Goal: Task Accomplishment & Management: Use online tool/utility

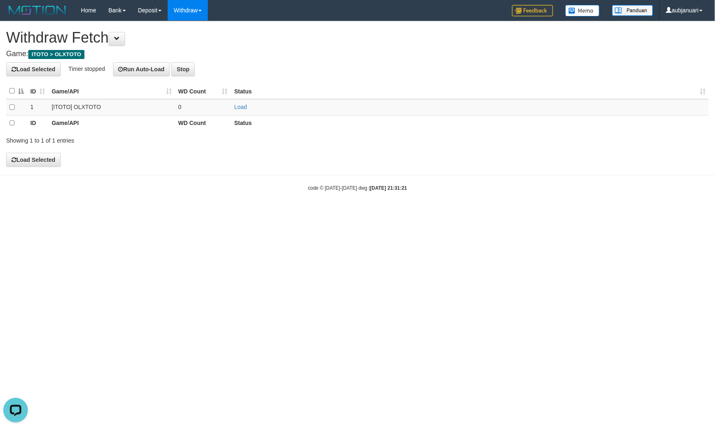
click at [189, 212] on html "Toggle navigation Home Bank Account List Load By Website Group [ITOTO] OLXTOTO …" at bounding box center [357, 106] width 715 height 212
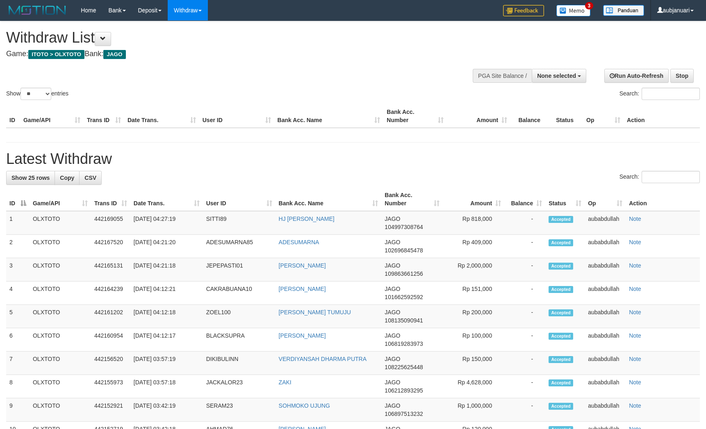
select select
select select "**"
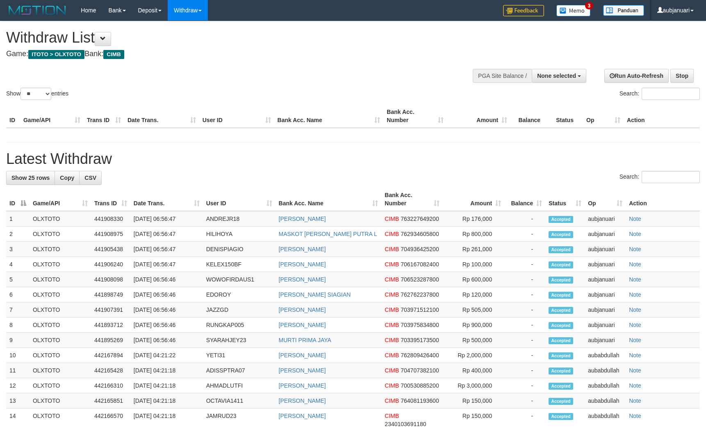
select select
select select "**"
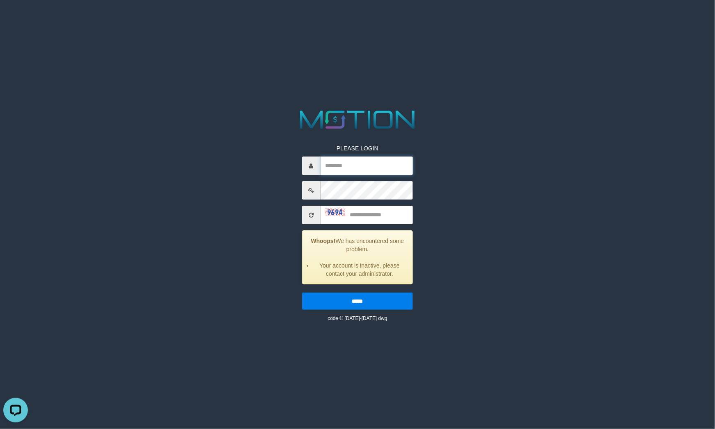
type input "**********"
drag, startPoint x: 394, startPoint y: 217, endPoint x: 404, endPoint y: 209, distance: 12.9
click at [395, 214] on input "text" at bounding box center [367, 215] width 93 height 18
type input "****"
click at [302, 293] on input "*****" at bounding box center [357, 301] width 111 height 17
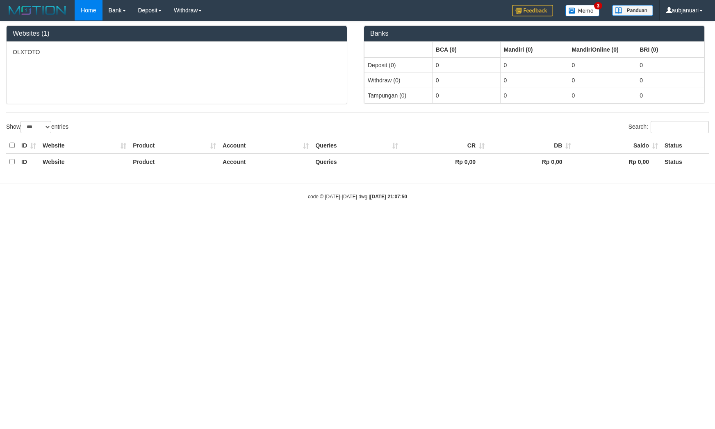
select select "***"
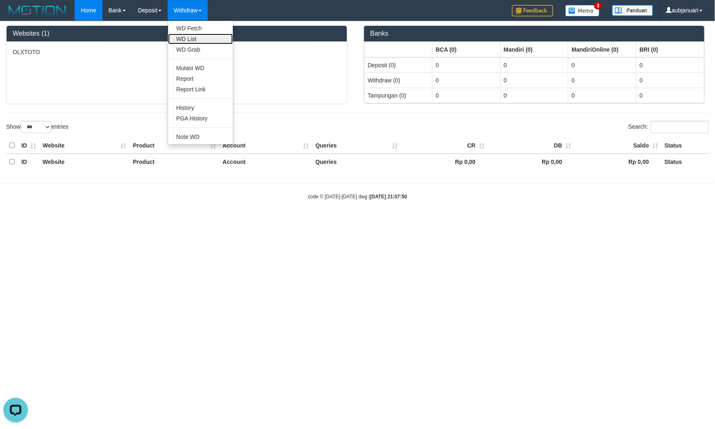
click at [186, 34] on link "WD List" at bounding box center [200, 39] width 65 height 11
click at [198, 41] on link "WD List" at bounding box center [200, 39] width 65 height 11
click at [207, 39] on link "WD List" at bounding box center [200, 39] width 65 height 11
click at [209, 26] on link "WD Fetch" at bounding box center [200, 28] width 65 height 11
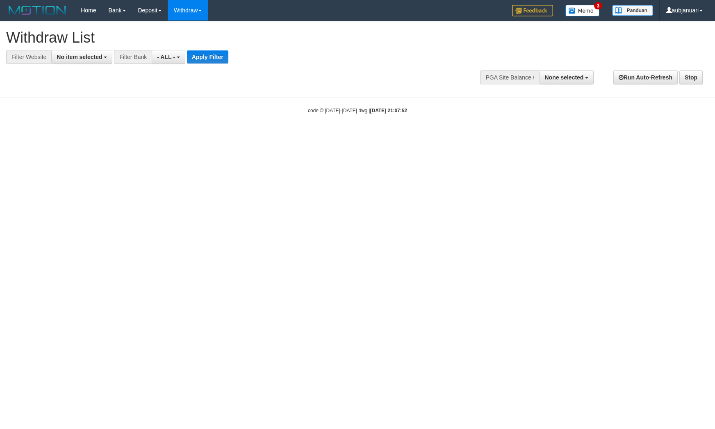
select select
drag, startPoint x: 73, startPoint y: 59, endPoint x: 77, endPoint y: 62, distance: 5.3
click at [73, 59] on span "No item selected" at bounding box center [80, 57] width 46 height 7
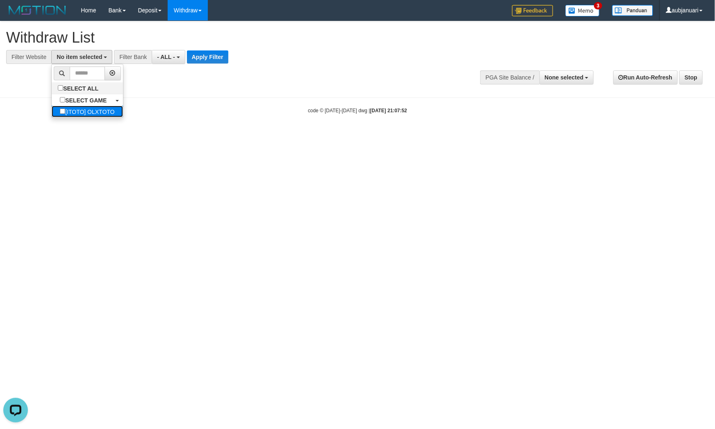
click at [109, 109] on label "[ITOTO] OLXTOTO" at bounding box center [87, 111] width 71 height 11
select select "***"
click at [169, 61] on button "- ALL -" at bounding box center [173, 57] width 33 height 14
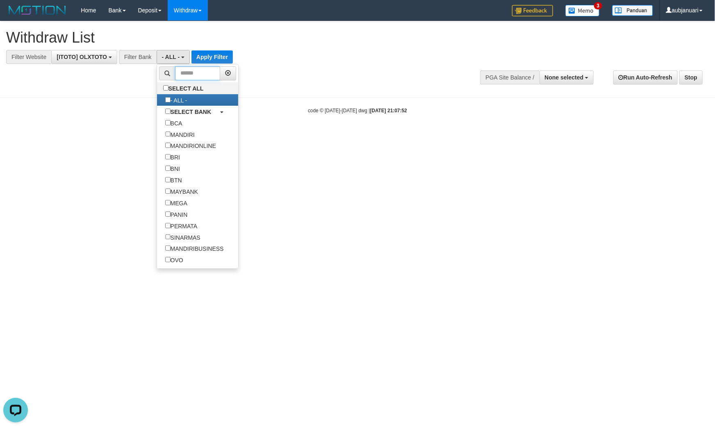
click at [197, 75] on input "text" at bounding box center [198, 73] width 46 height 14
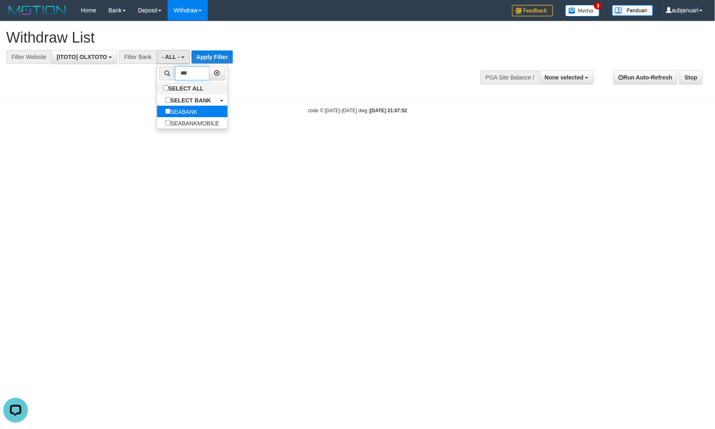
type input "***"
click at [195, 112] on label "SEABANK" at bounding box center [181, 111] width 49 height 11
select select "*******"
click at [225, 58] on button "Apply Filter" at bounding box center [222, 56] width 41 height 13
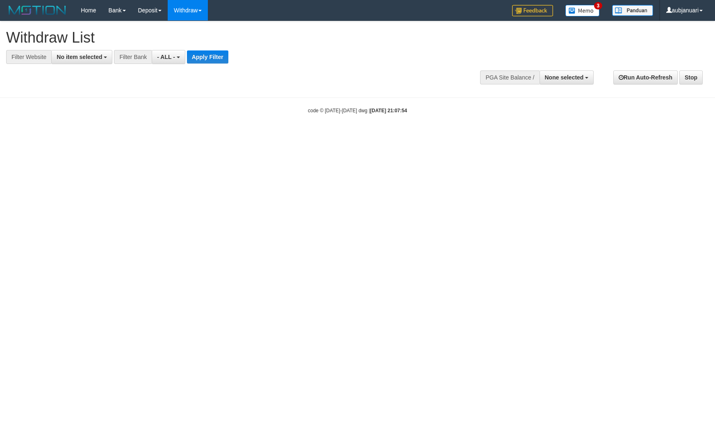
select select
drag, startPoint x: 82, startPoint y: 54, endPoint x: 100, endPoint y: 74, distance: 26.5
click at [82, 54] on span "No item selected" at bounding box center [80, 57] width 46 height 7
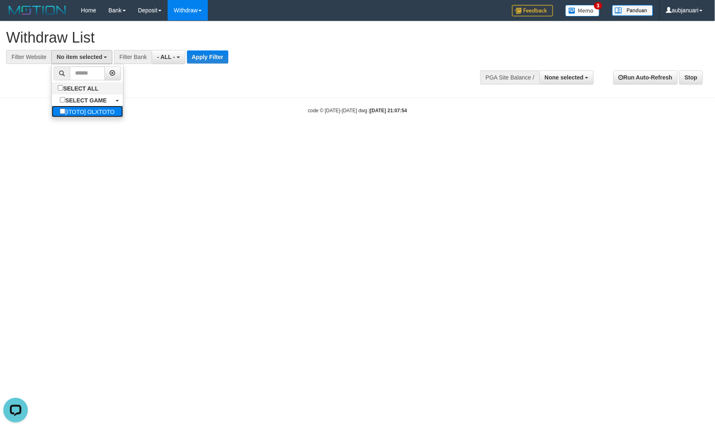
click at [98, 111] on label "[ITOTO] OLXTOTO" at bounding box center [87, 111] width 71 height 11
select select "***"
drag, startPoint x: 180, startPoint y: 55, endPoint x: 200, endPoint y: 74, distance: 28.7
click at [179, 55] on button "- ALL -" at bounding box center [173, 57] width 33 height 14
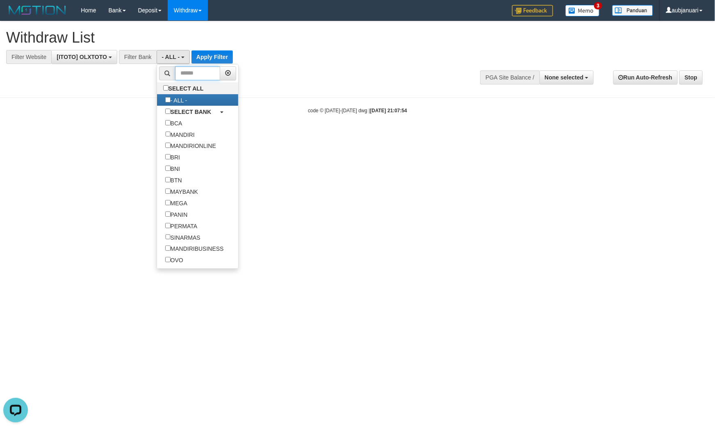
click at [199, 77] on input "text" at bounding box center [198, 73] width 46 height 14
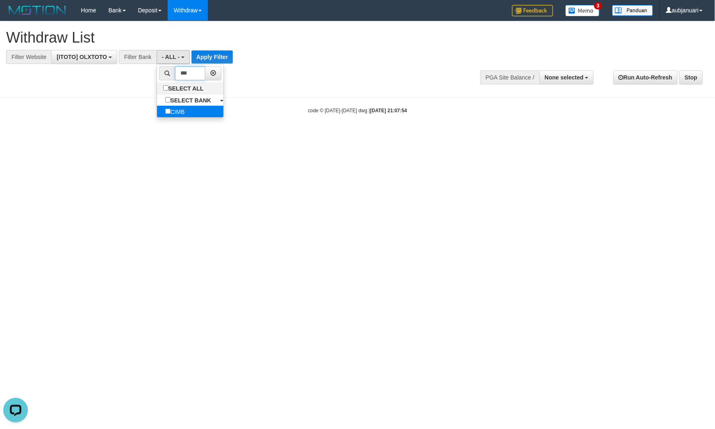
type input "***"
click at [187, 110] on label "CIMB" at bounding box center [175, 111] width 36 height 11
select select "****"
click at [214, 58] on button "Apply Filter" at bounding box center [208, 56] width 41 height 13
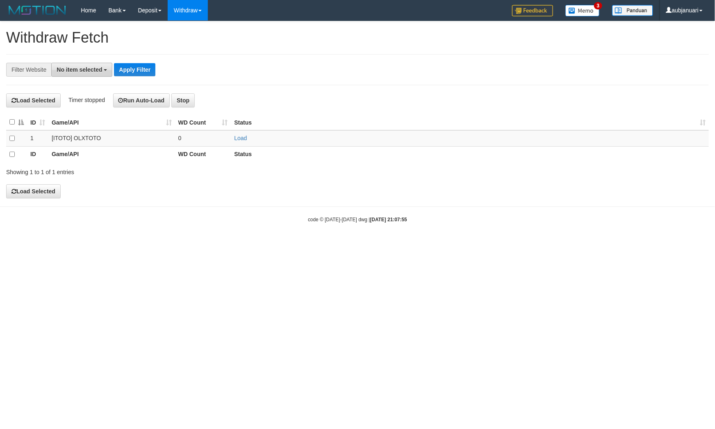
click at [77, 72] on span "No item selected" at bounding box center [80, 69] width 46 height 7
click at [92, 123] on label "[ITOTO] OLXTOTO" at bounding box center [87, 123] width 71 height 11
select select "***"
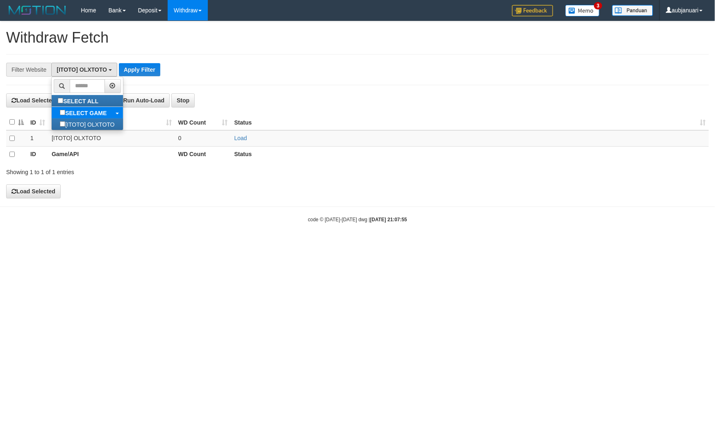
scroll to position [7, 0]
click at [150, 70] on button "Apply Filter" at bounding box center [139, 69] width 41 height 13
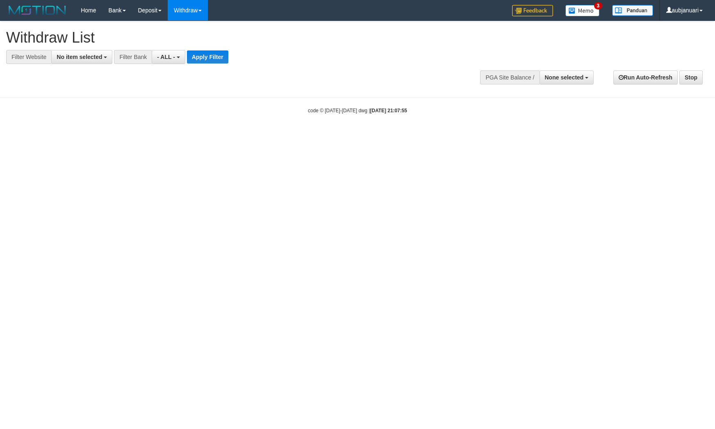
select select
click at [82, 63] on button "No item selected" at bounding box center [81, 57] width 61 height 14
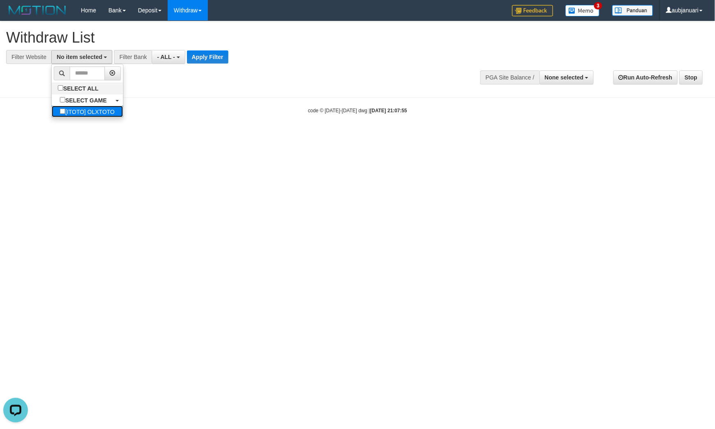
click at [96, 112] on label "[ITOTO] OLXTOTO" at bounding box center [87, 111] width 71 height 11
select select "***"
drag, startPoint x: 169, startPoint y: 58, endPoint x: 171, endPoint y: 66, distance: 7.8
click at [169, 58] on span "- ALL -" at bounding box center [171, 57] width 18 height 7
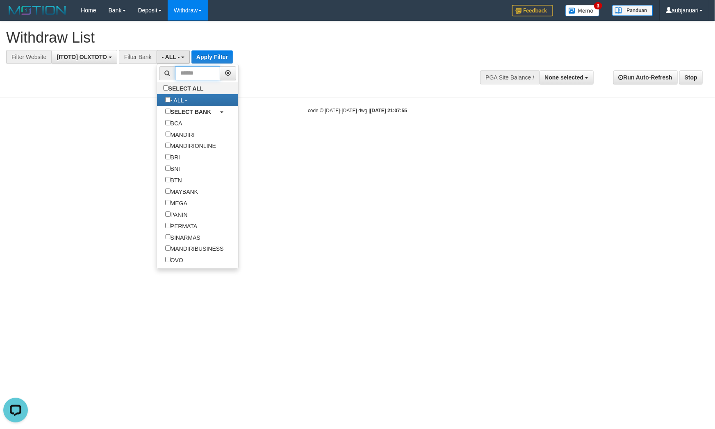
click at [192, 75] on input "text" at bounding box center [198, 73] width 46 height 14
type input "*"
paste input "****"
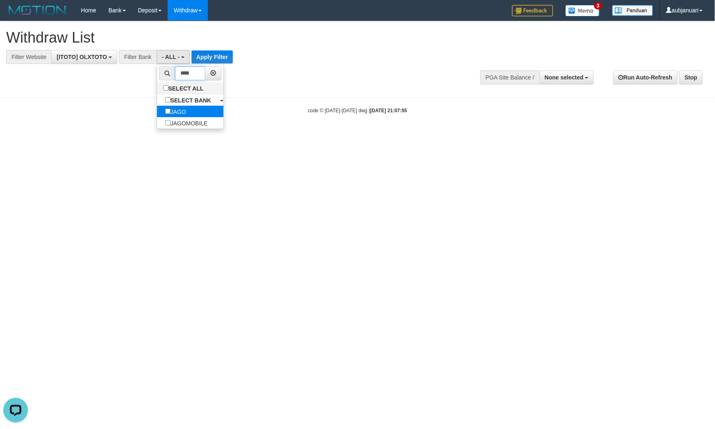
type input "****"
click at [189, 111] on label "JAGO" at bounding box center [175, 111] width 37 height 11
select select "****"
click at [211, 57] on button "Apply Filter" at bounding box center [210, 56] width 41 height 13
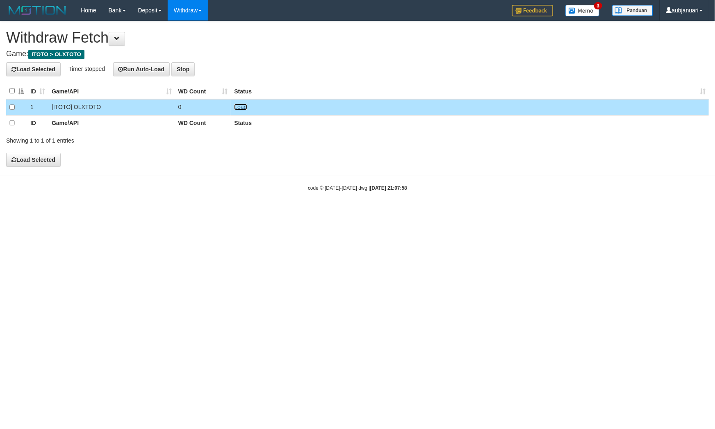
click at [243, 108] on link "Load" at bounding box center [240, 107] width 13 height 7
click at [244, 107] on link "Load" at bounding box center [240, 107] width 13 height 7
click at [239, 106] on link "Load" at bounding box center [240, 107] width 13 height 7
click at [241, 108] on link "Load" at bounding box center [240, 107] width 13 height 7
click at [237, 108] on link "Load" at bounding box center [240, 107] width 13 height 7
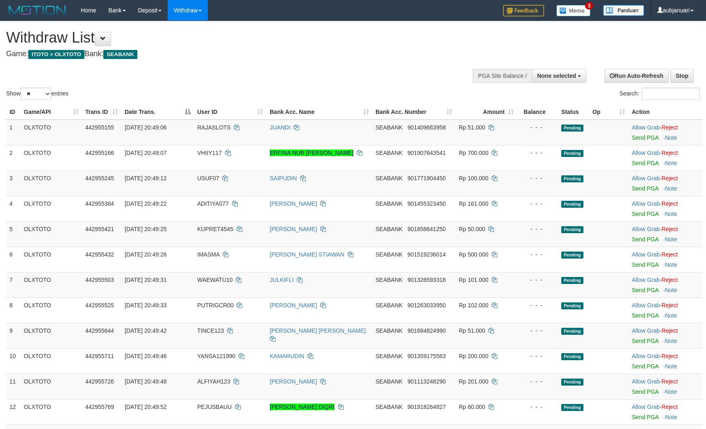
select select
select select "**"
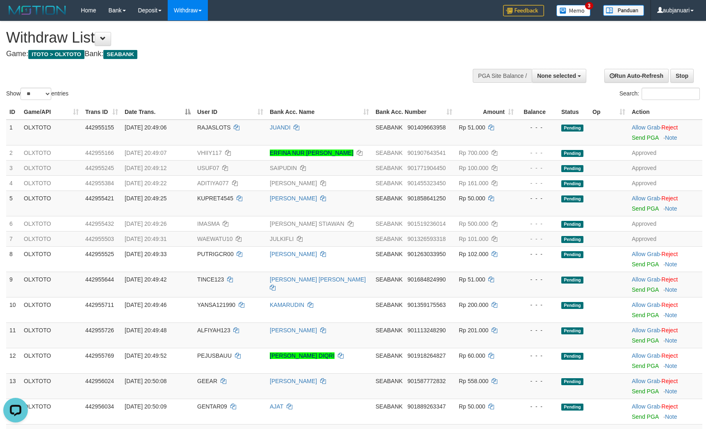
click at [355, 78] on div "Show ** ** ** *** entries Search:" at bounding box center [353, 61] width 706 height 80
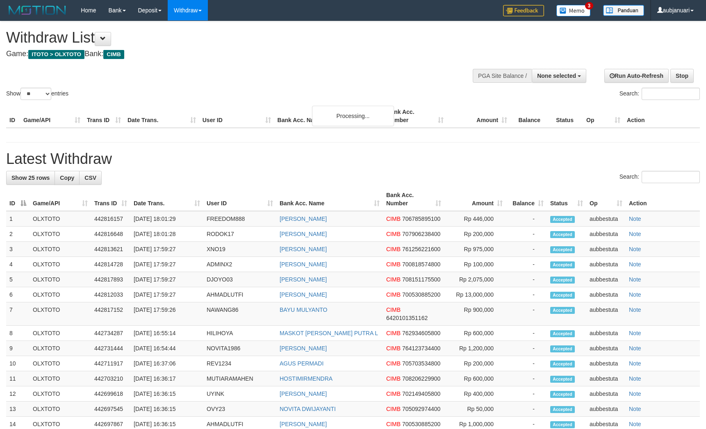
select select
select select "**"
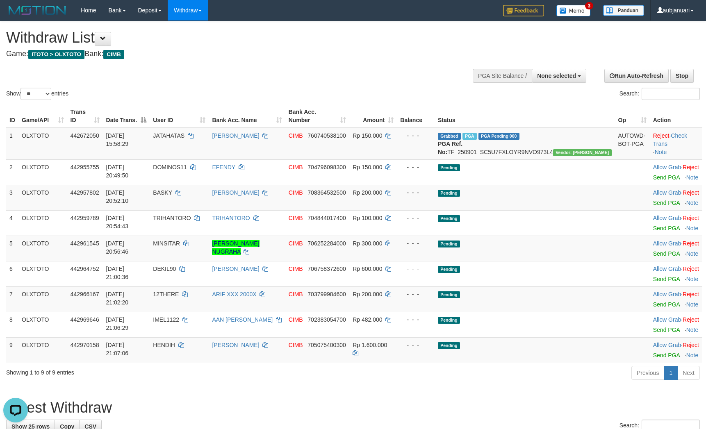
click at [287, 32] on h1 "Withdraw List" at bounding box center [234, 38] width 456 height 16
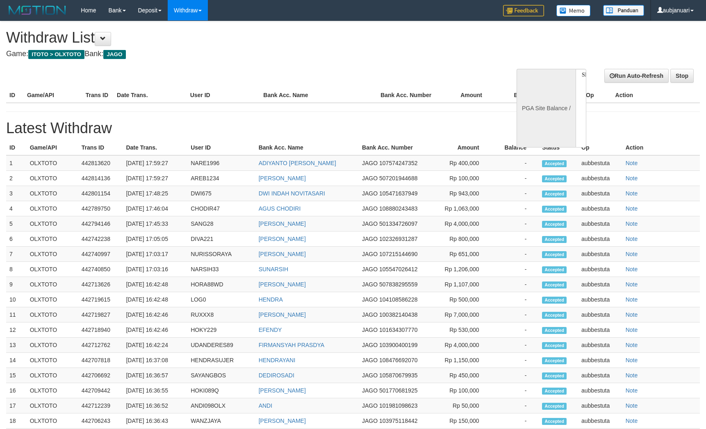
select select
select select "**"
select select
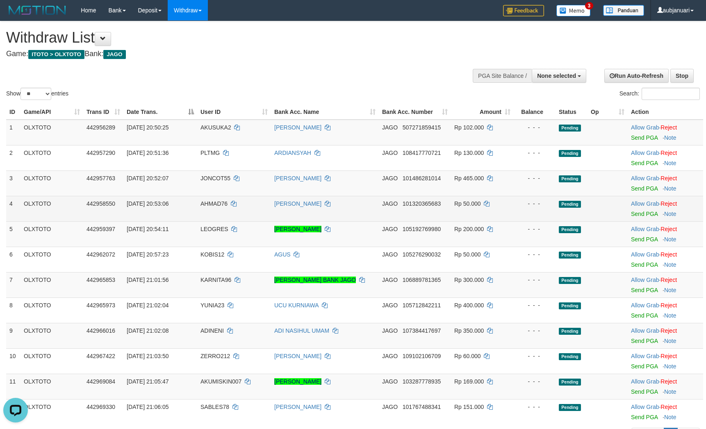
click at [547, 221] on td "- - -" at bounding box center [535, 208] width 42 height 25
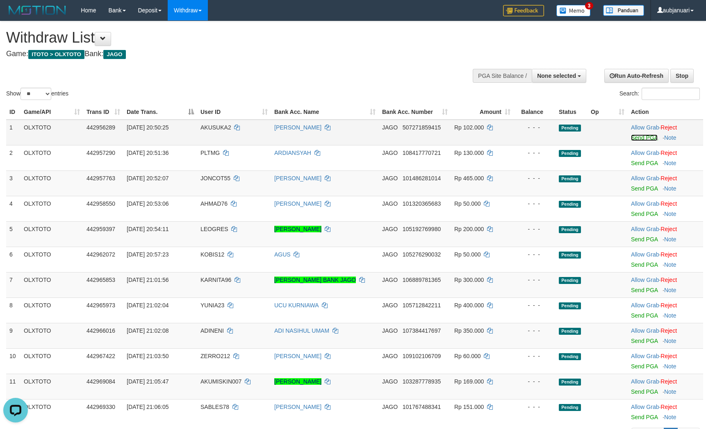
click at [648, 141] on link "Send PGA" at bounding box center [644, 137] width 27 height 7
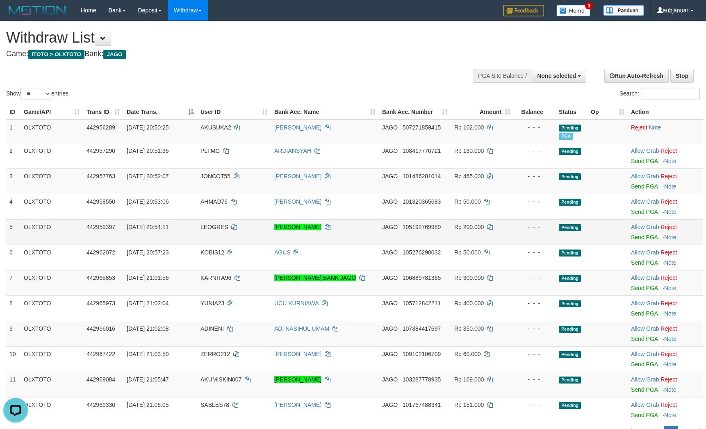
click at [524, 231] on div "- - -" at bounding box center [534, 227] width 35 height 8
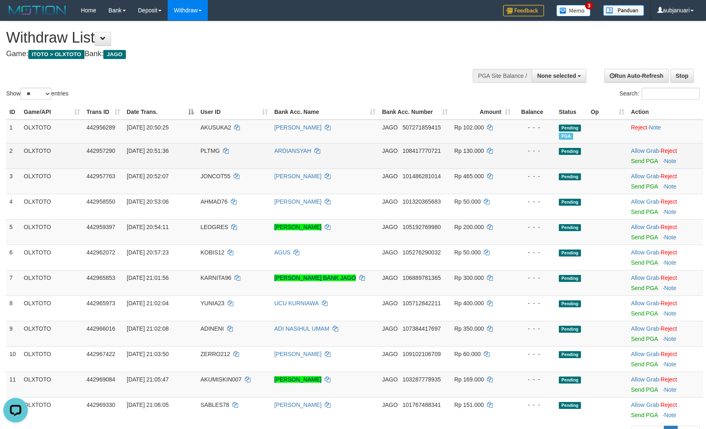
click at [638, 169] on td "Allow Grab · Reject Send PGA · Note" at bounding box center [665, 155] width 75 height 25
click at [641, 164] on link "Send PGA" at bounding box center [644, 161] width 27 height 7
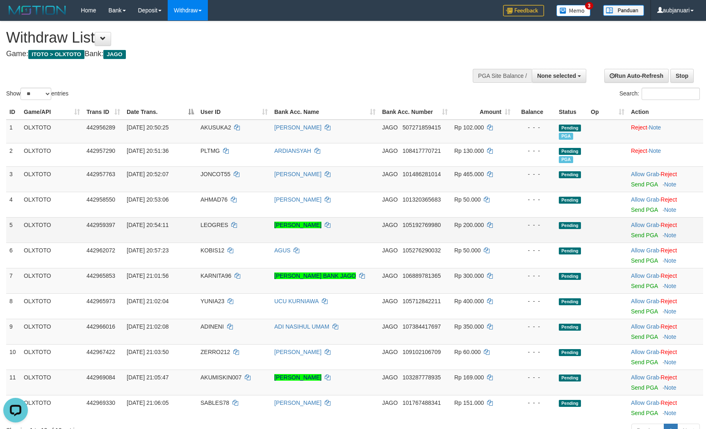
click at [545, 241] on td "- - -" at bounding box center [535, 229] width 42 height 25
click at [638, 188] on link "Send PGA" at bounding box center [644, 184] width 27 height 7
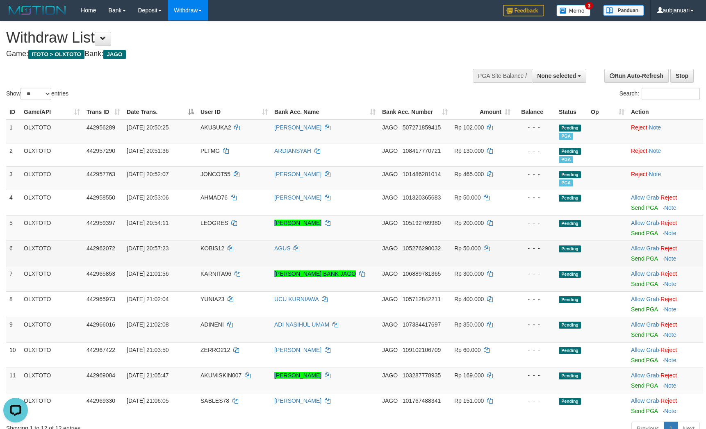
click at [530, 264] on td "- - -" at bounding box center [535, 253] width 42 height 25
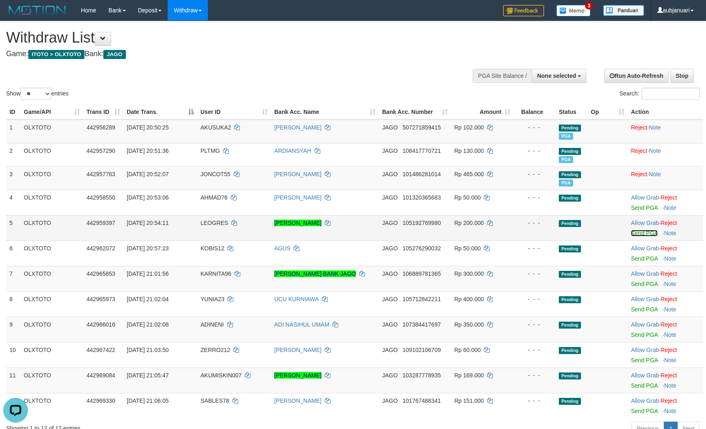
click at [647, 237] on link "Send PGA" at bounding box center [644, 233] width 27 height 7
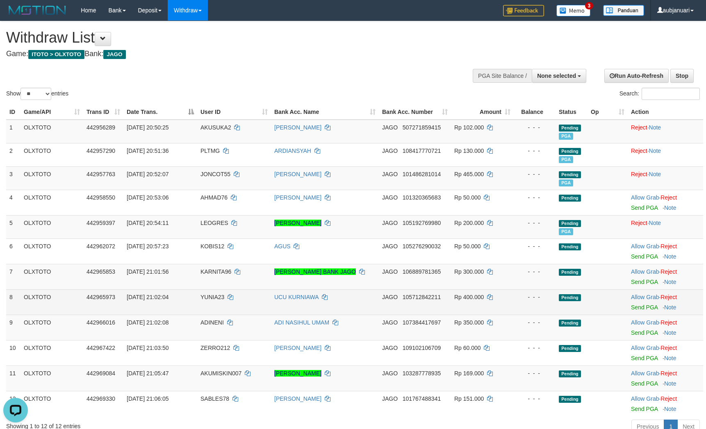
click at [556, 315] on td "Pending" at bounding box center [572, 301] width 32 height 25
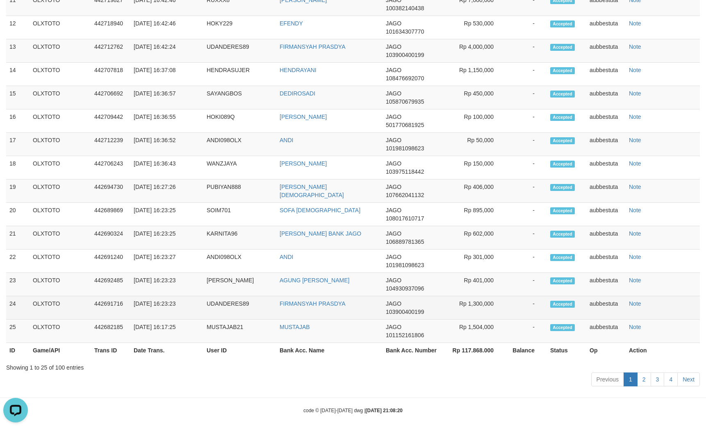
scroll to position [68, 0]
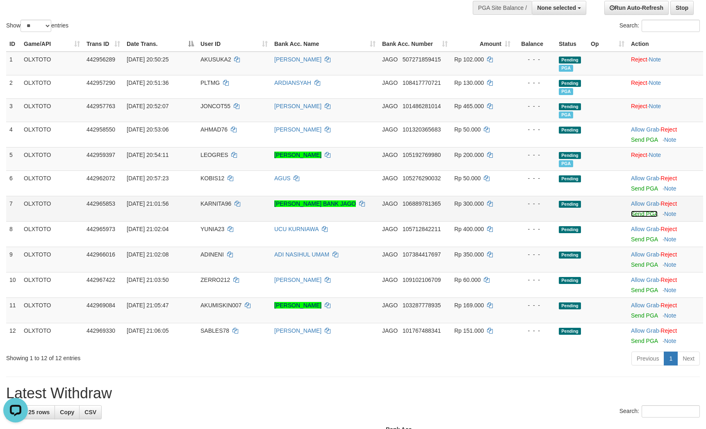
click at [644, 217] on link "Send PGA" at bounding box center [644, 214] width 27 height 7
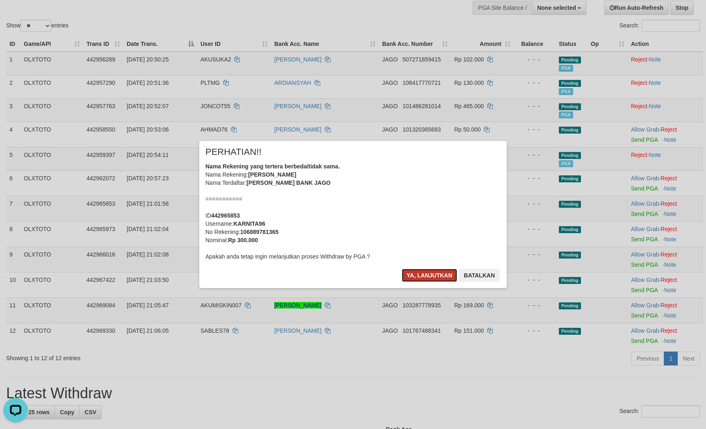
click at [410, 274] on button "Ya, lanjutkan" at bounding box center [430, 275] width 56 height 13
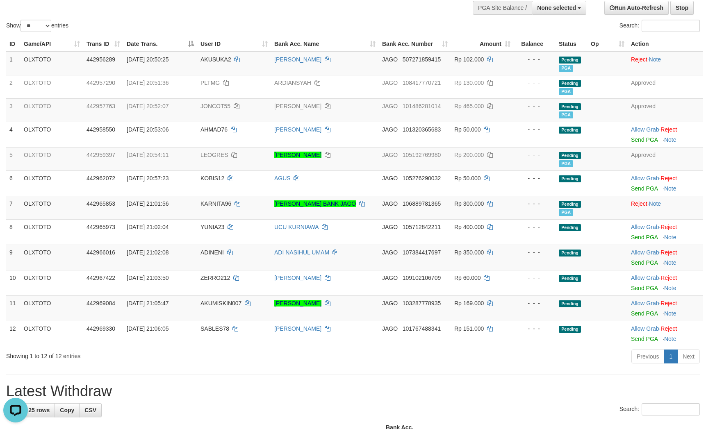
drag, startPoint x: 343, startPoint y: 33, endPoint x: 294, endPoint y: 376, distance: 345.8
click at [294, 367] on div "Previous 1 Next" at bounding box center [500, 358] width 412 height 18
click at [421, 367] on div "Previous 1 Next" at bounding box center [501, 358] width 400 height 18
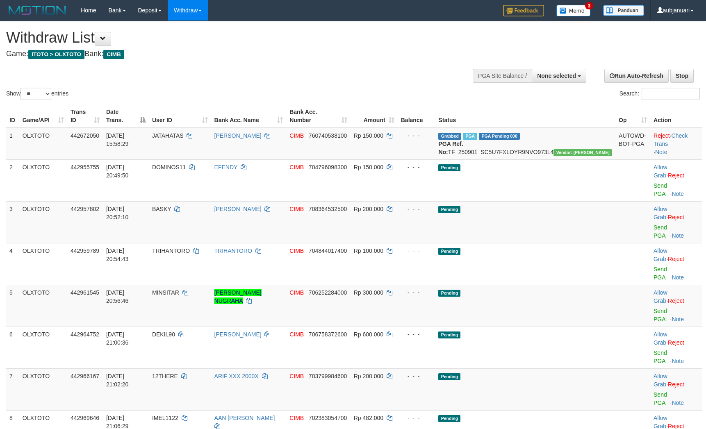
select select
select select "**"
click at [312, 43] on h1 "Withdraw List" at bounding box center [234, 38] width 456 height 16
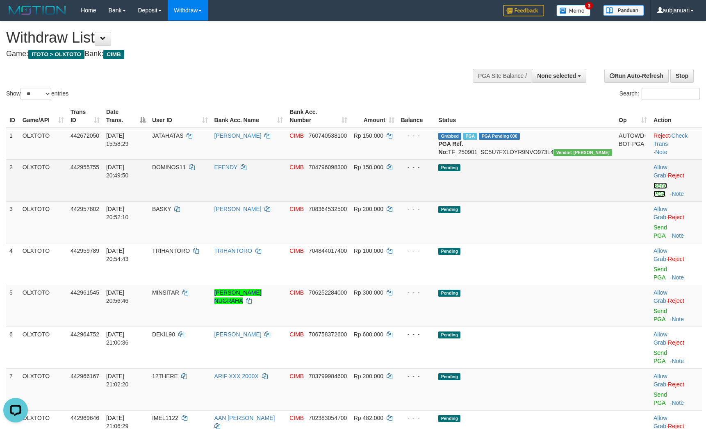
click at [654, 196] on link "Send PGA" at bounding box center [661, 189] width 14 height 15
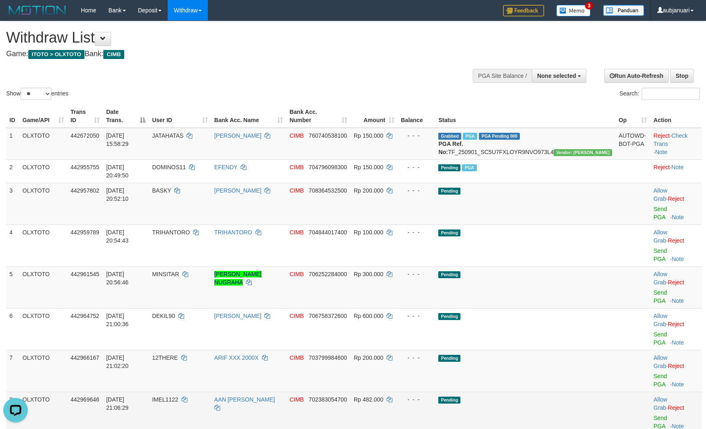
click at [460, 397] on span "Pending" at bounding box center [449, 400] width 22 height 7
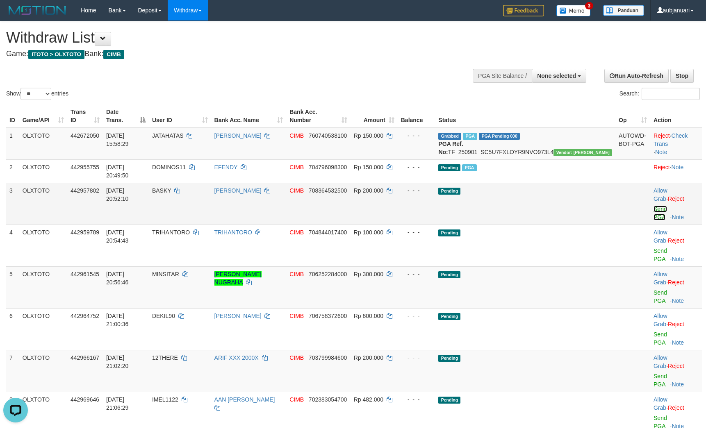
click at [654, 211] on link "Send PGA" at bounding box center [661, 213] width 14 height 15
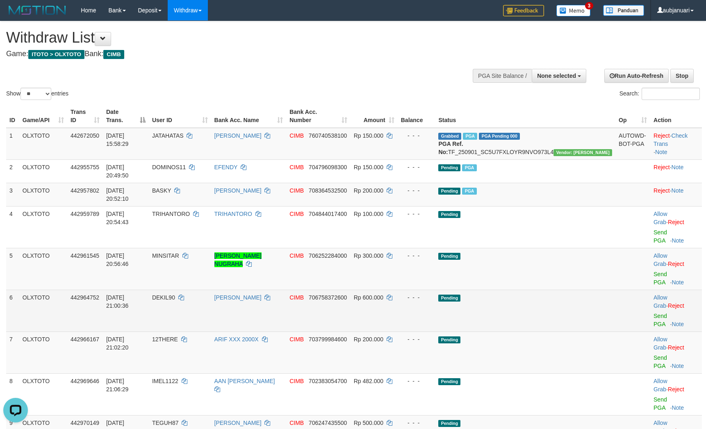
click at [549, 290] on td "Pending" at bounding box center [525, 311] width 180 height 42
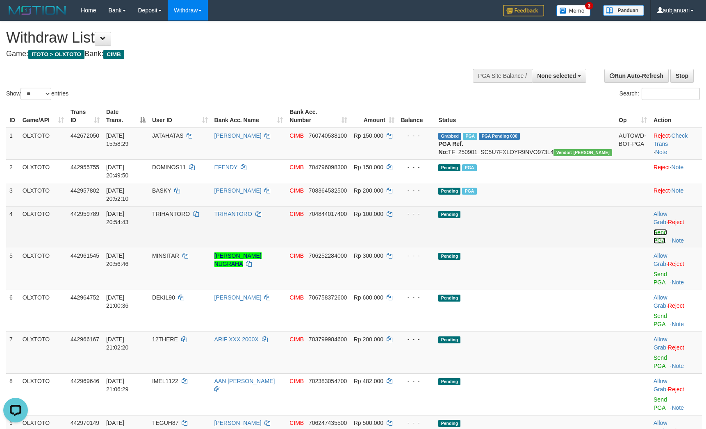
click at [659, 229] on link "Send PGA" at bounding box center [661, 236] width 14 height 15
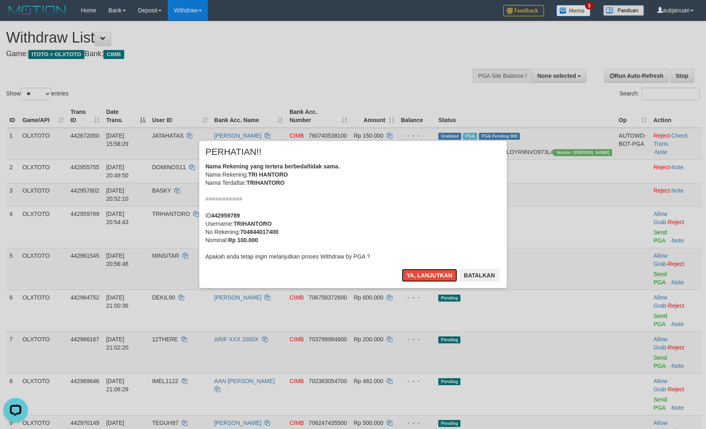
drag, startPoint x: 417, startPoint y: 271, endPoint x: 519, endPoint y: 288, distance: 103.1
click at [417, 271] on button "Ya, lanjutkan" at bounding box center [430, 275] width 56 height 13
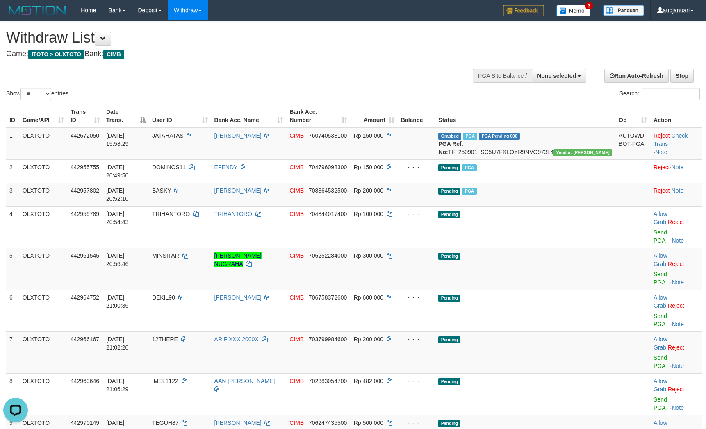
click at [576, 332] on td "Pending" at bounding box center [525, 353] width 180 height 42
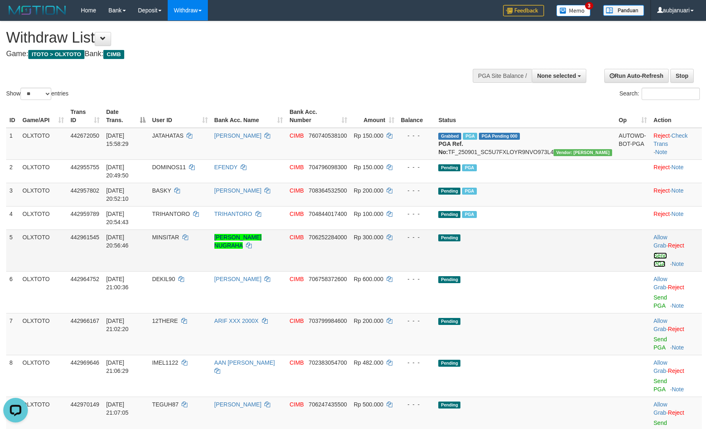
click at [654, 253] on link "Send PGA" at bounding box center [661, 260] width 14 height 15
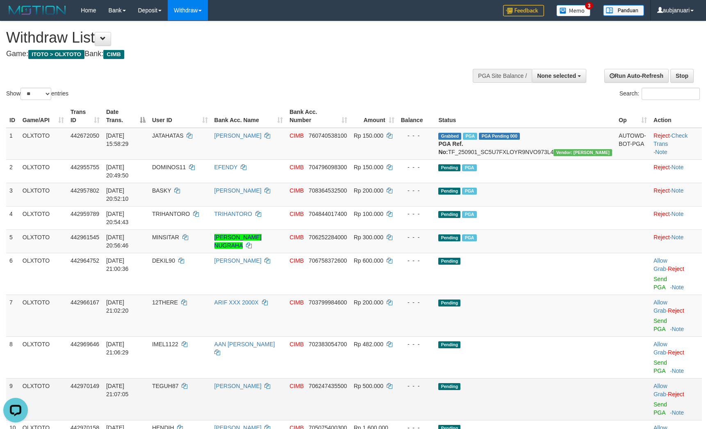
click at [576, 378] on td "Pending" at bounding box center [525, 399] width 180 height 42
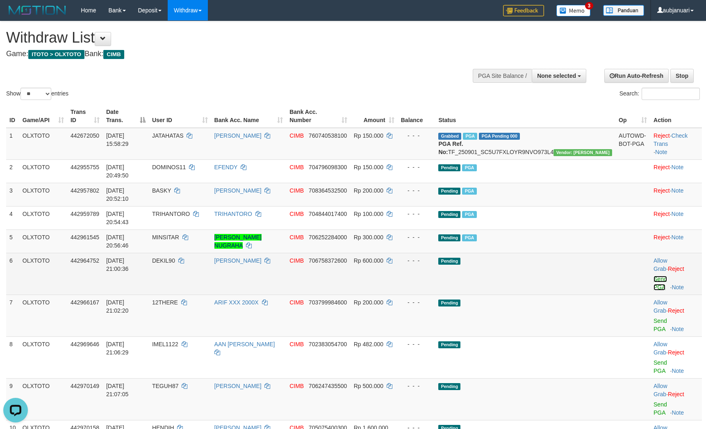
click at [654, 276] on link "Send PGA" at bounding box center [661, 283] width 14 height 15
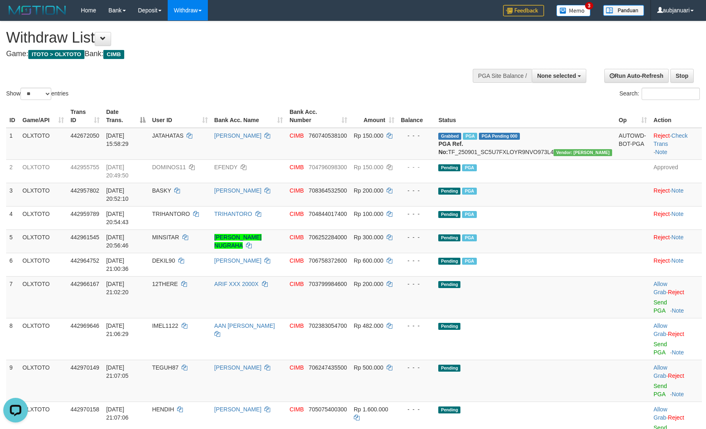
click at [338, 53] on h4 "Game: ITOTO > OLXTOTO Bank: CIMB" at bounding box center [234, 54] width 456 height 8
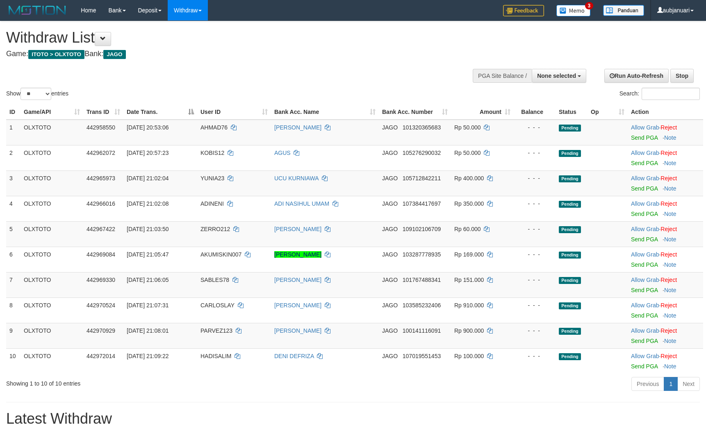
select select
select select "**"
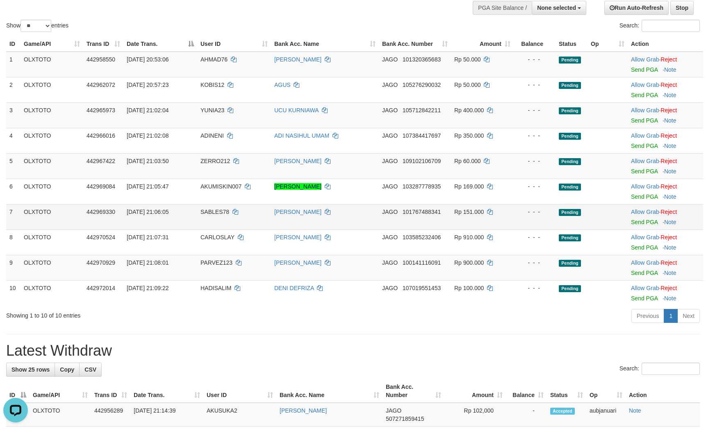
click at [550, 216] on div "- - -" at bounding box center [534, 212] width 35 height 8
click at [649, 124] on link "Send PGA" at bounding box center [644, 120] width 27 height 7
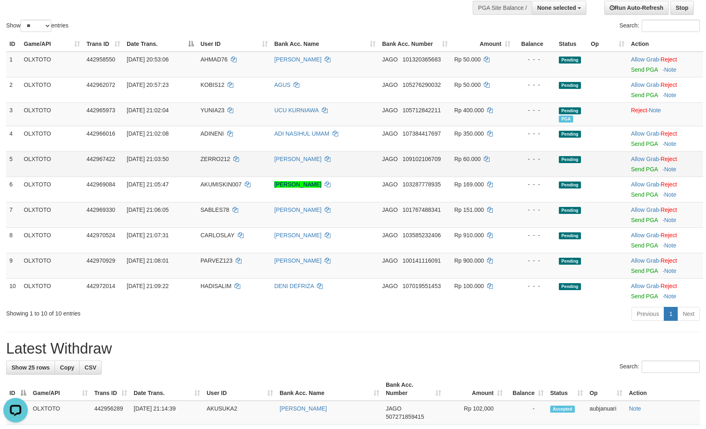
click at [531, 164] on td "- - -" at bounding box center [535, 163] width 42 height 25
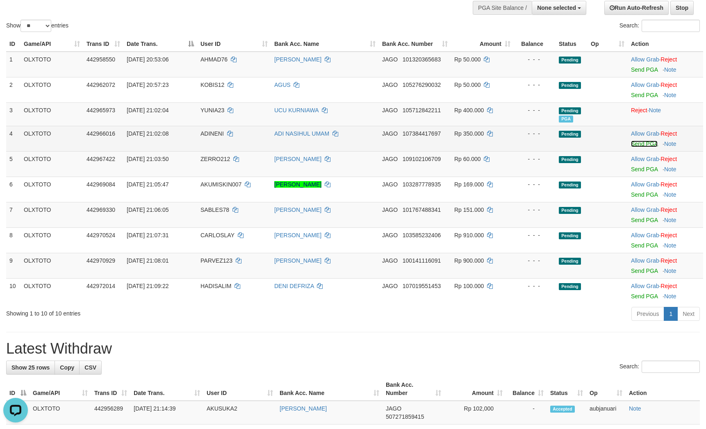
click at [647, 147] on link "Send PGA" at bounding box center [644, 144] width 27 height 7
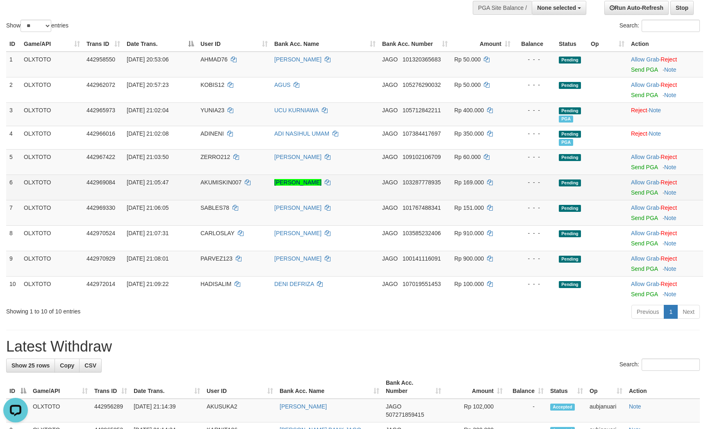
click at [577, 200] on td "Pending" at bounding box center [572, 187] width 32 height 25
click at [648, 196] on link "Send PGA" at bounding box center [644, 192] width 27 height 7
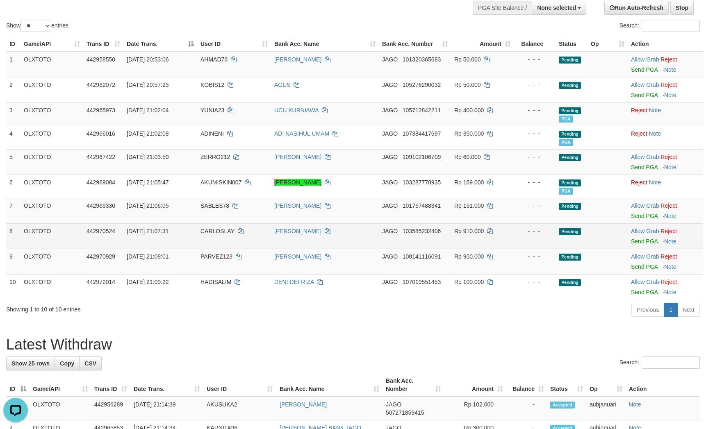
click at [551, 249] on td "- - -" at bounding box center [535, 235] width 42 height 25
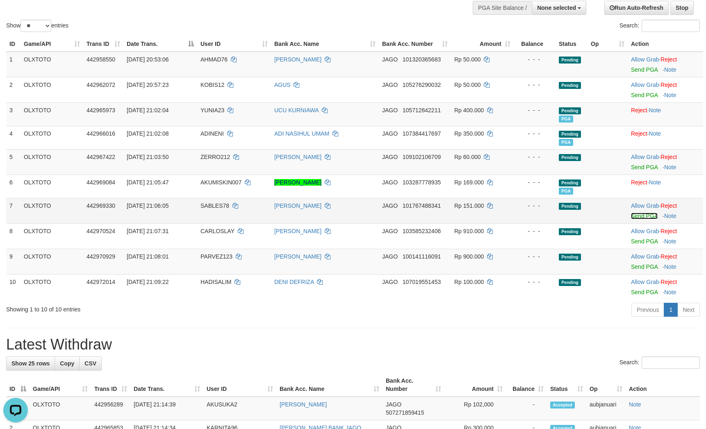
click at [643, 219] on link "Send PGA" at bounding box center [644, 216] width 27 height 7
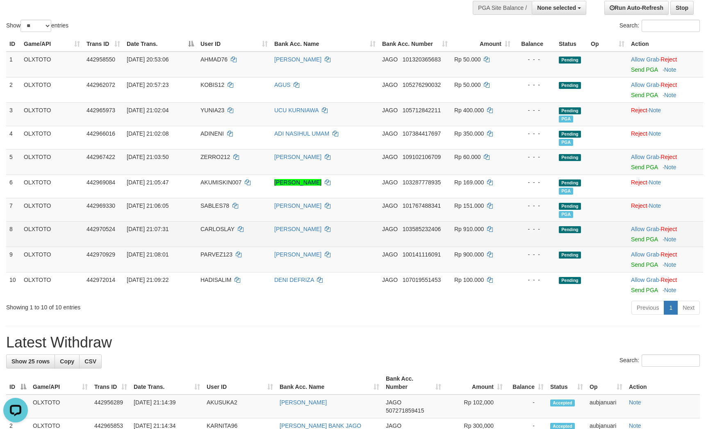
click at [552, 247] on td "- - -" at bounding box center [535, 233] width 42 height 25
click at [640, 243] on link "Send PGA" at bounding box center [644, 239] width 27 height 7
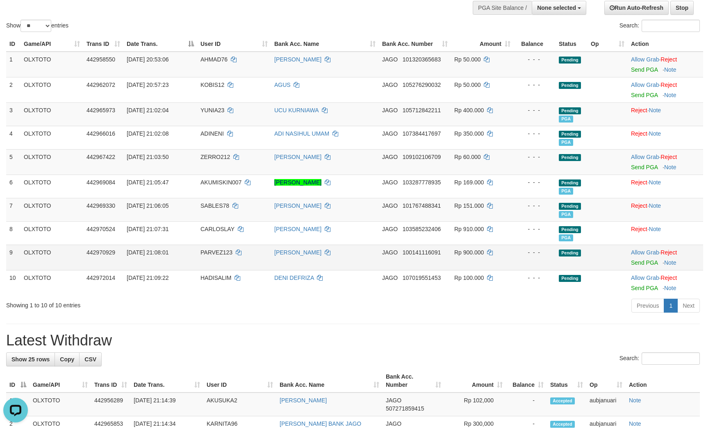
click at [578, 268] on td "Pending" at bounding box center [572, 257] width 32 height 25
click at [640, 266] on link "Send PGA" at bounding box center [644, 263] width 27 height 7
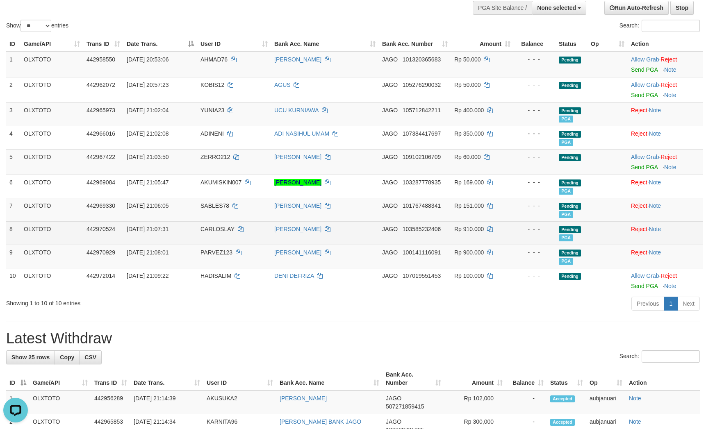
click at [530, 245] on td "- - -" at bounding box center [535, 232] width 42 height 23
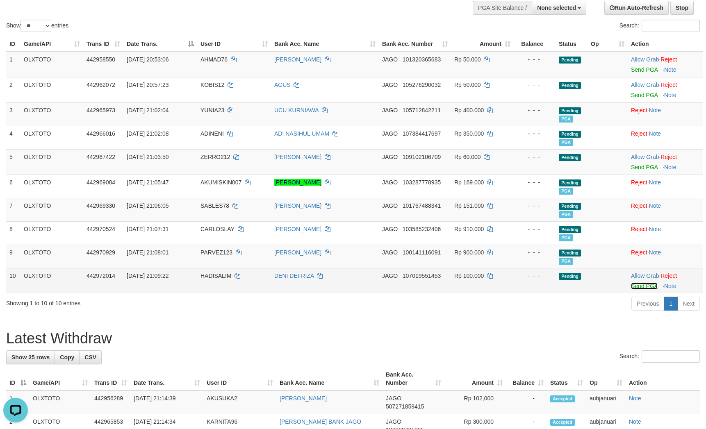
click at [650, 289] on link "Send PGA" at bounding box center [644, 286] width 27 height 7
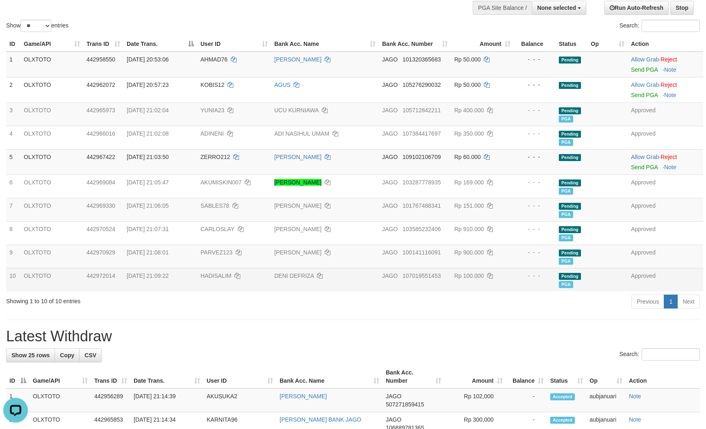
drag, startPoint x: 300, startPoint y: 27, endPoint x: 298, endPoint y: 0, distance: 27.2
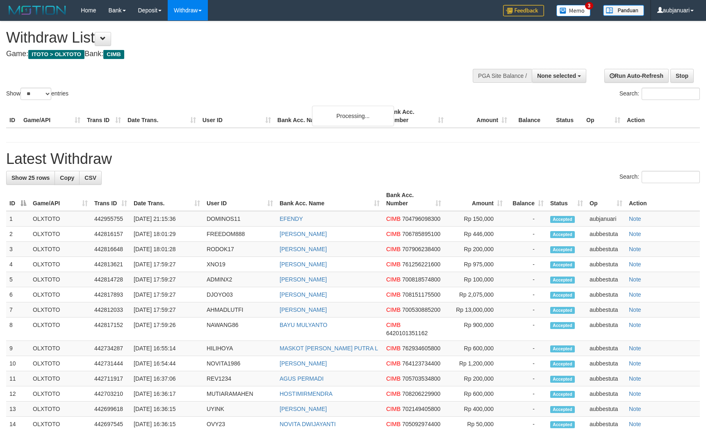
select select
select select "**"
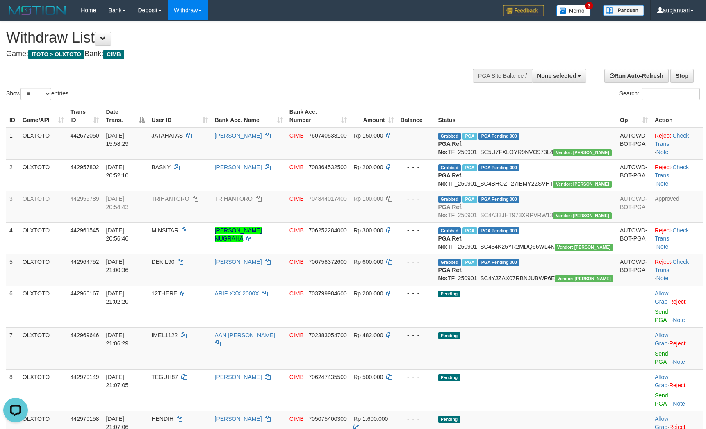
click at [318, 57] on h4 "Game: ITOTO > OLXTOTO Bank: CIMB" at bounding box center [234, 54] width 456 height 8
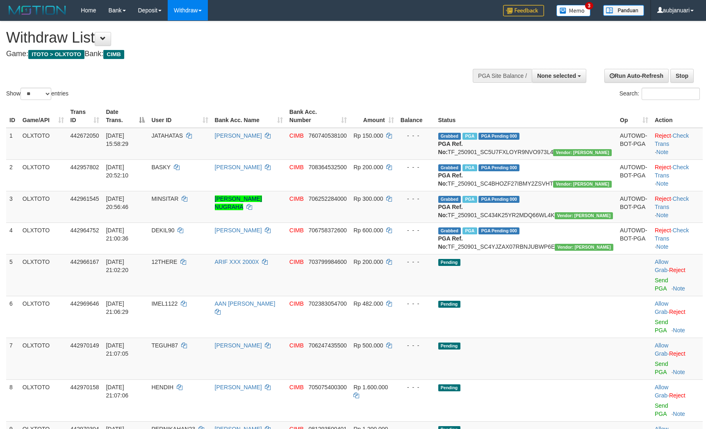
select select
select select "**"
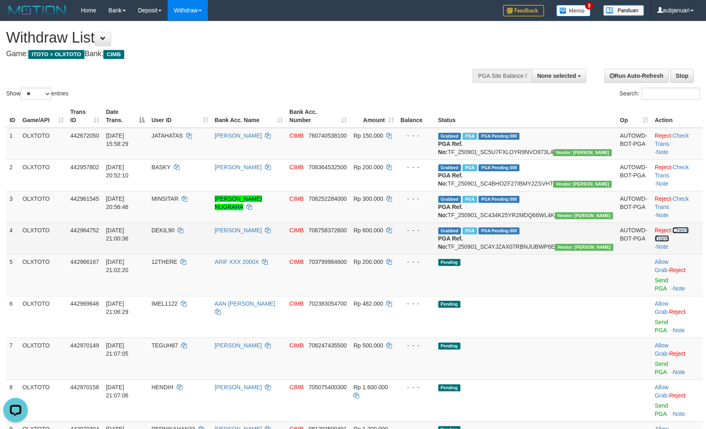
click at [689, 242] on link "Check Trans" at bounding box center [672, 234] width 34 height 15
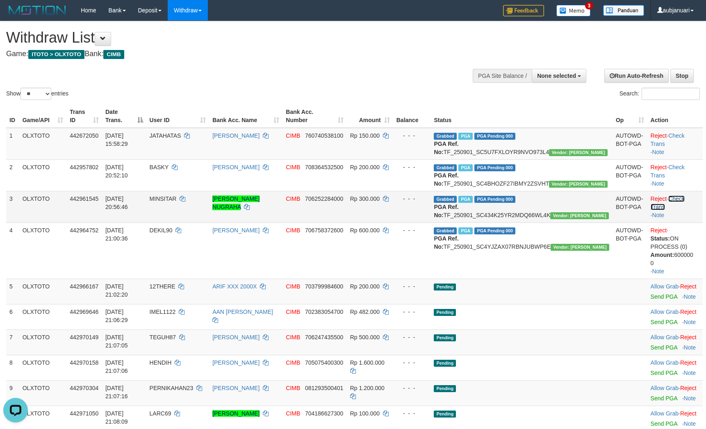
click at [685, 210] on link "Check Trans" at bounding box center [668, 203] width 34 height 15
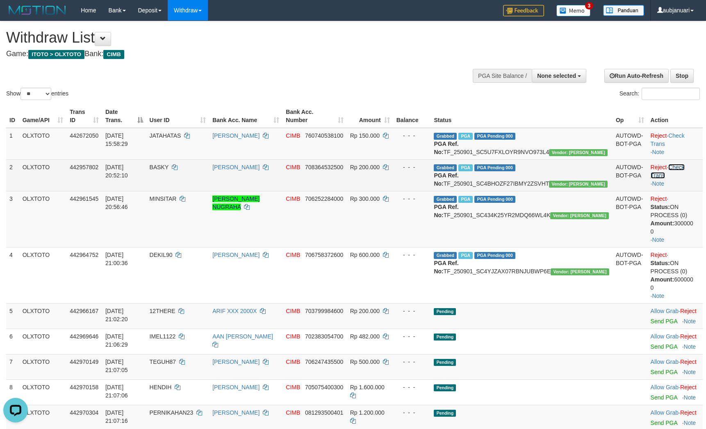
click at [684, 179] on link "Check Trans" at bounding box center [668, 171] width 34 height 15
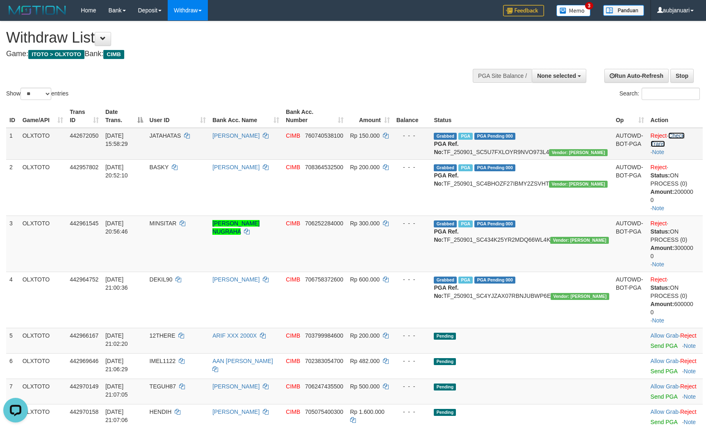
click at [685, 147] on link "Check Trans" at bounding box center [668, 139] width 34 height 15
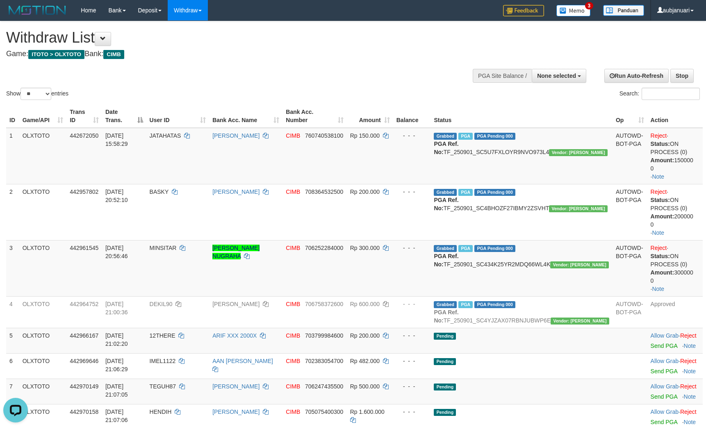
click at [356, 59] on div "**********" at bounding box center [237, 41] width 462 height 41
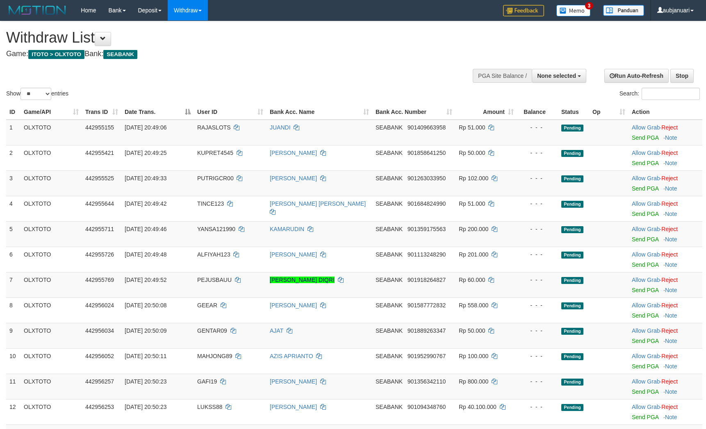
select select
select select "**"
click at [230, 66] on div "Show ** ** ** *** entries Search:" at bounding box center [353, 61] width 706 height 80
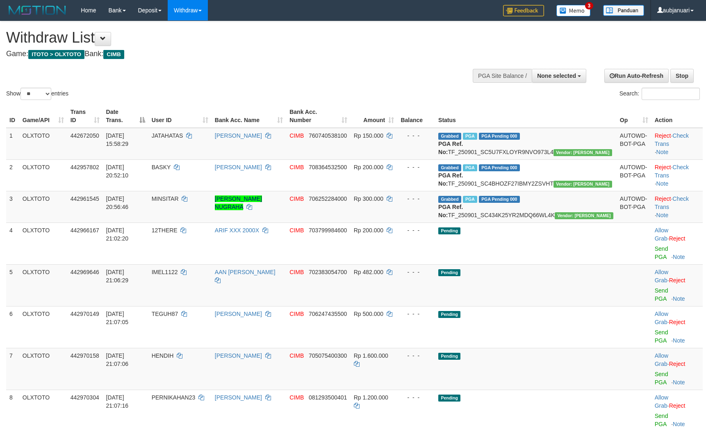
select select
select select "**"
click at [291, 37] on h1 "Withdraw List" at bounding box center [234, 38] width 456 height 16
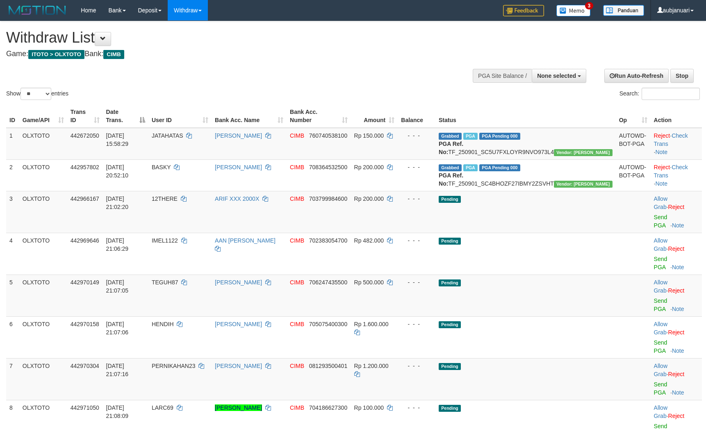
select select
select select "**"
drag, startPoint x: 325, startPoint y: 42, endPoint x: 317, endPoint y: 46, distance: 9.0
click at [323, 43] on h1 "Withdraw List" at bounding box center [234, 38] width 456 height 16
select select
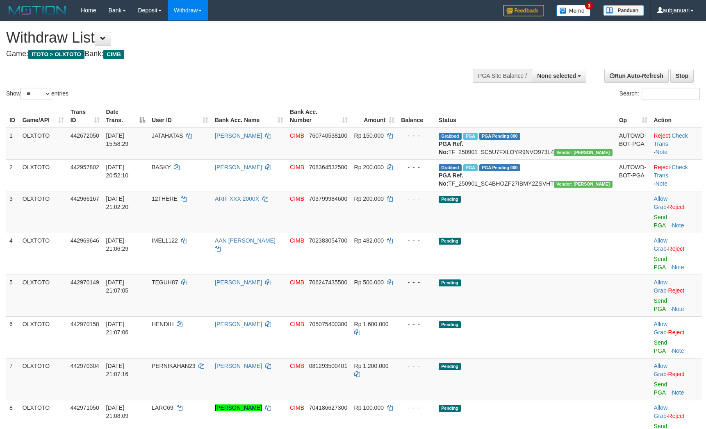
select select "**"
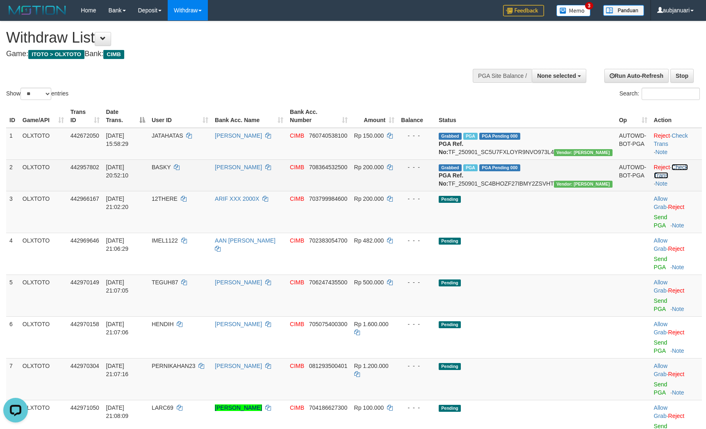
click at [681, 179] on link "Check Trans" at bounding box center [671, 171] width 34 height 15
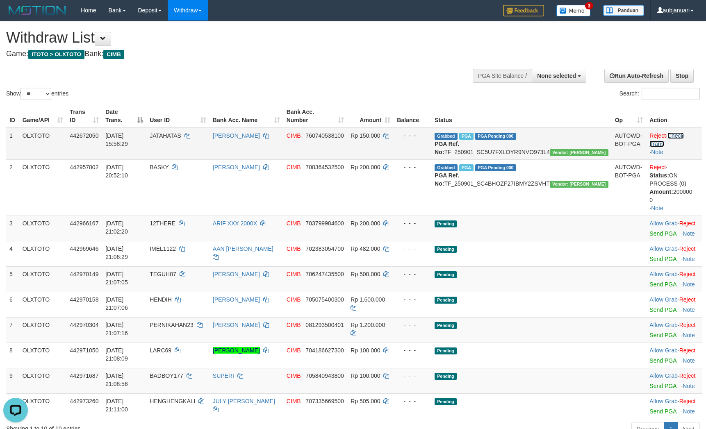
click at [678, 144] on link "Check Trans" at bounding box center [666, 139] width 34 height 15
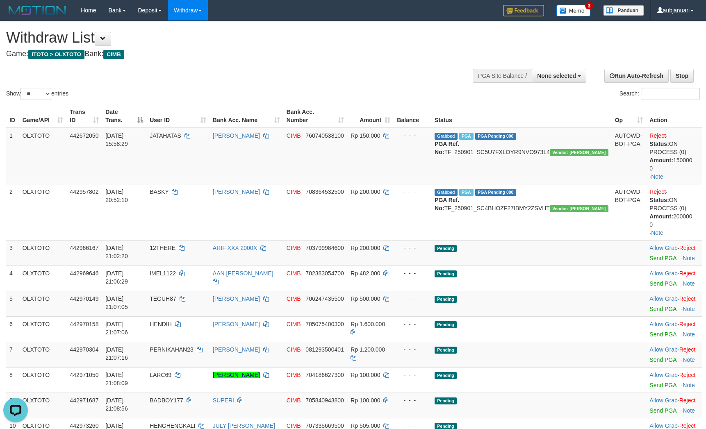
drag, startPoint x: 385, startPoint y: 75, endPoint x: 379, endPoint y: 75, distance: 6.6
click at [385, 75] on div "Show ** ** ** *** entries Search:" at bounding box center [353, 61] width 706 height 80
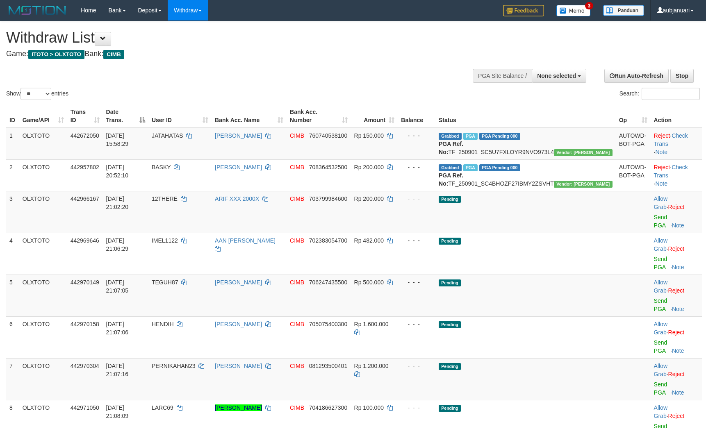
select select
select select "**"
click at [558, 358] on td "Pending" at bounding box center [525, 379] width 180 height 42
click at [654, 229] on link "Send PGA" at bounding box center [661, 221] width 14 height 15
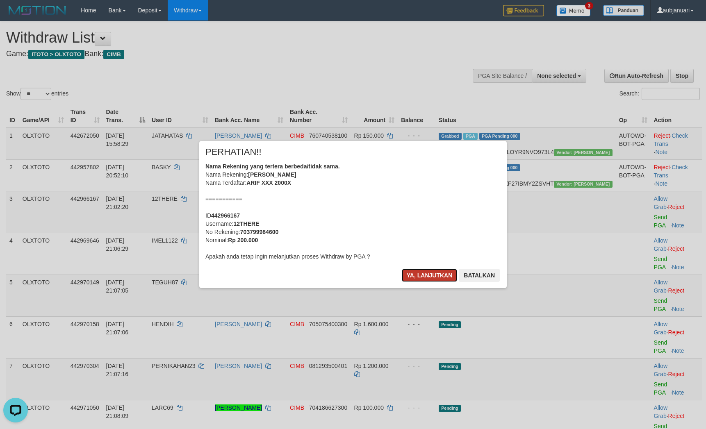
click at [435, 276] on button "Ya, lanjutkan" at bounding box center [430, 275] width 56 height 13
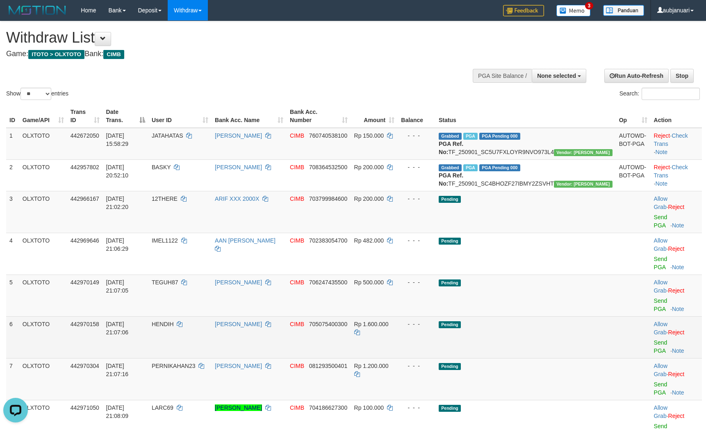
click at [534, 317] on td "Pending" at bounding box center [525, 338] width 180 height 42
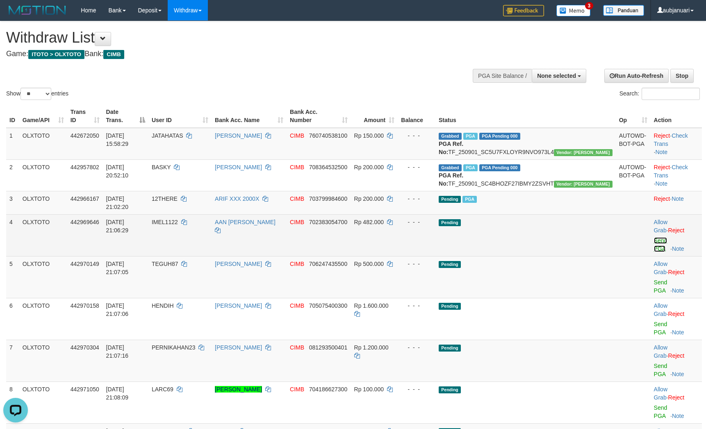
click at [654, 250] on link "Send PGA" at bounding box center [661, 244] width 14 height 15
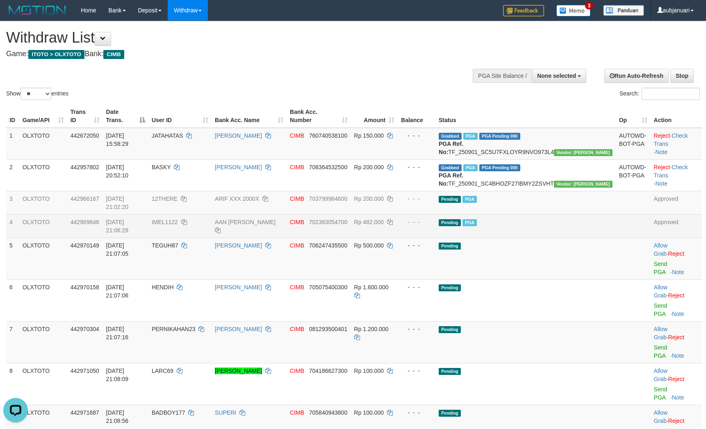
drag, startPoint x: 286, startPoint y: 70, endPoint x: 271, endPoint y: 70, distance: 15.2
click at [285, 70] on div "Show ** ** ** *** entries Search:" at bounding box center [353, 61] width 706 height 80
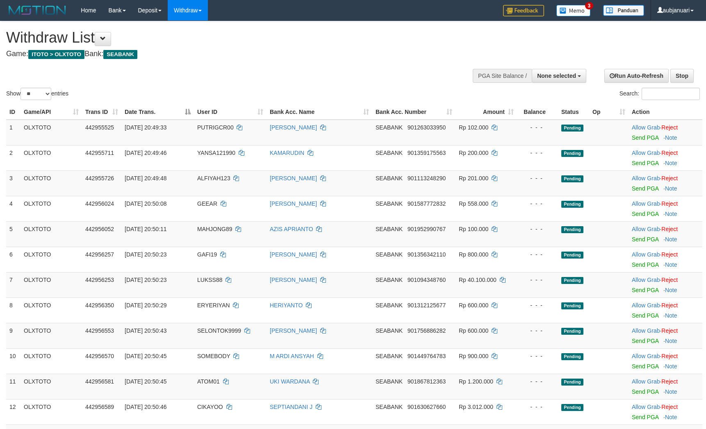
select select
click at [31, 100] on select "** ** ** ***" at bounding box center [35, 94] width 31 height 12
select select "***"
click at [22, 98] on select "** ** ** ***" at bounding box center [35, 94] width 31 height 12
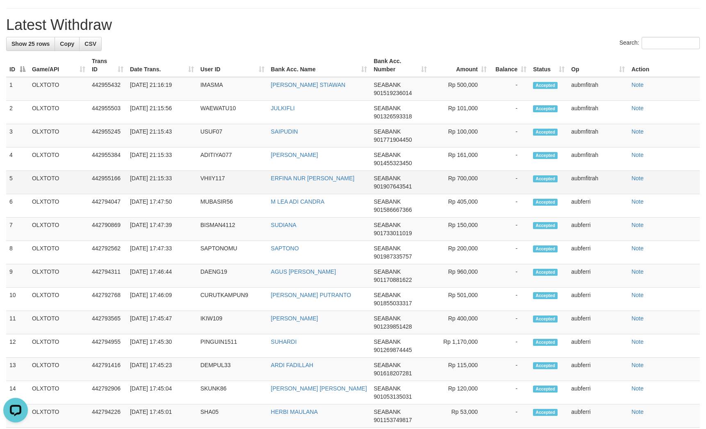
scroll to position [2398, 0]
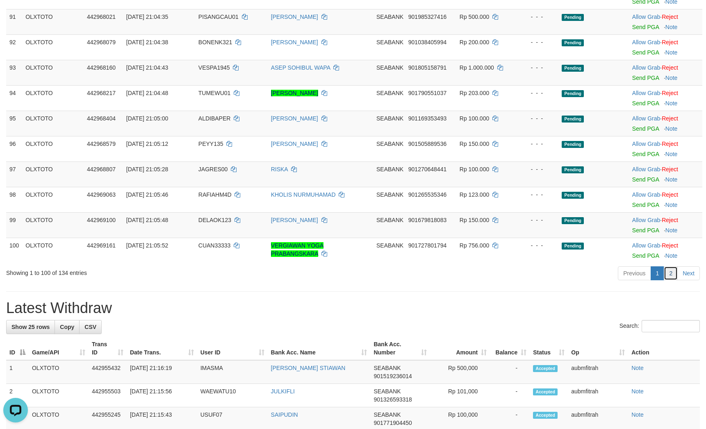
click at [665, 280] on link "2" at bounding box center [671, 273] width 14 height 14
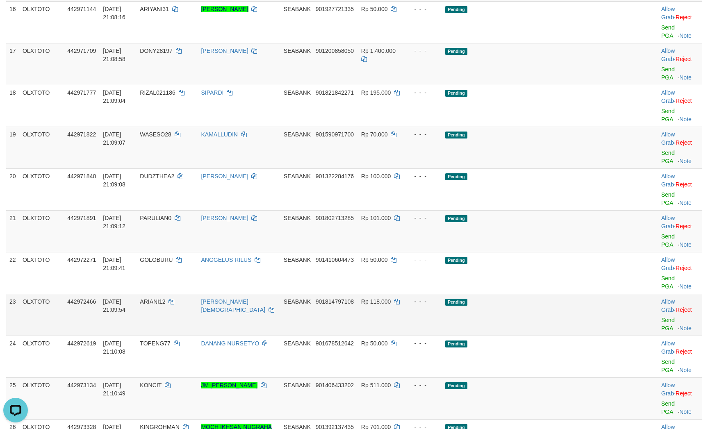
scroll to position [861, 0]
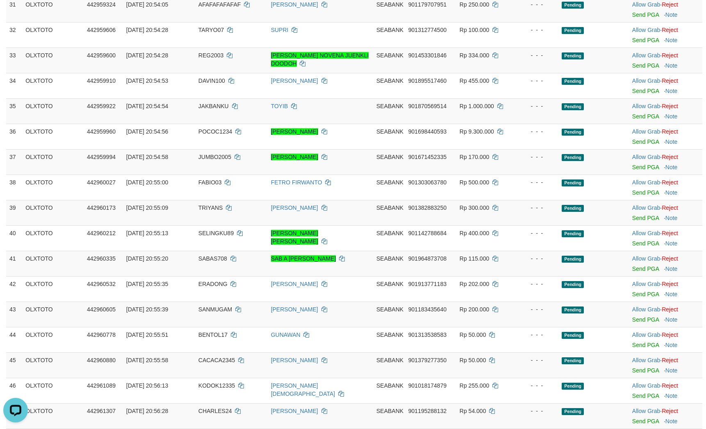
scroll to position [640, 0]
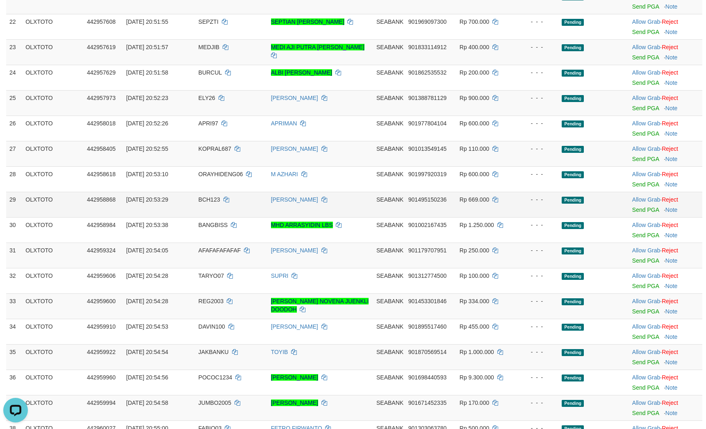
drag, startPoint x: 517, startPoint y: 229, endPoint x: 503, endPoint y: 230, distance: 13.1
click at [518, 217] on tr "29 OLXTOTO 442958868 01/09/2025 20:53:29 BCH123 HANIF BACHTIAR SEABANK 90149515…" at bounding box center [354, 204] width 696 height 25
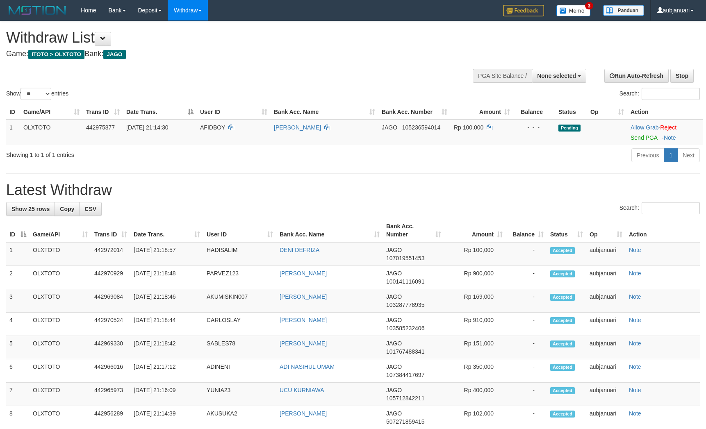
select select
select select "**"
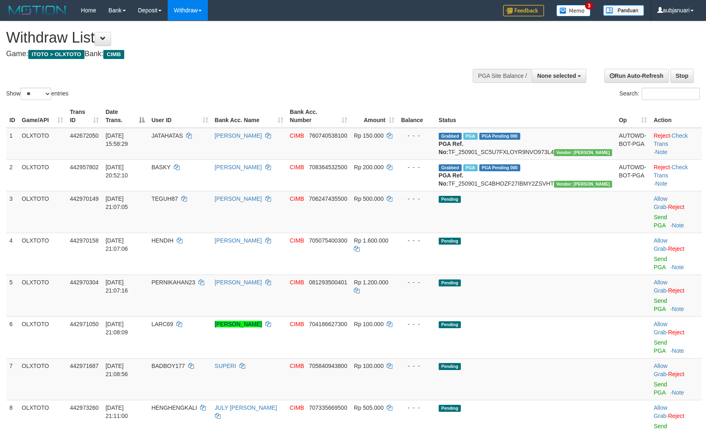
select select
select select "**"
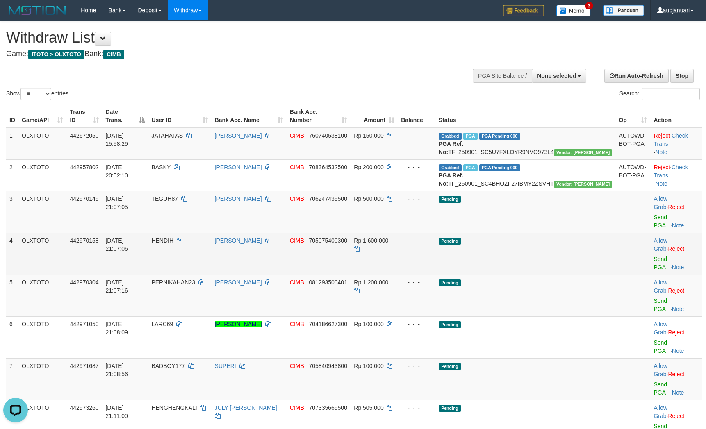
click at [533, 262] on td "Pending" at bounding box center [525, 254] width 180 height 42
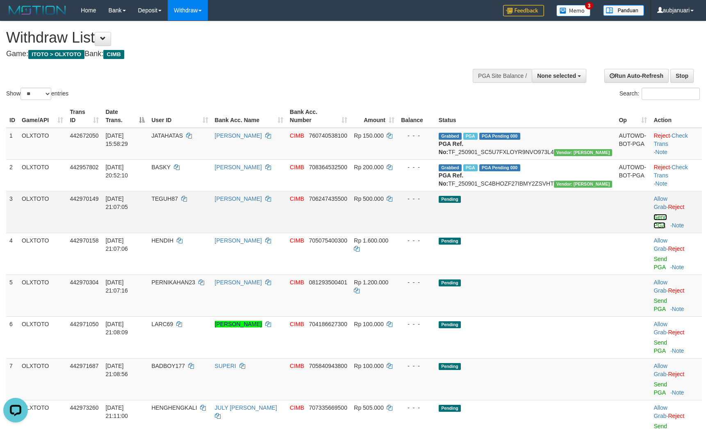
click at [662, 229] on link "Send PGA" at bounding box center [661, 221] width 14 height 15
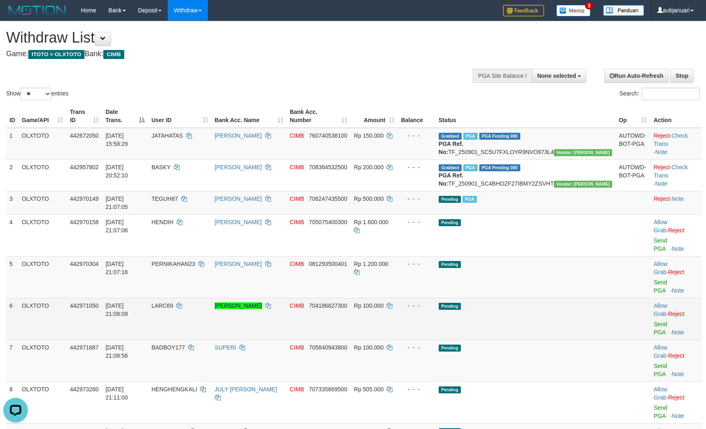
click at [566, 298] on td "Pending" at bounding box center [525, 319] width 180 height 42
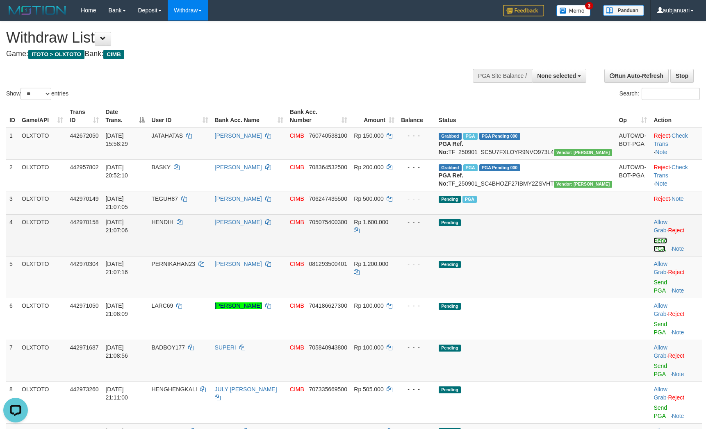
click at [654, 252] on link "Send PGA" at bounding box center [661, 244] width 14 height 15
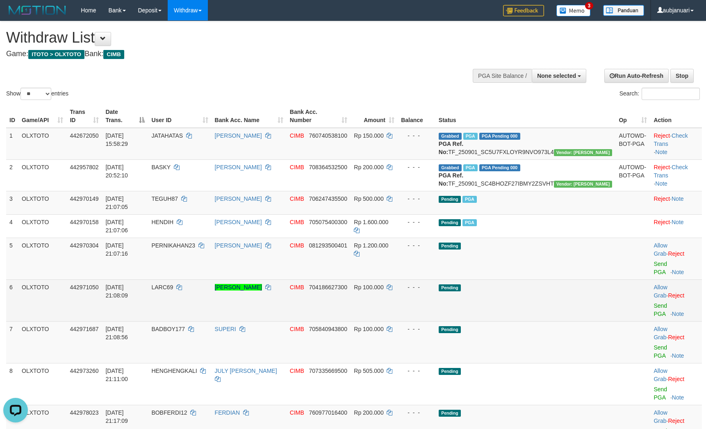
click at [561, 293] on td "Pending" at bounding box center [525, 301] width 180 height 42
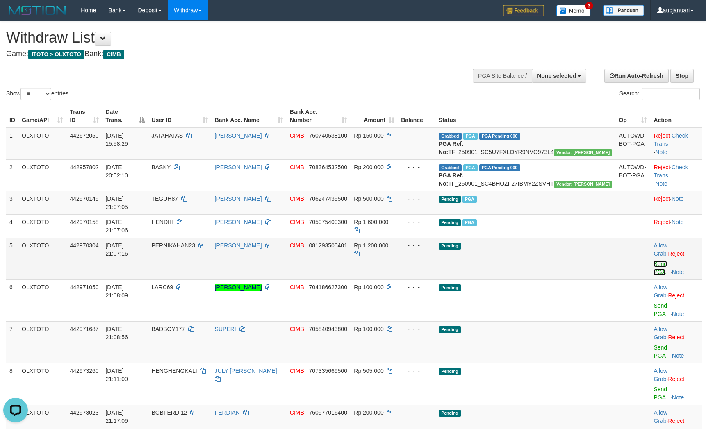
click at [655, 267] on link "Send PGA" at bounding box center [661, 268] width 14 height 15
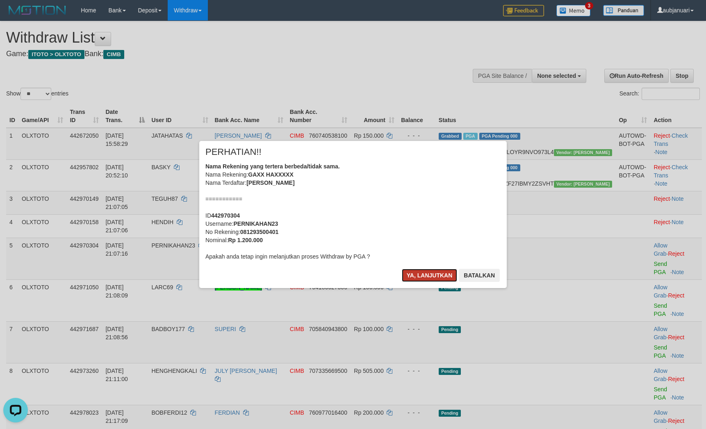
click at [425, 273] on button "Ya, lanjutkan" at bounding box center [430, 275] width 56 height 13
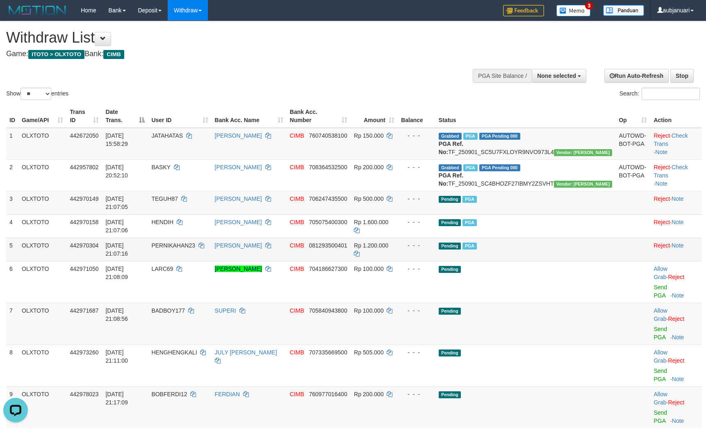
click at [534, 271] on tbody "1 OLXTOTO 442672050 01/09/2025 15:58:29 JATAHATAS RAFIK WICAKSONO CIMB 76074053…" at bounding box center [354, 278] width 696 height 301
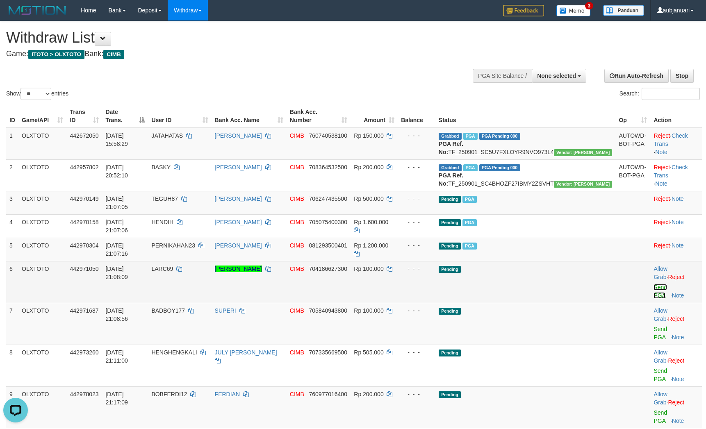
click at [654, 284] on link "Send PGA" at bounding box center [661, 291] width 14 height 15
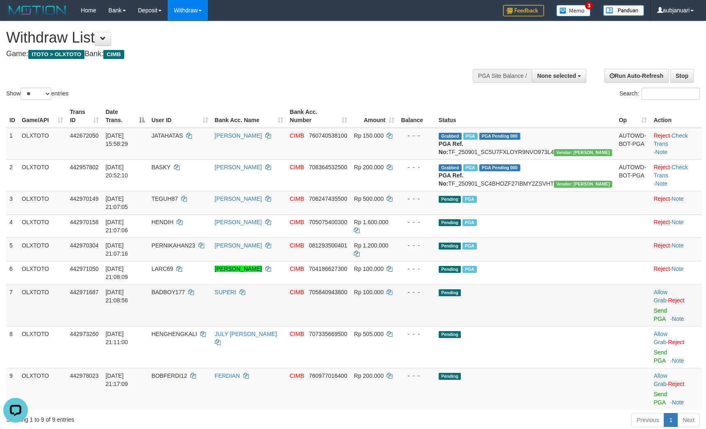
click at [577, 285] on td "Pending" at bounding box center [525, 306] width 180 height 42
click at [654, 307] on link "Send PGA" at bounding box center [661, 314] width 14 height 15
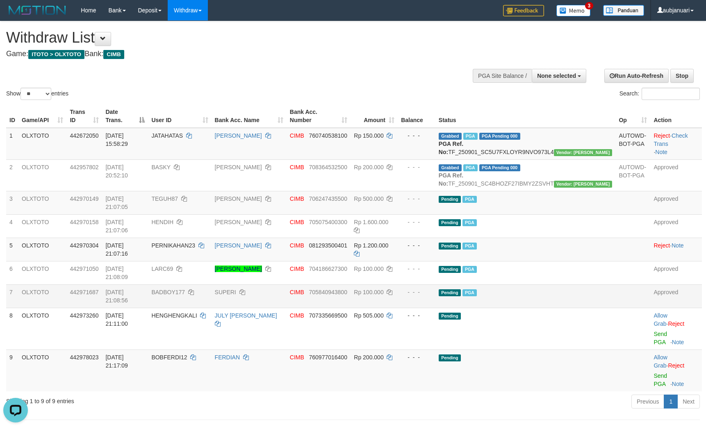
click at [276, 52] on h4 "Game: ITOTO > OLXTOTO Bank: CIMB" at bounding box center [234, 54] width 456 height 8
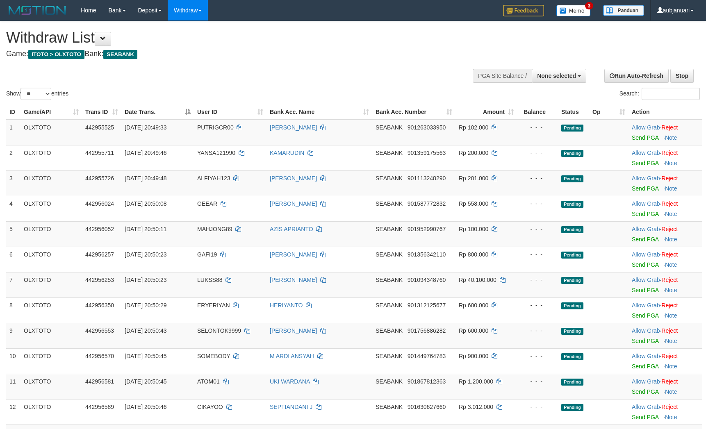
select select
drag, startPoint x: 34, startPoint y: 102, endPoint x: 35, endPoint y: 109, distance: 6.7
click at [34, 100] on select "** ** ** ***" at bounding box center [35, 94] width 31 height 12
select select "***"
click at [22, 98] on select "** ** ** ***" at bounding box center [35, 94] width 31 height 12
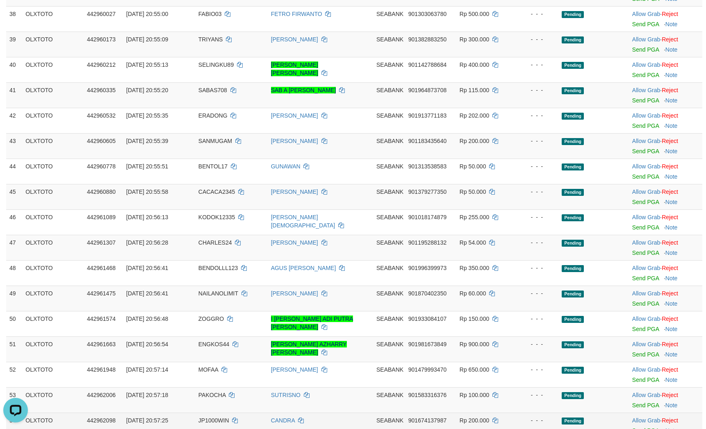
scroll to position [1291, 0]
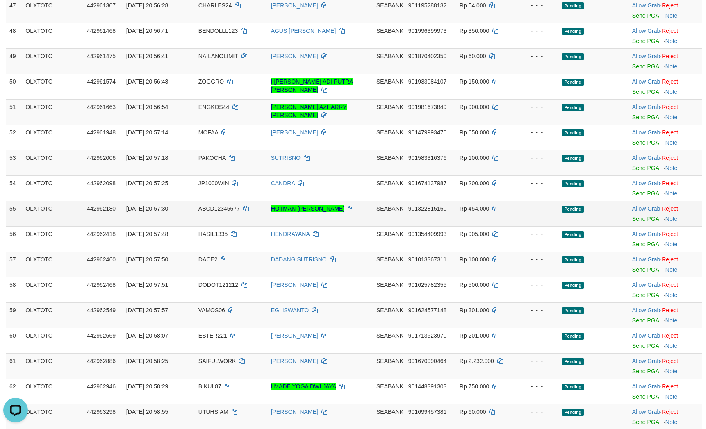
click at [537, 226] on td "- - -" at bounding box center [537, 213] width 41 height 25
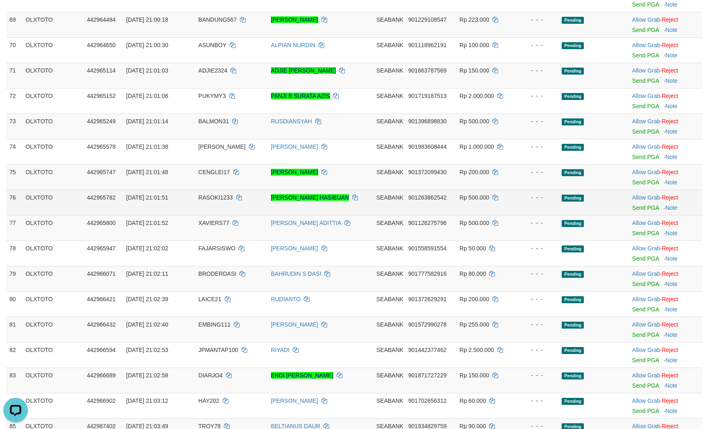
scroll to position [1837, 0]
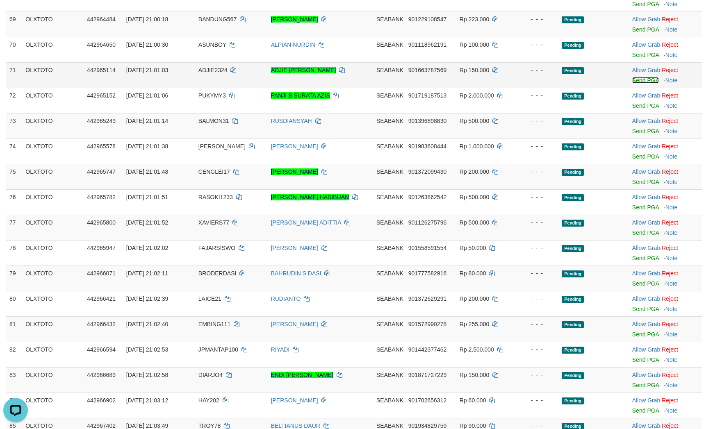
click at [642, 84] on link "Send PGA" at bounding box center [645, 80] width 27 height 7
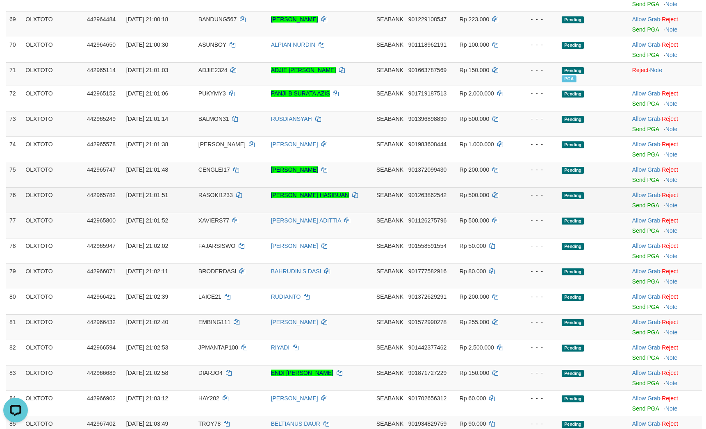
click at [529, 213] on td "- - -" at bounding box center [537, 199] width 41 height 25
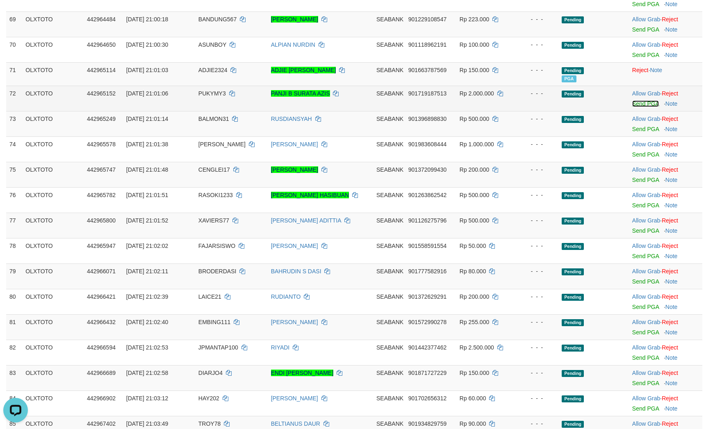
click at [635, 107] on link "Send PGA" at bounding box center [645, 103] width 27 height 7
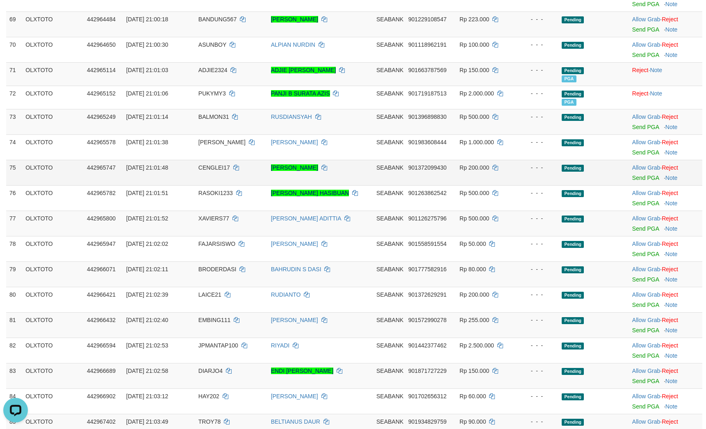
click at [540, 185] on td "- - -" at bounding box center [537, 172] width 41 height 25
click at [641, 130] on link "Send PGA" at bounding box center [645, 127] width 27 height 7
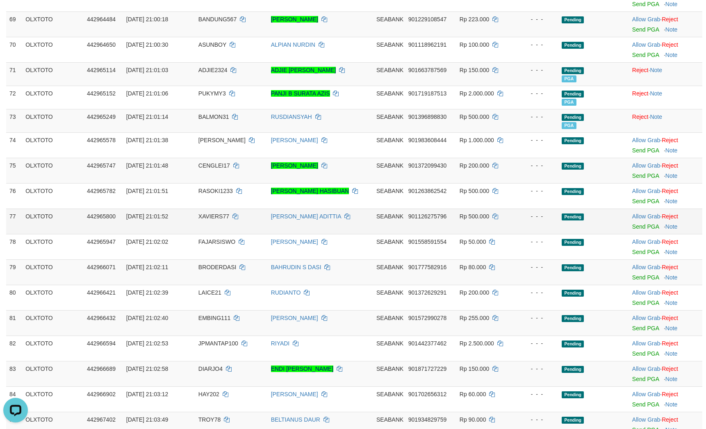
click at [577, 221] on span "Pending" at bounding box center [573, 217] width 22 height 7
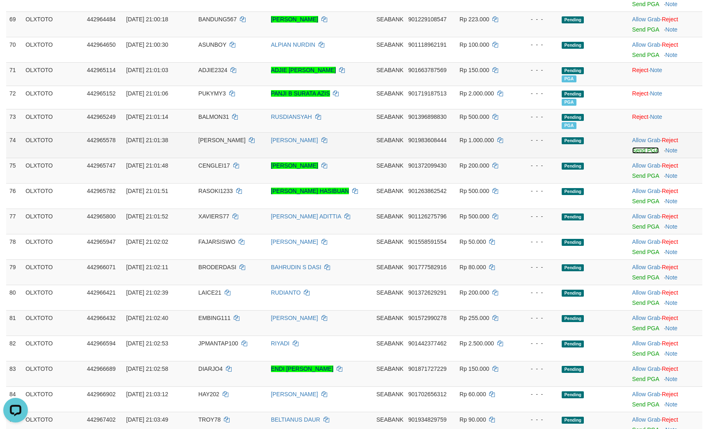
click at [645, 154] on link "Send PGA" at bounding box center [645, 150] width 27 height 7
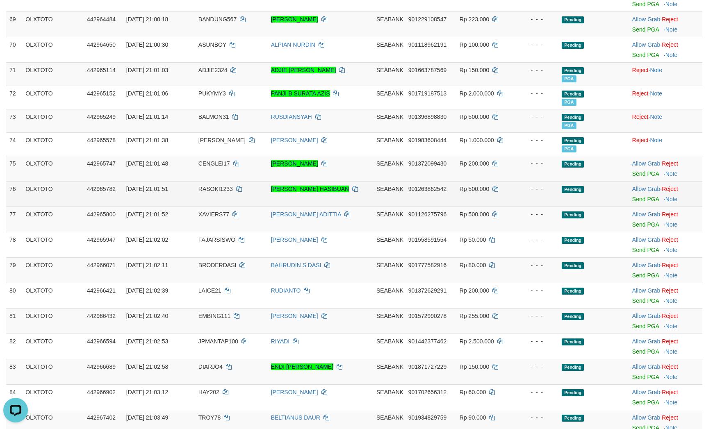
click at [543, 207] on td "- - -" at bounding box center [537, 193] width 41 height 25
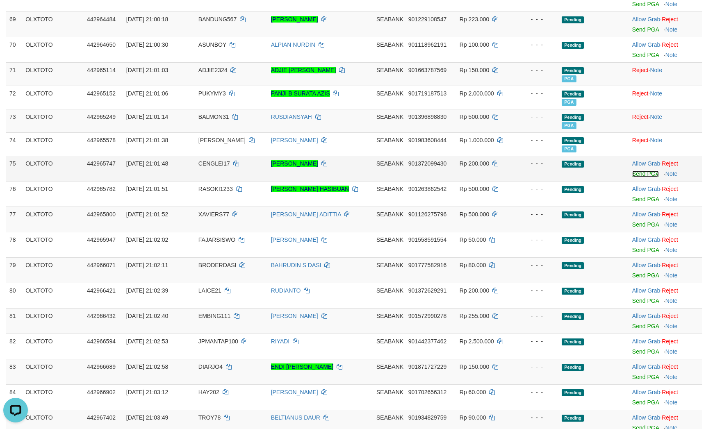
click at [646, 177] on link "Send PGA" at bounding box center [645, 174] width 27 height 7
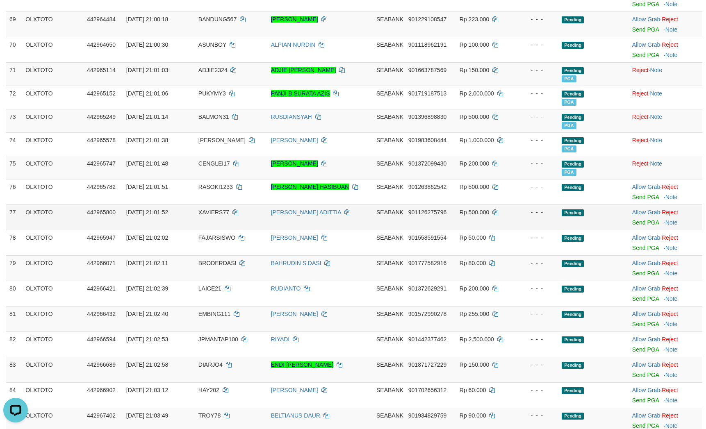
click at [524, 216] on div "- - -" at bounding box center [538, 212] width 34 height 8
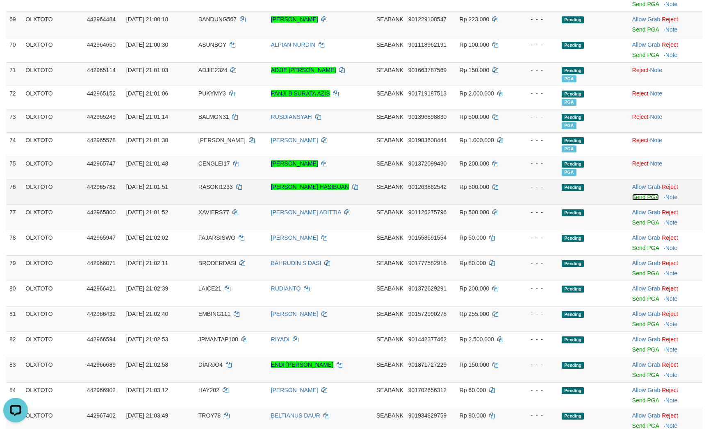
click at [644, 200] on link "Send PGA" at bounding box center [645, 197] width 27 height 7
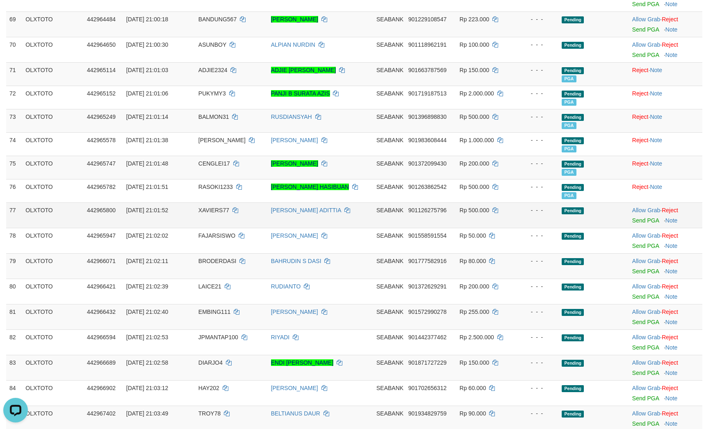
click at [543, 228] on td "- - -" at bounding box center [537, 215] width 41 height 25
click at [646, 224] on link "Send PGA" at bounding box center [645, 220] width 27 height 7
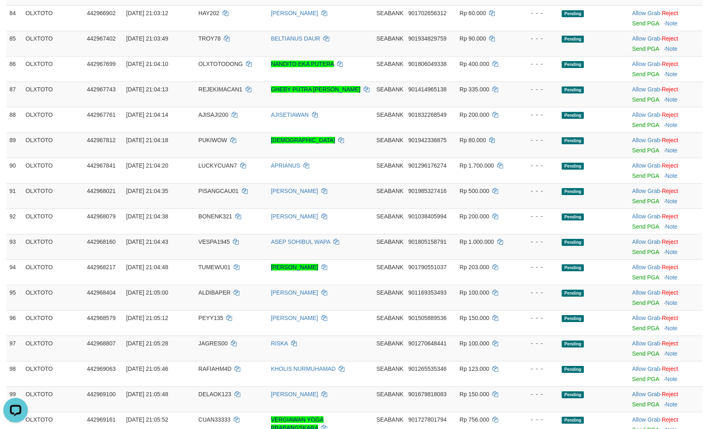
scroll to position [2209, 0]
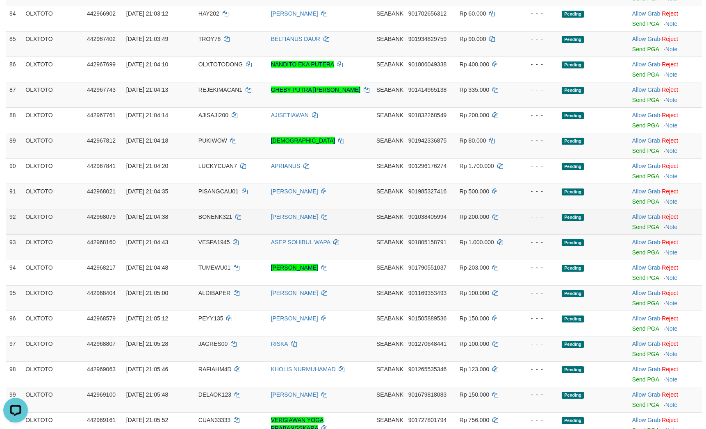
click at [537, 235] on td "- - -" at bounding box center [537, 221] width 41 height 25
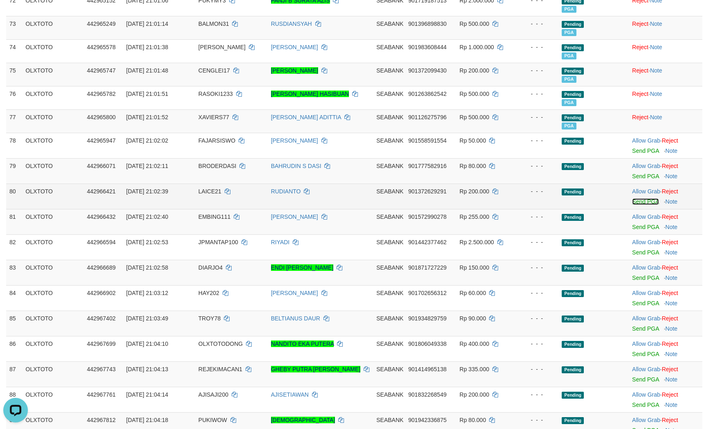
click at [642, 205] on link "Send PGA" at bounding box center [645, 201] width 27 height 7
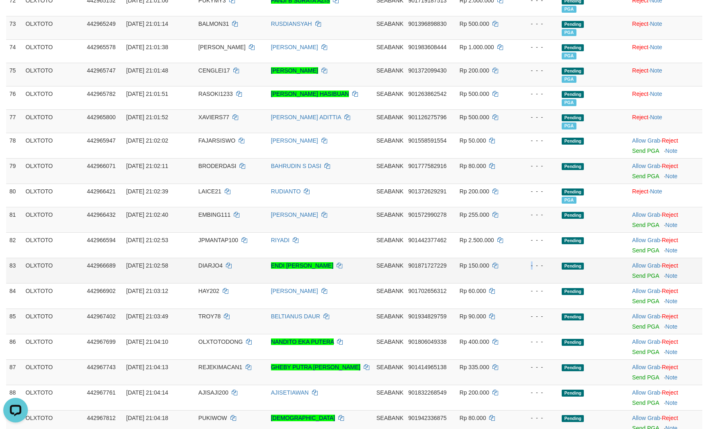
click at [533, 270] on div "- - -" at bounding box center [538, 266] width 34 height 8
click at [654, 228] on link "Send PGA" at bounding box center [645, 225] width 27 height 7
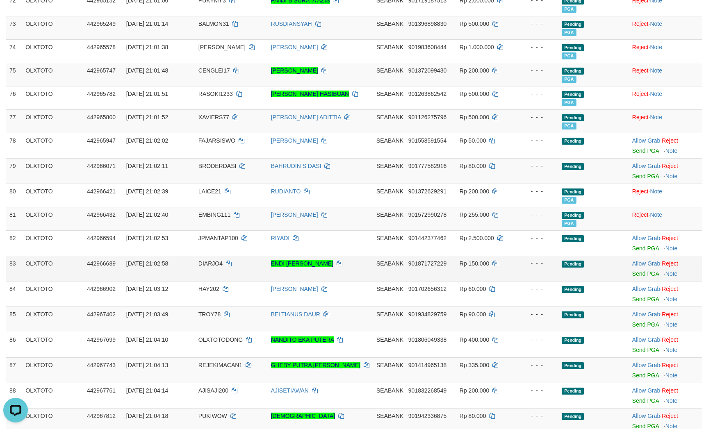
click at [582, 281] on td "Pending" at bounding box center [573, 268] width 31 height 25
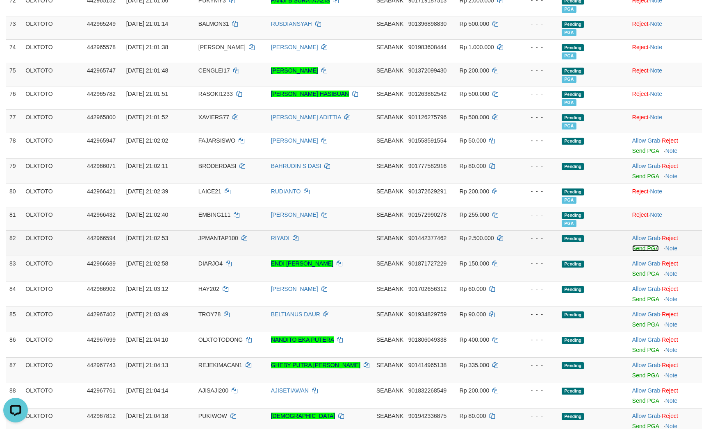
click at [651, 252] on link "Send PGA" at bounding box center [645, 248] width 27 height 7
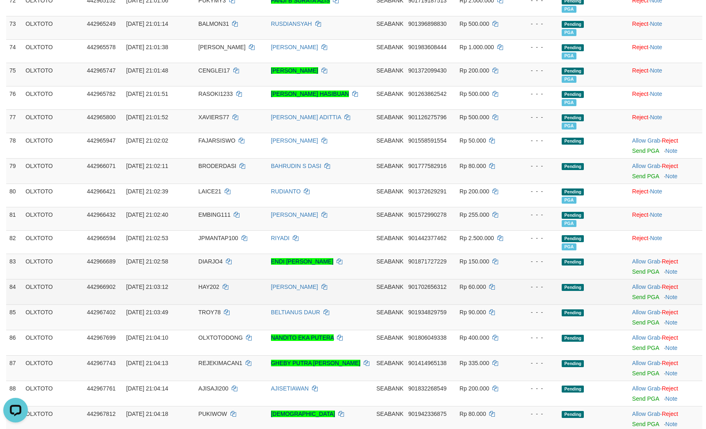
click at [583, 305] on td "Pending" at bounding box center [573, 291] width 31 height 25
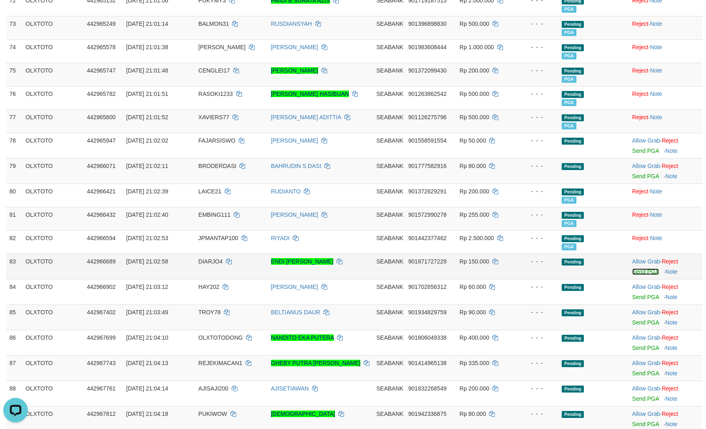
click at [638, 275] on link "Send PGA" at bounding box center [645, 272] width 27 height 7
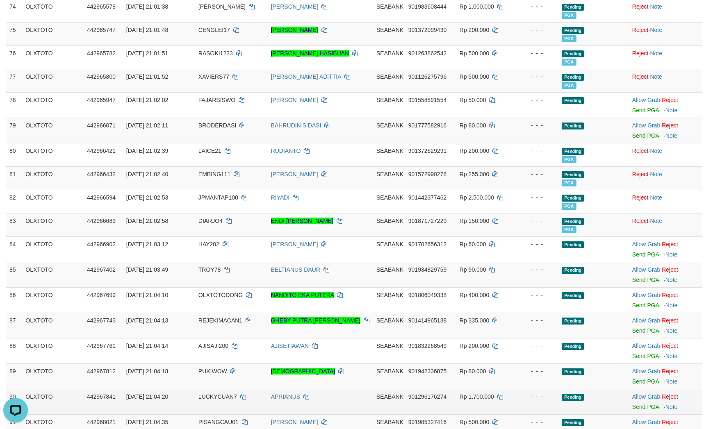
scroll to position [2114, 0]
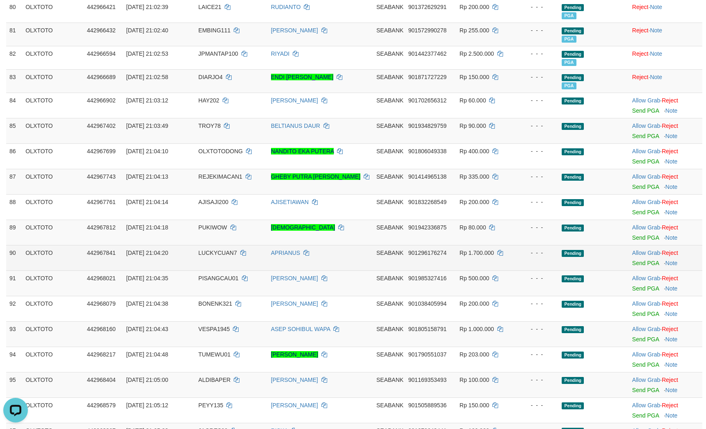
click at [555, 271] on td "- - -" at bounding box center [537, 257] width 41 height 25
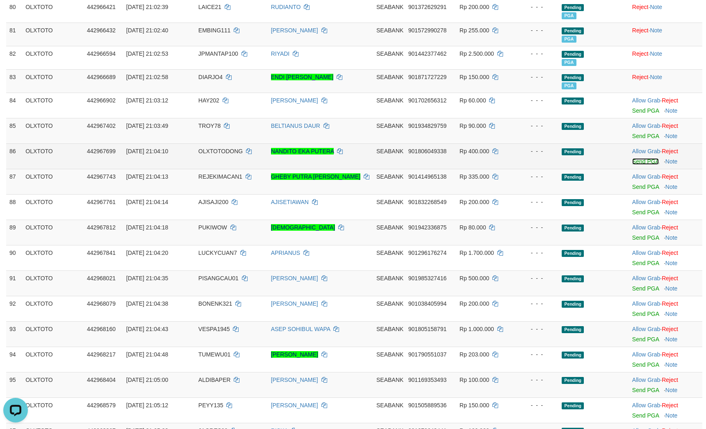
click at [648, 165] on link "Send PGA" at bounding box center [645, 161] width 27 height 7
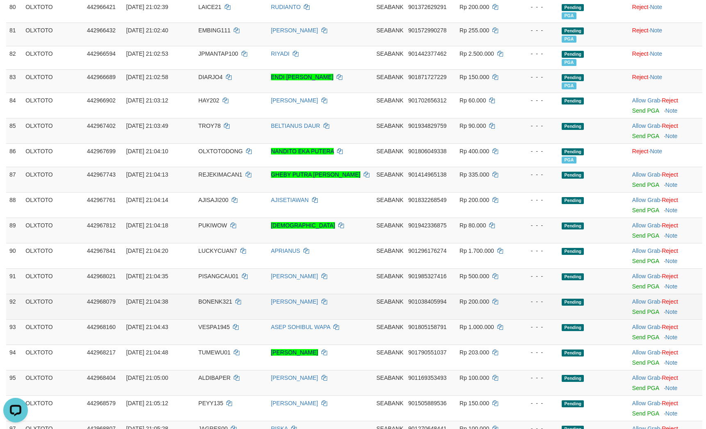
click at [515, 319] on td "Rp 200.000" at bounding box center [486, 306] width 61 height 25
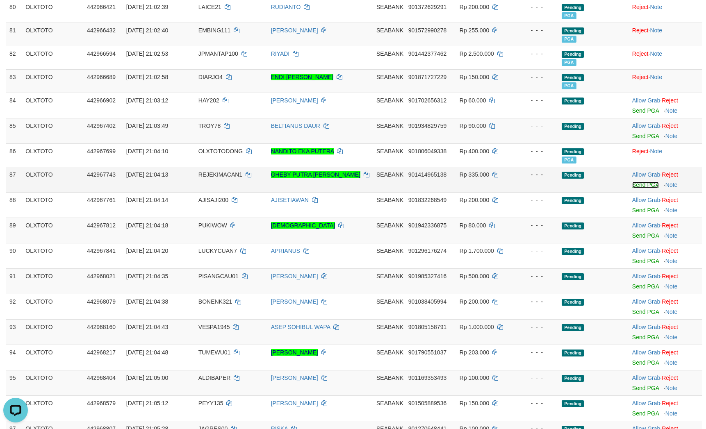
click at [638, 188] on link "Send PGA" at bounding box center [645, 185] width 27 height 7
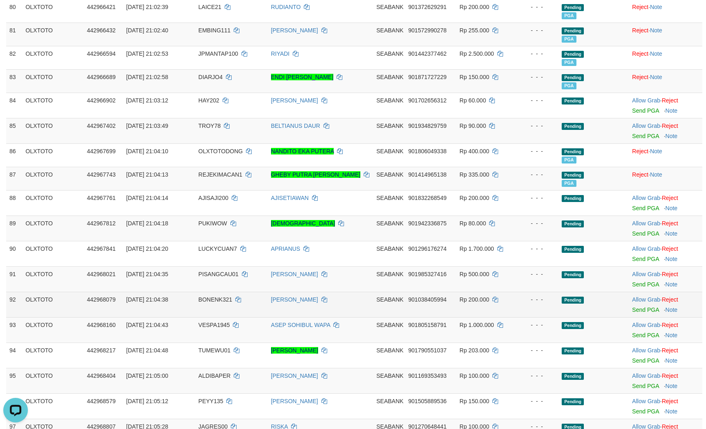
click at [551, 304] on div "- - -" at bounding box center [538, 300] width 34 height 8
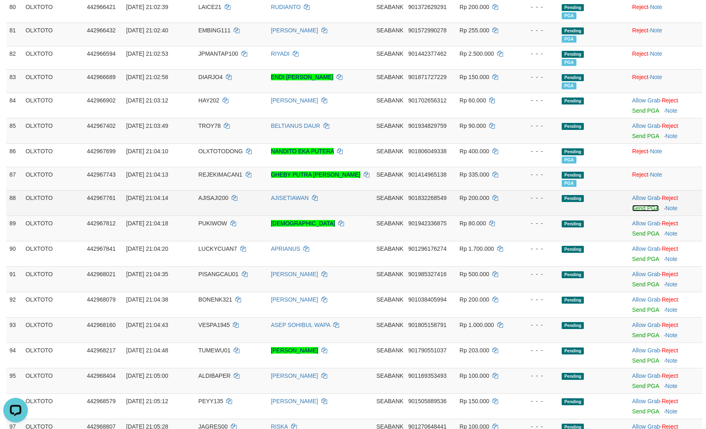
click at [653, 212] on link "Send PGA" at bounding box center [645, 208] width 27 height 7
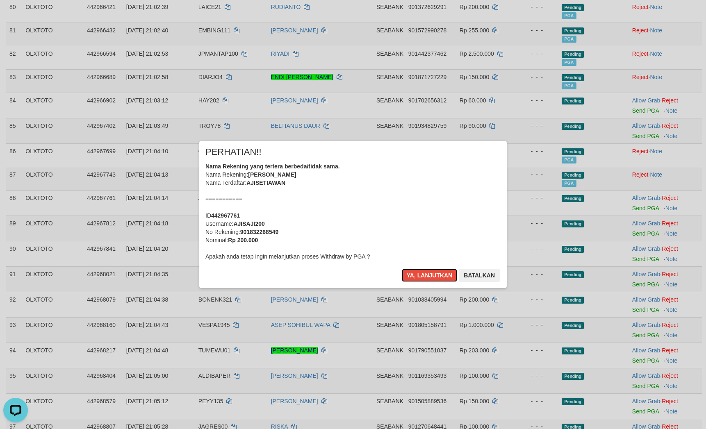
drag, startPoint x: 432, startPoint y: 279, endPoint x: 486, endPoint y: 291, distance: 55.3
click at [432, 279] on button "Ya, lanjutkan" at bounding box center [430, 275] width 56 height 13
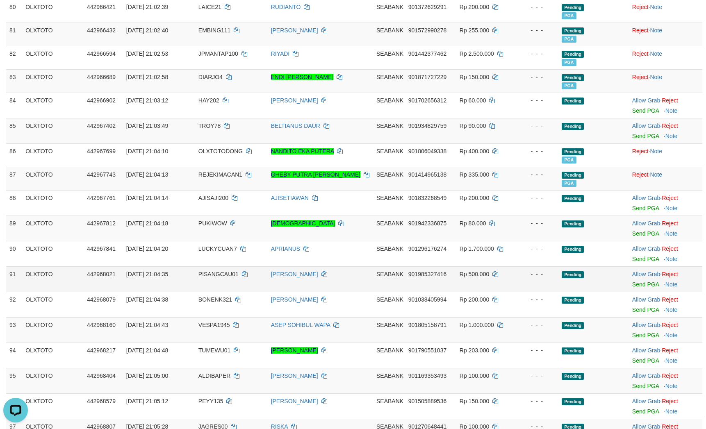
click at [561, 292] on td "Pending" at bounding box center [573, 278] width 31 height 25
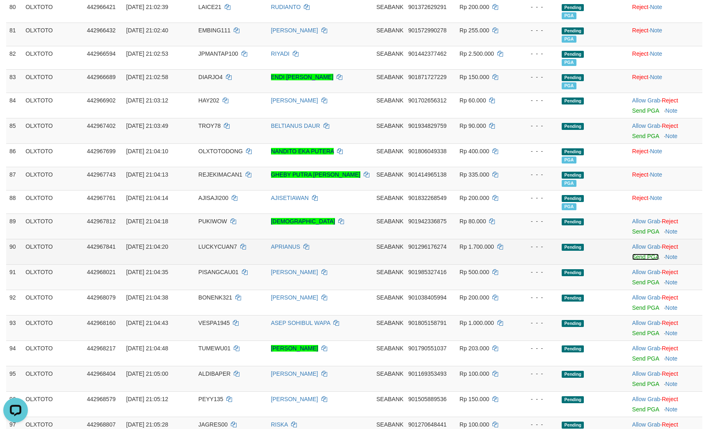
click at [642, 260] on link "Send PGA" at bounding box center [645, 257] width 27 height 7
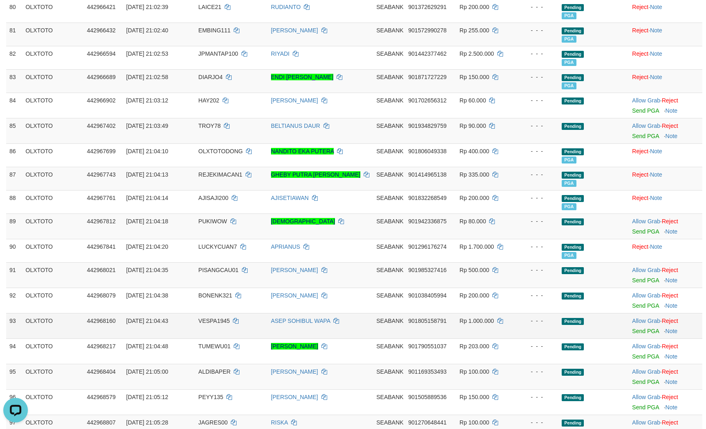
click at [562, 325] on span "Pending" at bounding box center [573, 321] width 22 height 7
click at [649, 284] on link "Send PGA" at bounding box center [645, 280] width 27 height 7
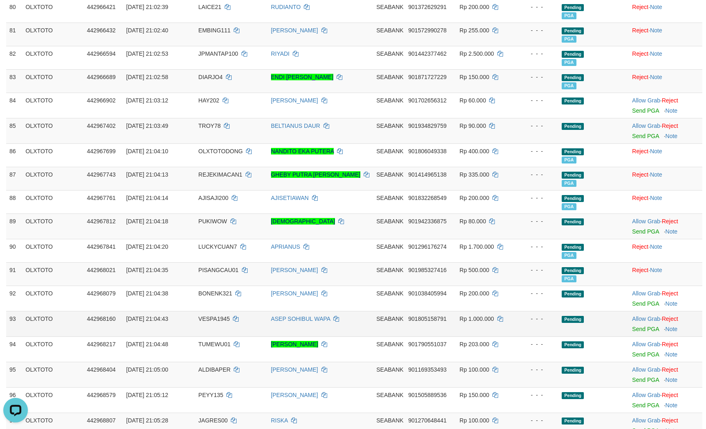
click at [549, 337] on td "- - -" at bounding box center [537, 323] width 41 height 25
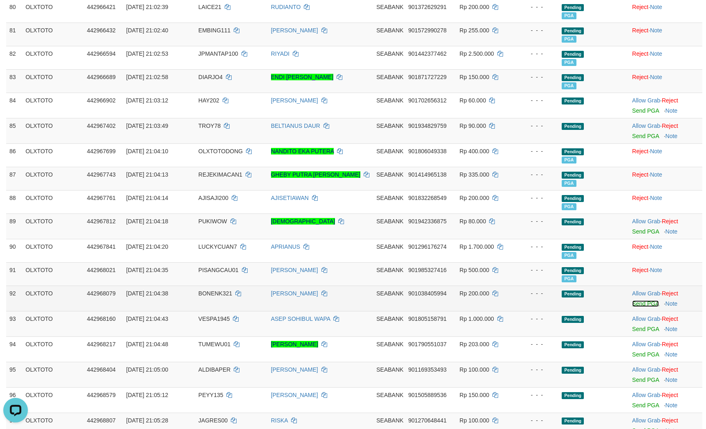
click at [648, 307] on link "Send PGA" at bounding box center [645, 304] width 27 height 7
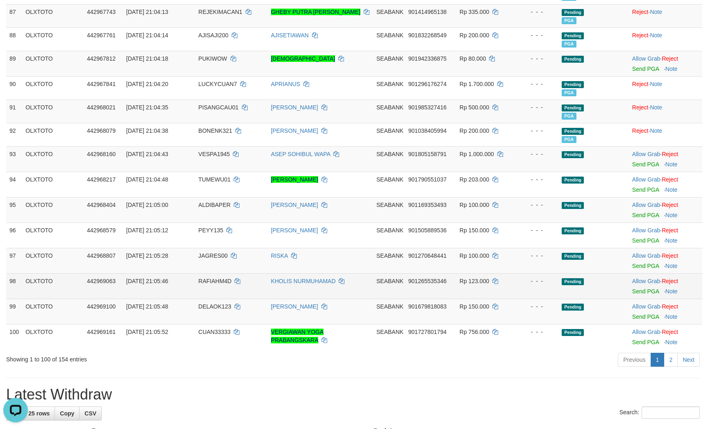
scroll to position [2299, 0]
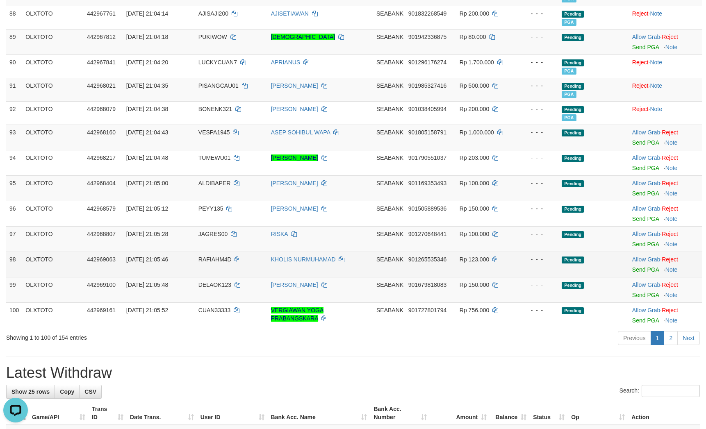
click at [550, 277] on td "- - -" at bounding box center [537, 264] width 41 height 25
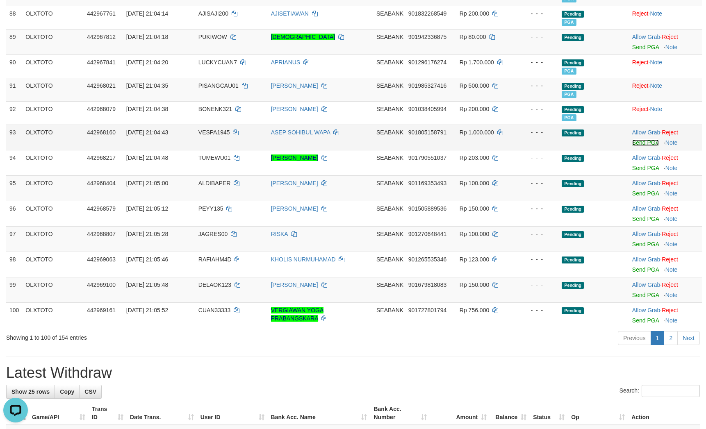
click at [642, 146] on link "Send PGA" at bounding box center [645, 142] width 27 height 7
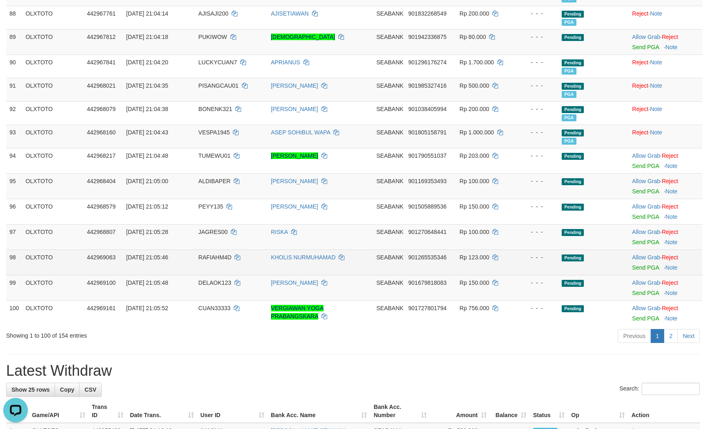
click at [534, 275] on td "- - -" at bounding box center [537, 262] width 41 height 25
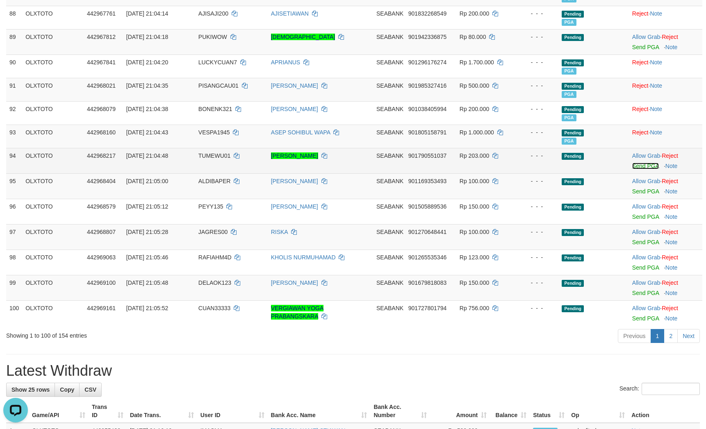
click at [652, 169] on link "Send PGA" at bounding box center [645, 166] width 27 height 7
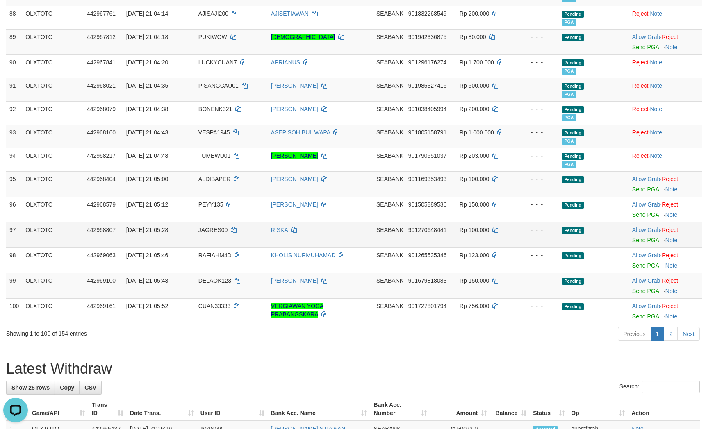
click at [533, 248] on td "- - -" at bounding box center [537, 234] width 41 height 25
click at [634, 193] on link "Send PGA" at bounding box center [645, 189] width 27 height 7
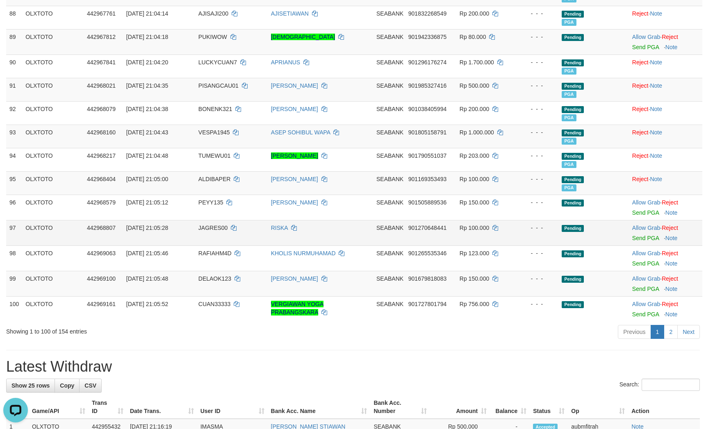
click at [530, 232] on div "- - -" at bounding box center [538, 228] width 34 height 8
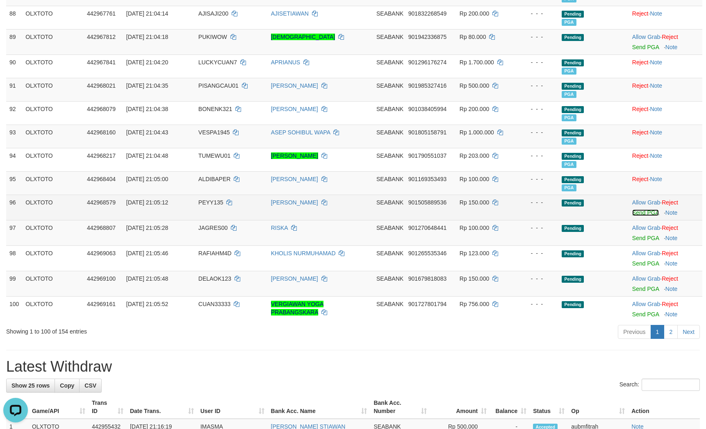
click at [656, 216] on link "Send PGA" at bounding box center [645, 212] width 27 height 7
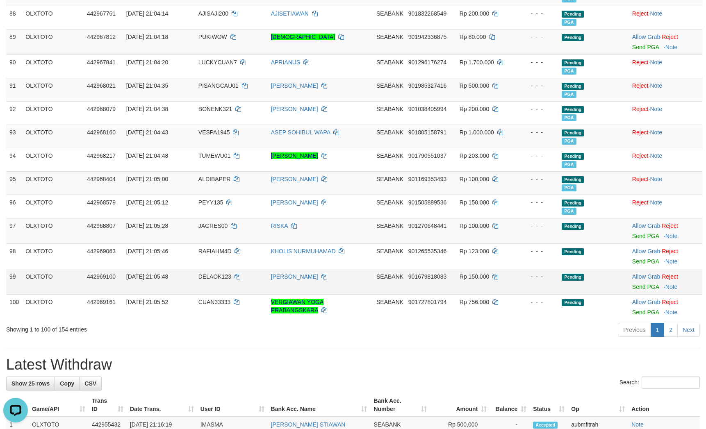
click at [556, 294] on td "- - -" at bounding box center [537, 281] width 41 height 25
click at [641, 239] on link "Send PGA" at bounding box center [645, 236] width 27 height 7
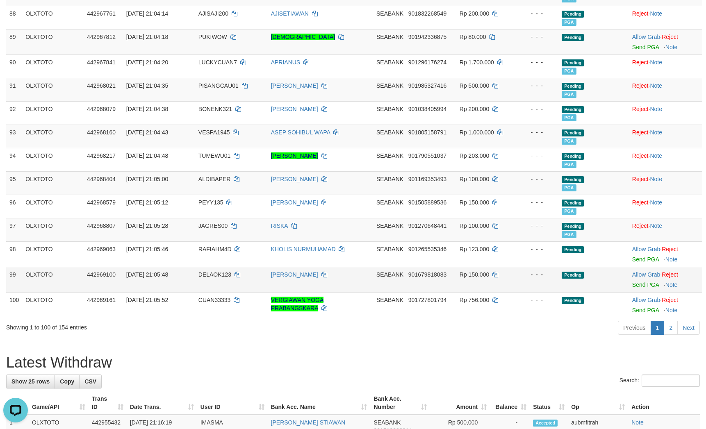
click at [580, 292] on td "Pending" at bounding box center [573, 279] width 31 height 25
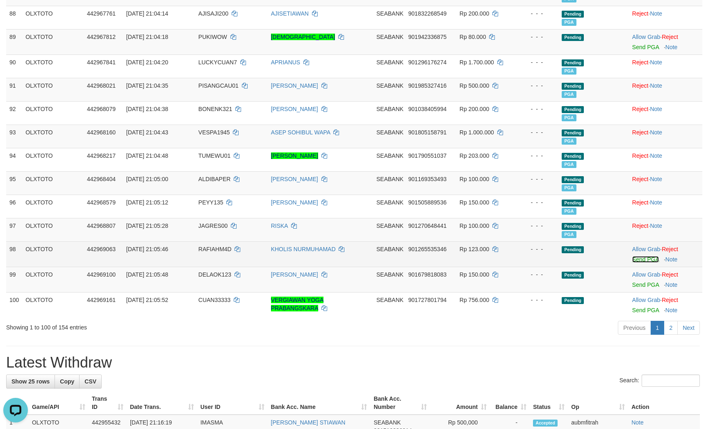
click at [645, 263] on link "Send PGA" at bounding box center [645, 259] width 27 height 7
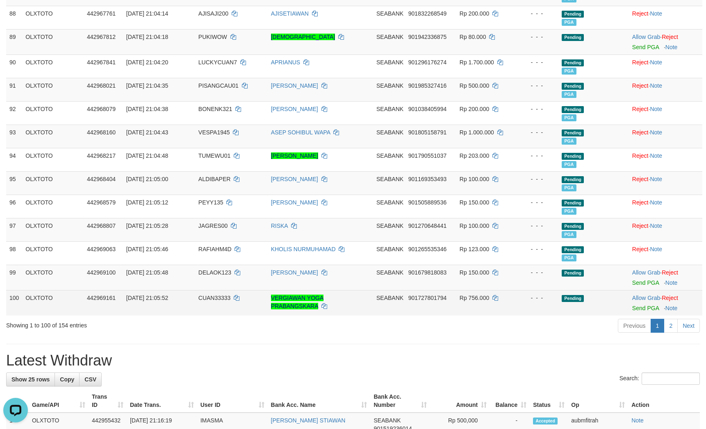
click at [563, 302] on span "Pending" at bounding box center [573, 298] width 22 height 7
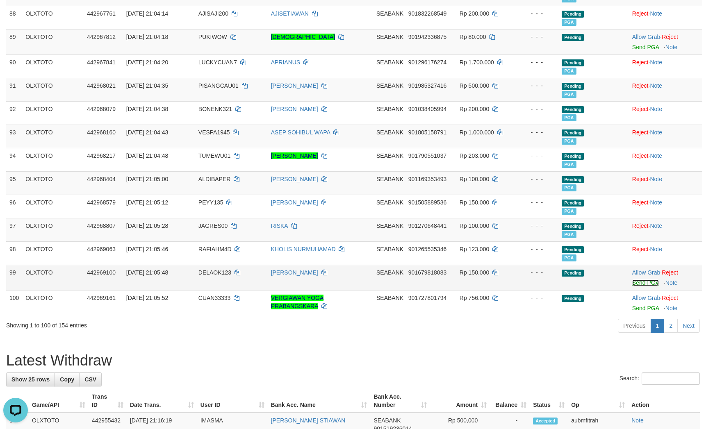
click at [644, 286] on link "Send PGA" at bounding box center [645, 283] width 27 height 7
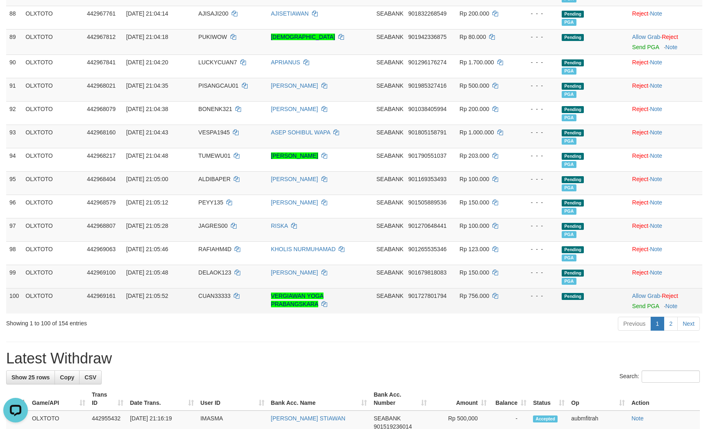
click at [547, 300] on div "- - -" at bounding box center [538, 296] width 34 height 8
click at [640, 310] on link "Send PGA" at bounding box center [645, 306] width 27 height 7
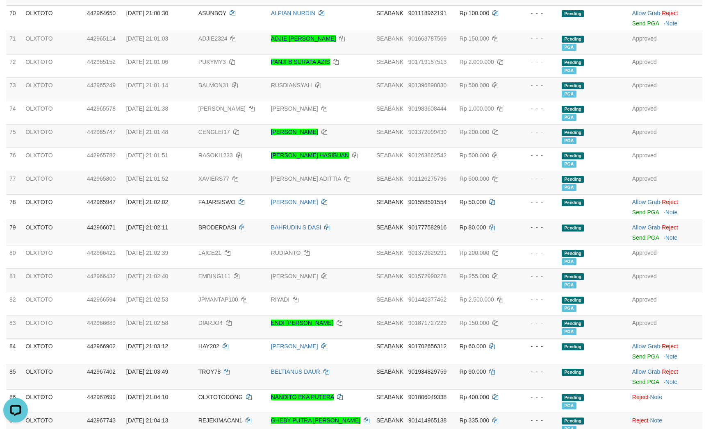
scroll to position [2053, 0]
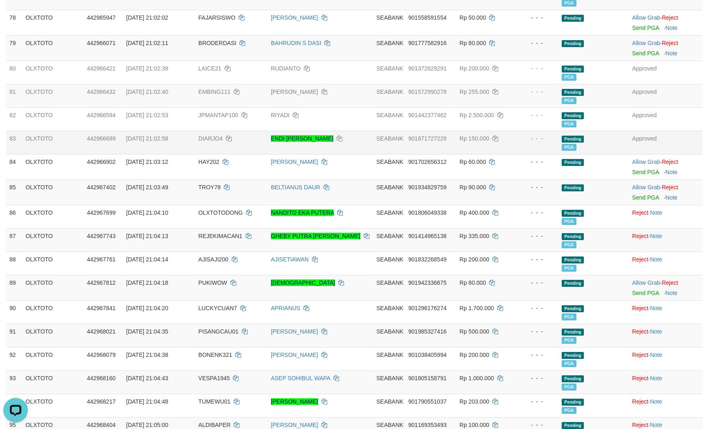
click at [576, 154] on td "Pending PGA" at bounding box center [573, 142] width 31 height 23
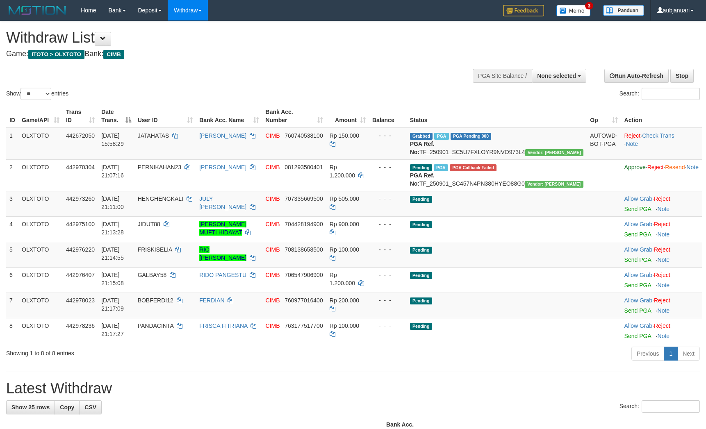
select select
select select "**"
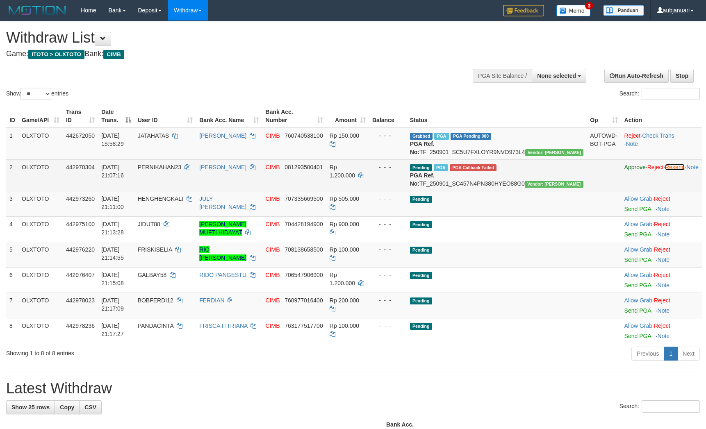
click at [667, 171] on link "Resend" at bounding box center [675, 167] width 20 height 7
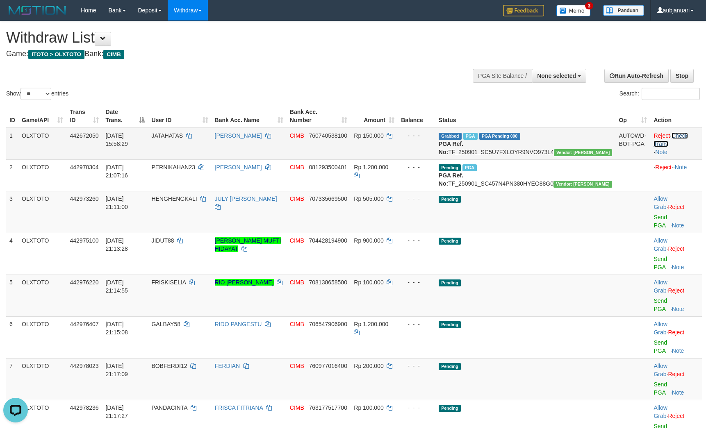
click at [688, 145] on link "Check Trans" at bounding box center [671, 139] width 34 height 15
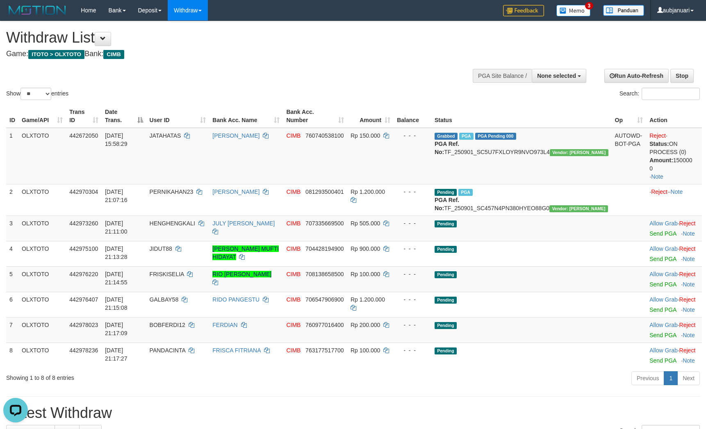
click at [336, 65] on div "Show ** ** ** *** entries Search:" at bounding box center [353, 61] width 706 height 80
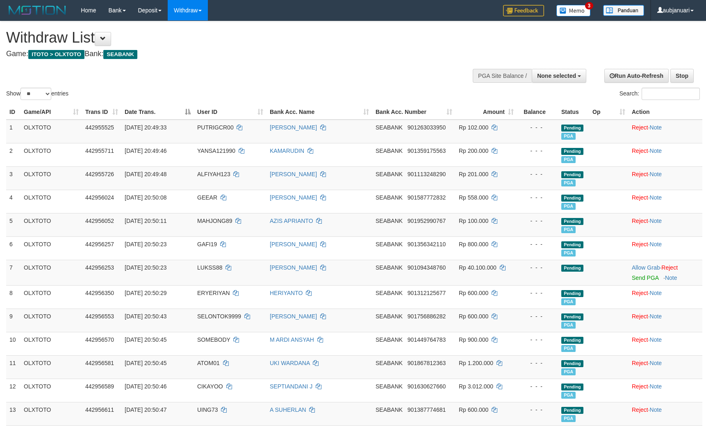
select select
drag, startPoint x: 36, startPoint y: 104, endPoint x: 34, endPoint y: 108, distance: 4.7
click at [36, 100] on select "** ** ** ***" at bounding box center [35, 94] width 31 height 12
select select "***"
click at [22, 98] on select "** ** ** ***" at bounding box center [35, 94] width 31 height 12
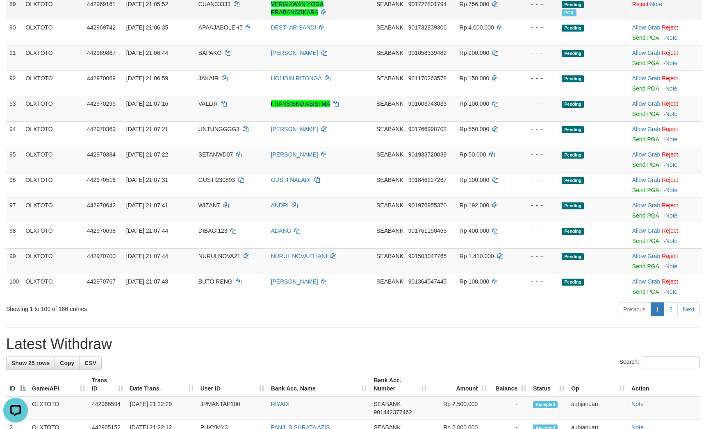
scroll to position [2275, 0]
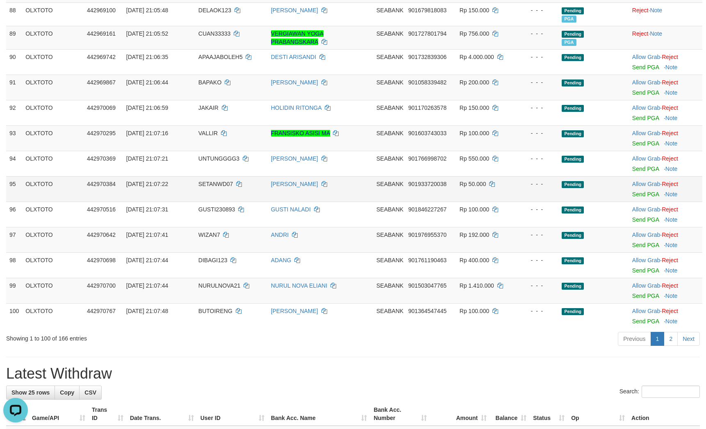
click at [549, 188] on div "- - -" at bounding box center [538, 184] width 34 height 8
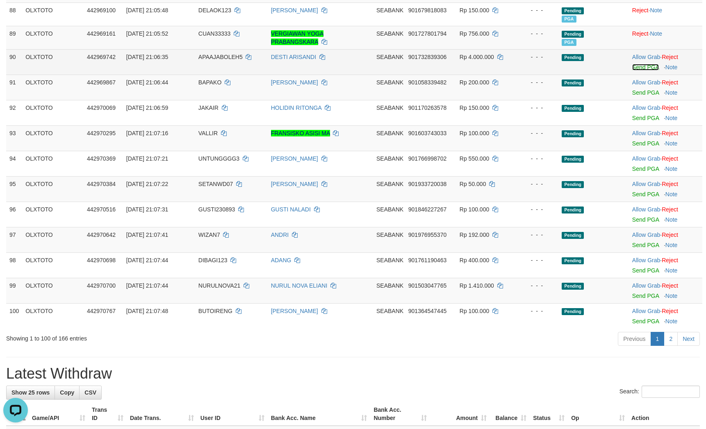
click at [652, 71] on link "Send PGA" at bounding box center [645, 67] width 27 height 7
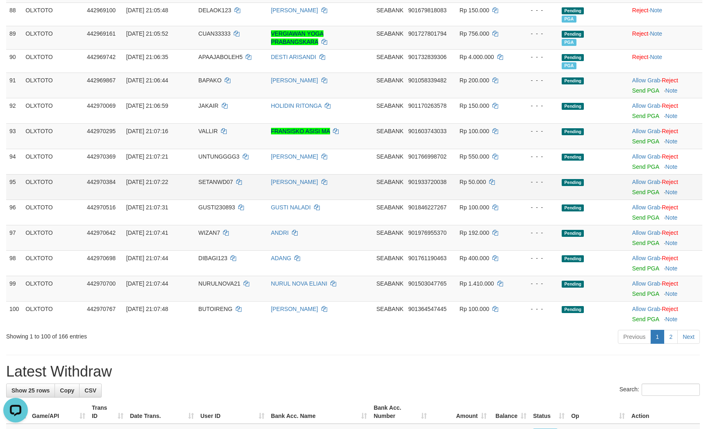
click at [518, 200] on td "- - -" at bounding box center [537, 186] width 41 height 25
click at [635, 94] on link "Send PGA" at bounding box center [645, 90] width 27 height 7
click at [545, 200] on td "- - -" at bounding box center [537, 186] width 41 height 25
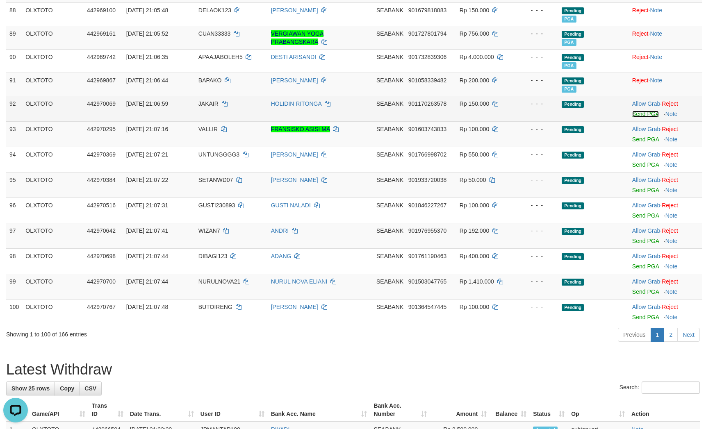
click at [647, 117] on link "Send PGA" at bounding box center [645, 114] width 27 height 7
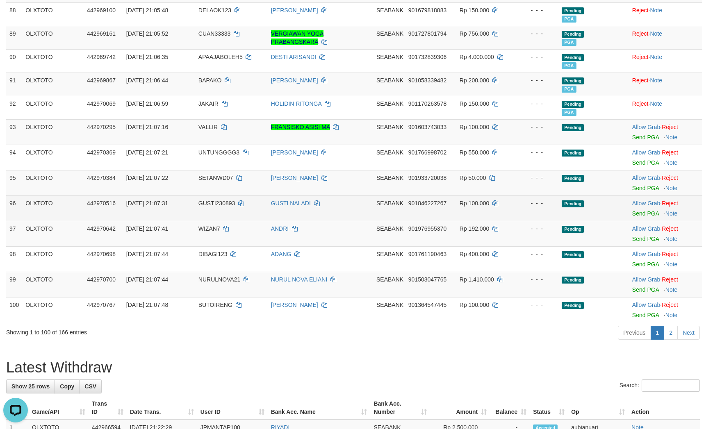
click at [521, 207] on div "- - -" at bounding box center [538, 203] width 34 height 8
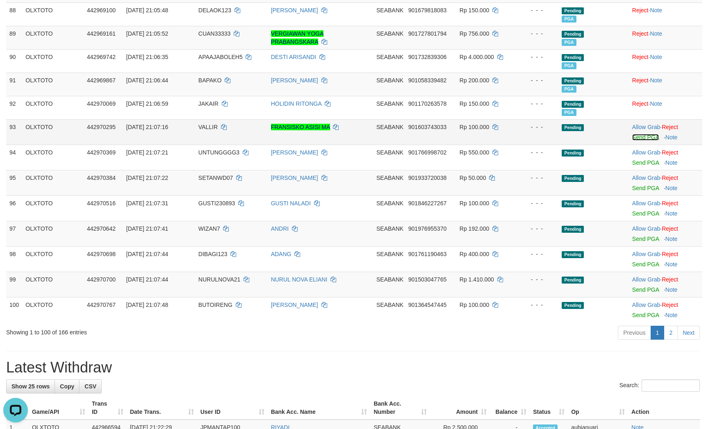
click at [649, 141] on link "Send PGA" at bounding box center [645, 137] width 27 height 7
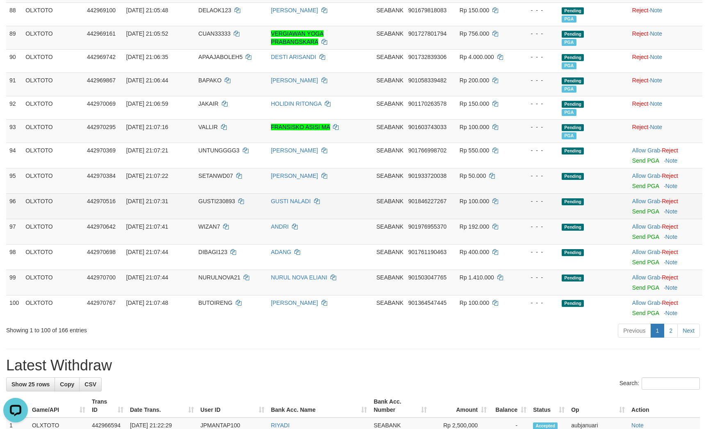
click at [547, 219] on td "- - -" at bounding box center [537, 206] width 41 height 25
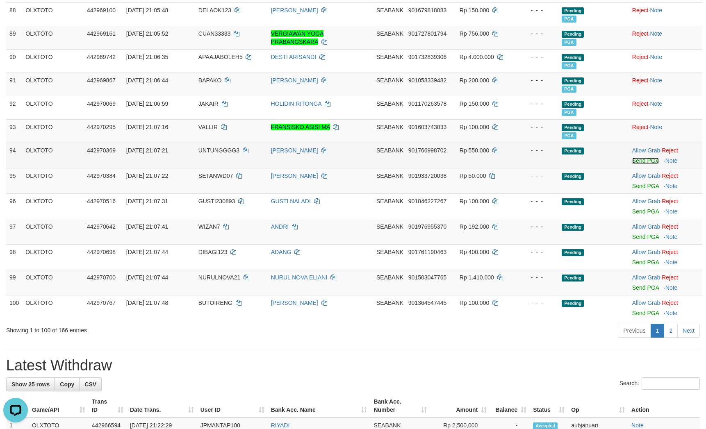
click at [646, 164] on link "Send PGA" at bounding box center [645, 160] width 27 height 7
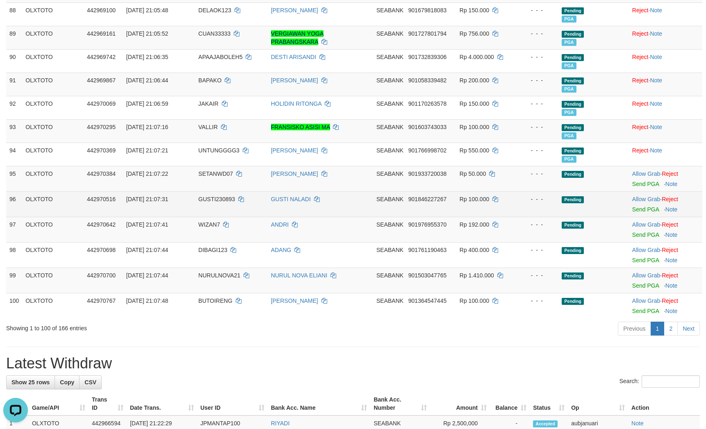
click at [544, 217] on td "- - -" at bounding box center [537, 203] width 41 height 25
click at [655, 212] on link "Send PGA" at bounding box center [645, 209] width 27 height 7
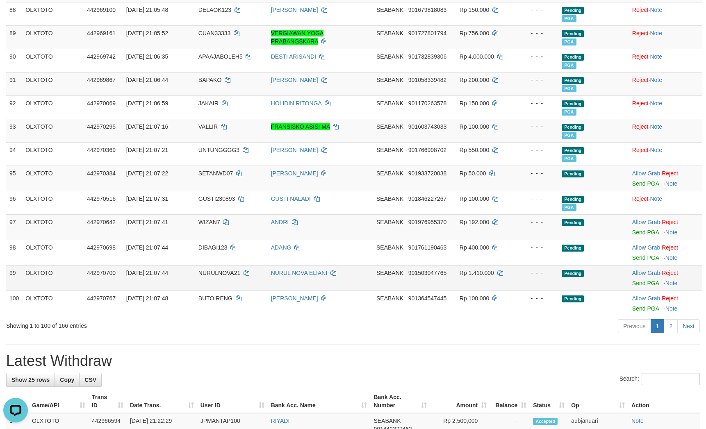
click at [555, 291] on td "- - -" at bounding box center [537, 277] width 41 height 25
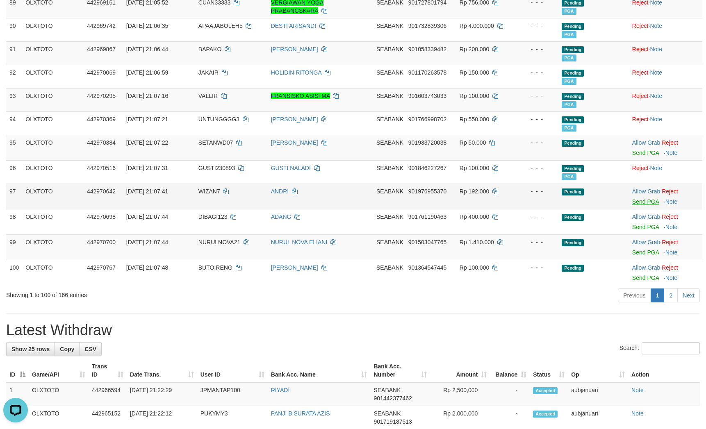
scroll to position [2235, 0]
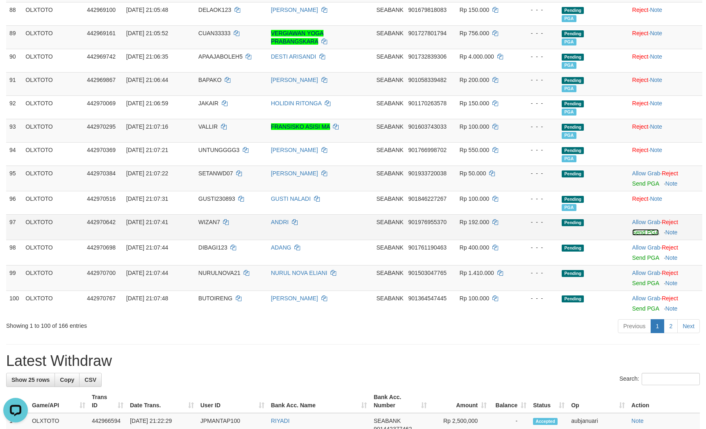
click at [646, 236] on link "Send PGA" at bounding box center [645, 232] width 27 height 7
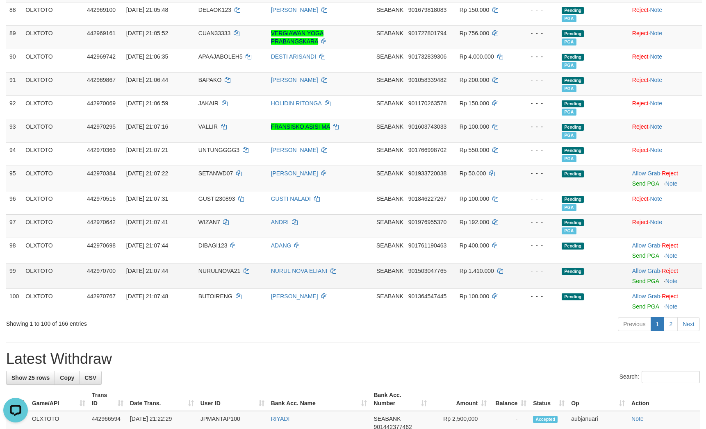
click at [575, 289] on td "Pending" at bounding box center [573, 275] width 31 height 25
click at [642, 285] on link "Send PGA" at bounding box center [645, 281] width 27 height 7
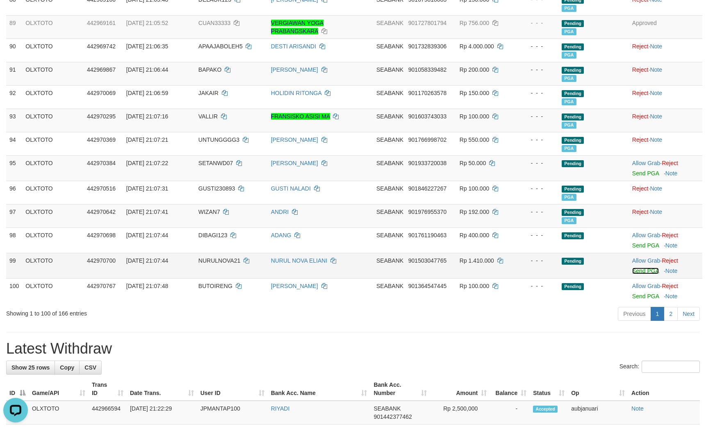
scroll to position [2224, 0]
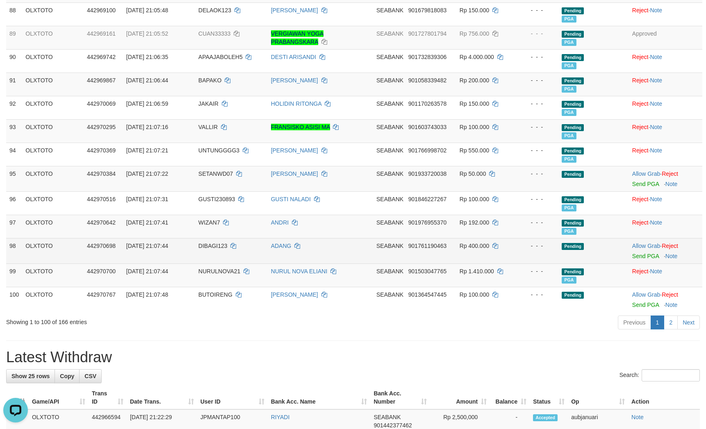
click at [574, 264] on td "Pending" at bounding box center [573, 250] width 31 height 25
click at [645, 260] on link "Send PGA" at bounding box center [645, 256] width 27 height 7
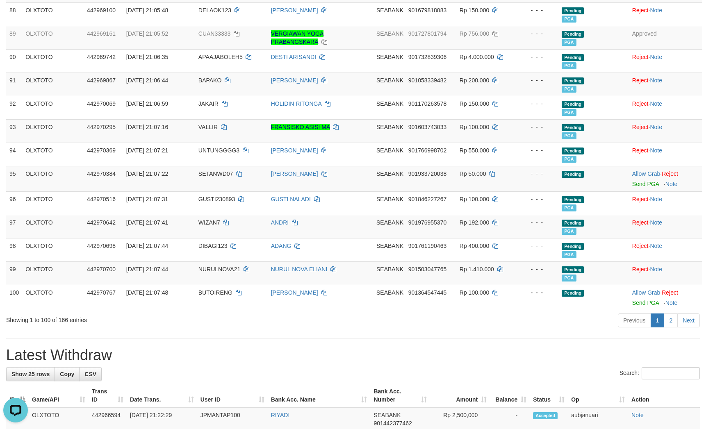
click at [517, 330] on div "Previous 1 2 Next" at bounding box center [501, 322] width 400 height 18
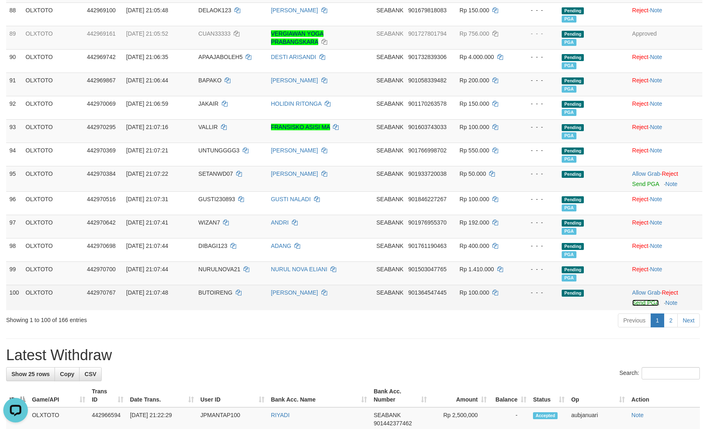
click at [632, 306] on link "Send PGA" at bounding box center [645, 303] width 27 height 7
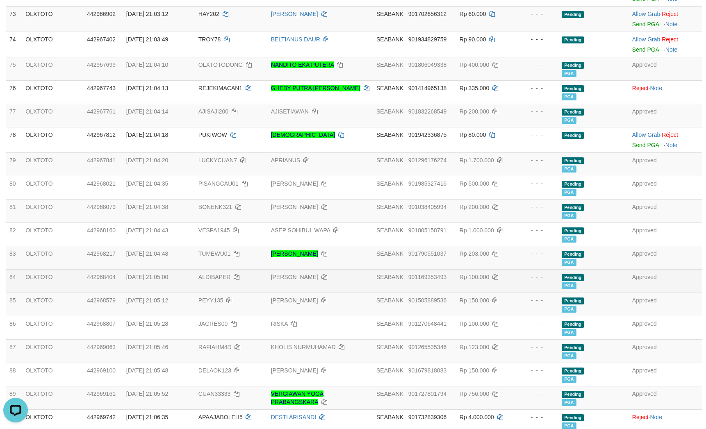
scroll to position [1722, 0]
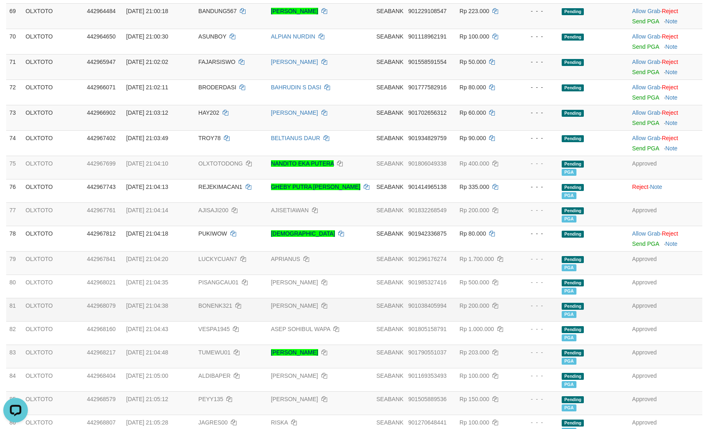
click at [627, 320] on td at bounding box center [609, 309] width 39 height 23
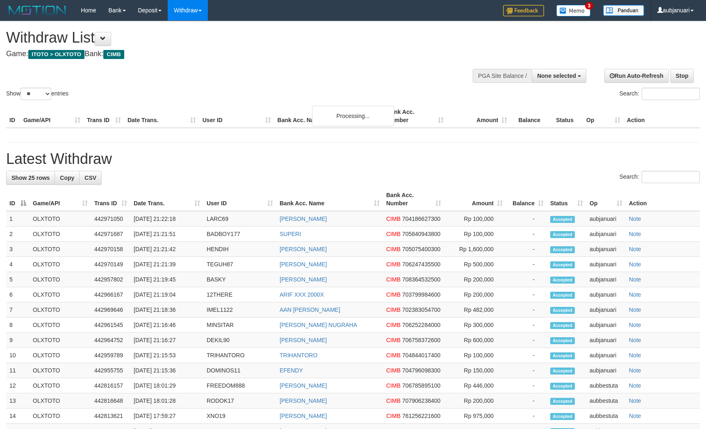
select select
select select "**"
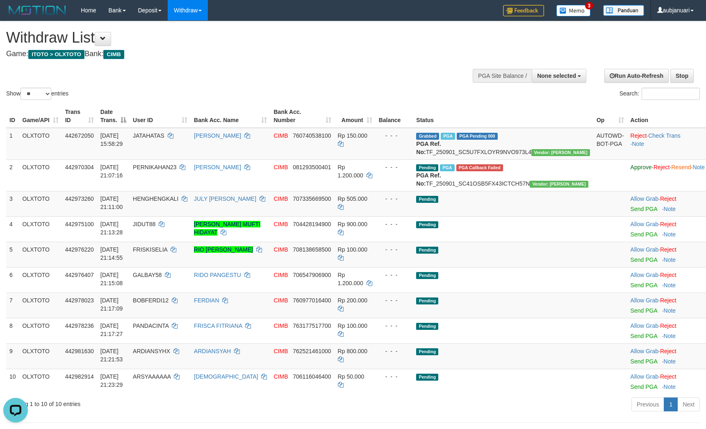
click at [314, 84] on div "Show ** ** ** *** entries Search:" at bounding box center [353, 61] width 706 height 80
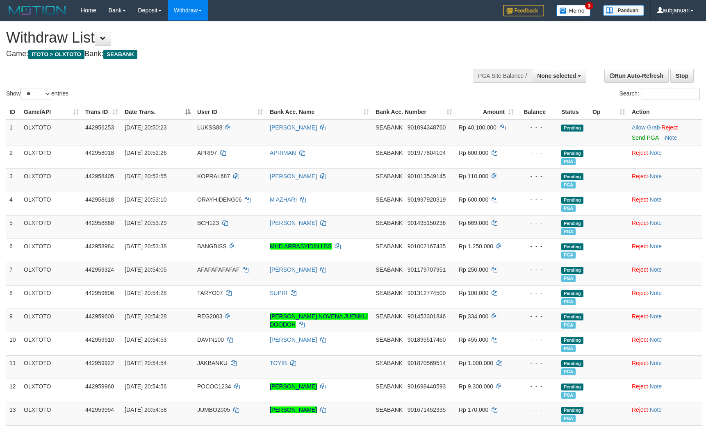
select select
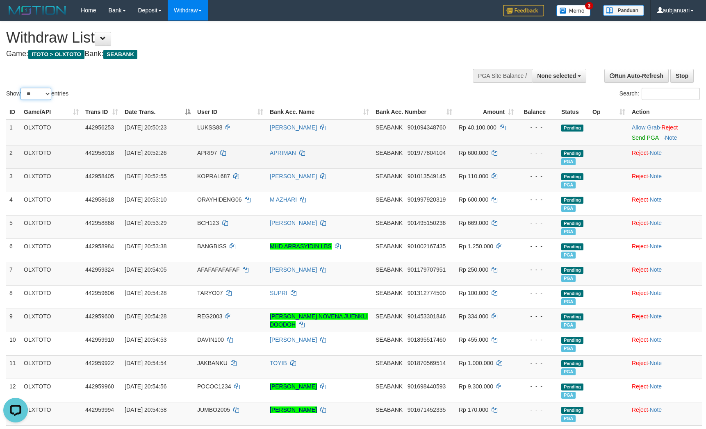
drag, startPoint x: 42, startPoint y: 103, endPoint x: 58, endPoint y: 160, distance: 59.2
click at [42, 100] on select "** ** ** ***" at bounding box center [35, 94] width 31 height 12
select select "***"
click at [22, 98] on select "** ** ** ***" at bounding box center [35, 94] width 31 height 12
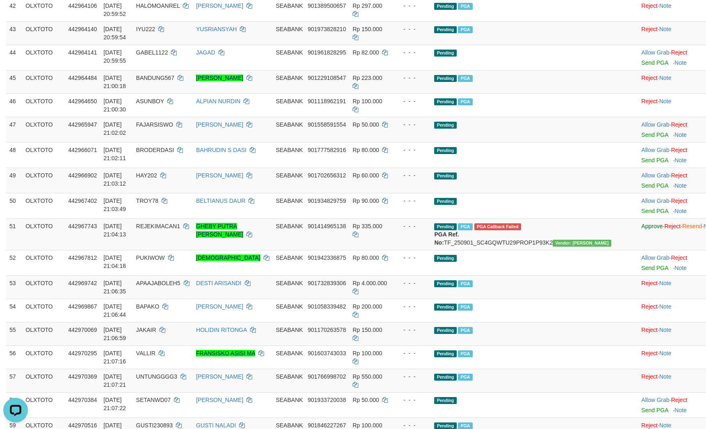
scroll to position [1230, 0]
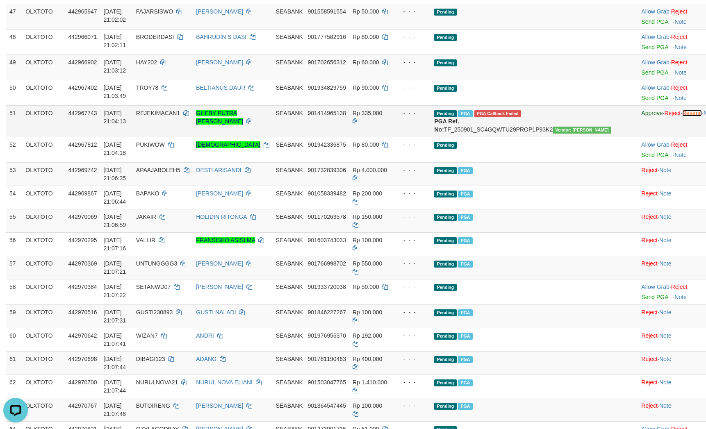
click at [682, 115] on link "Resend" at bounding box center [692, 113] width 20 height 7
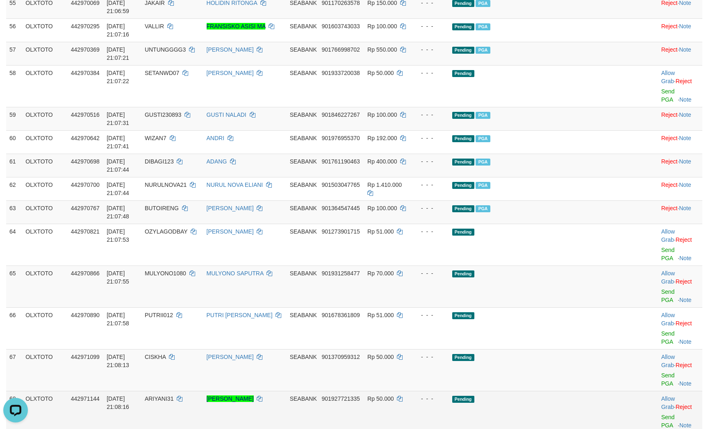
scroll to position [1537, 0]
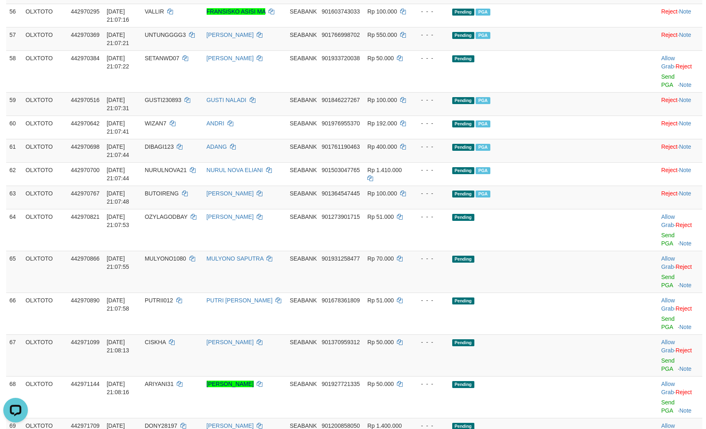
scroll to position [1660, 0]
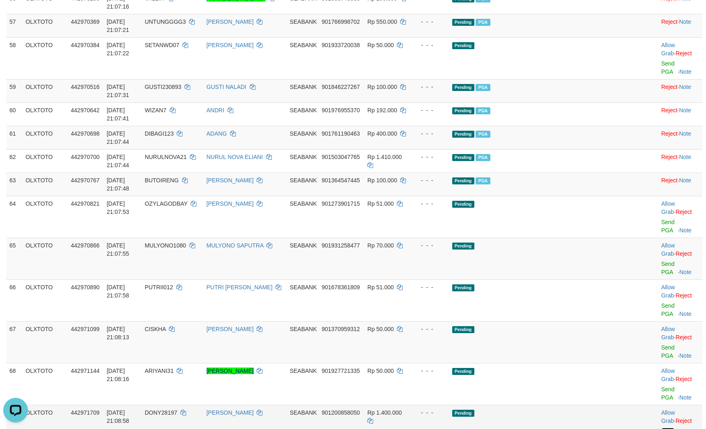
click at [661, 428] on link "Send PGA" at bounding box center [668, 435] width 14 height 15
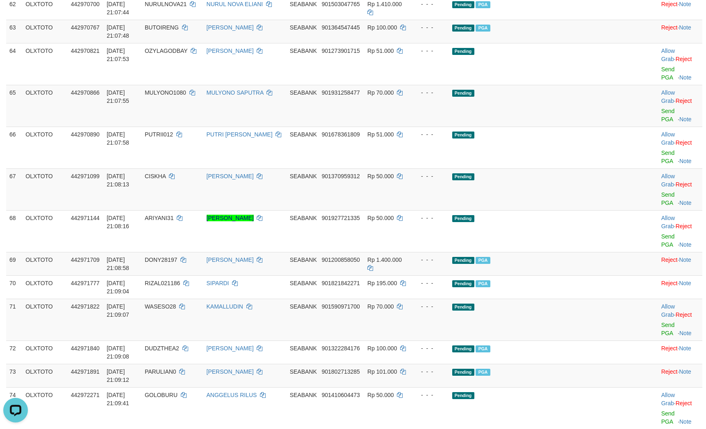
scroll to position [1906, 0]
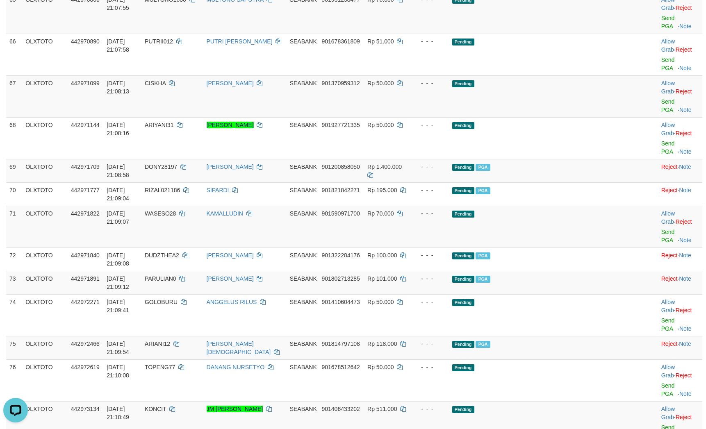
click at [661, 424] on link "Send PGA" at bounding box center [668, 431] width 14 height 15
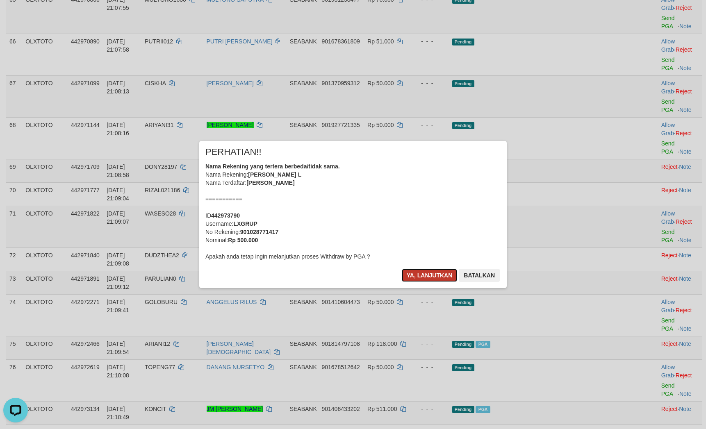
drag, startPoint x: 406, startPoint y: 274, endPoint x: 426, endPoint y: 276, distance: 19.3
click at [406, 274] on button "Ya, lanjutkan" at bounding box center [430, 275] width 56 height 13
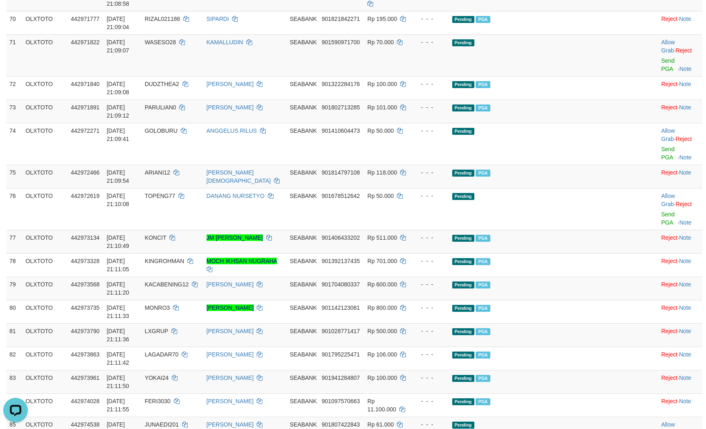
scroll to position [2091, 0]
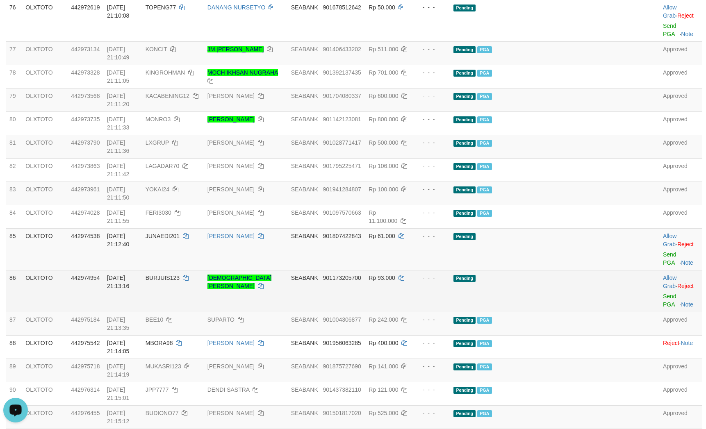
scroll to position [2156, 0]
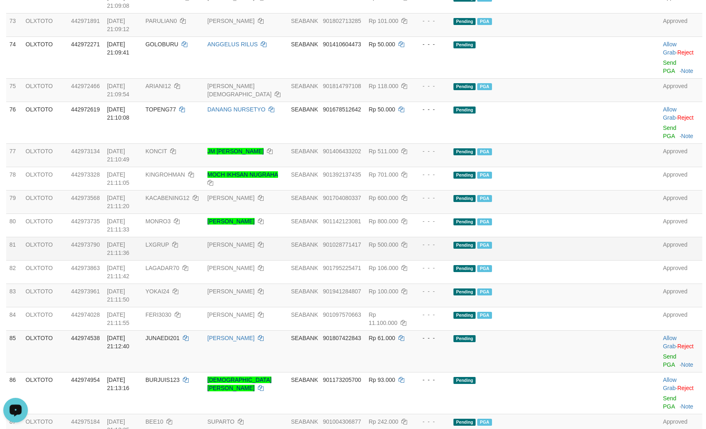
click at [634, 237] on td at bounding box center [647, 248] width 26 height 23
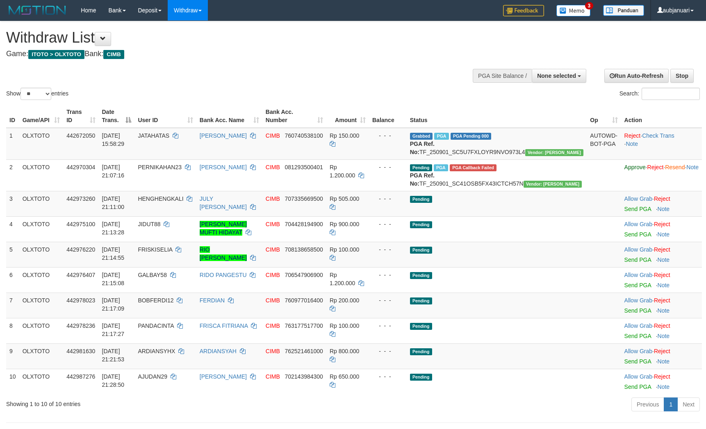
select select
select select "**"
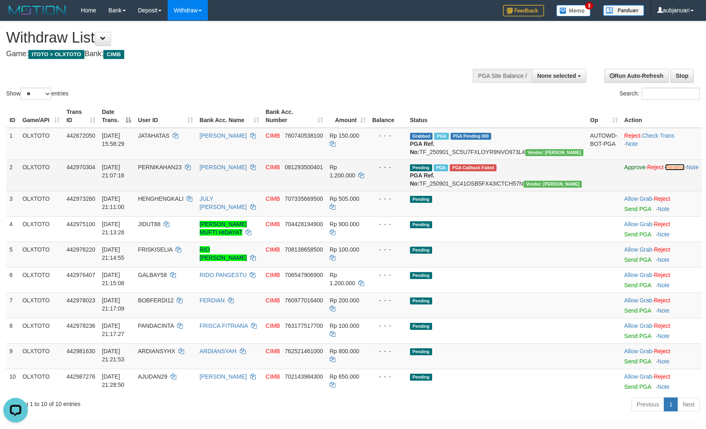
click at [668, 171] on link "Resend" at bounding box center [675, 167] width 20 height 7
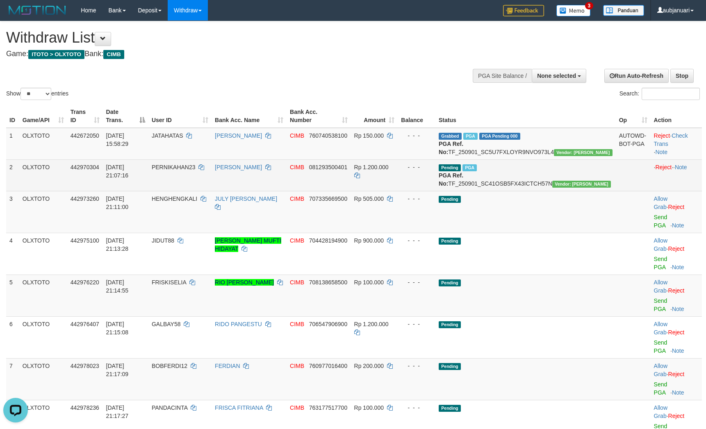
click at [316, 34] on h1 "Withdraw List" at bounding box center [234, 38] width 456 height 16
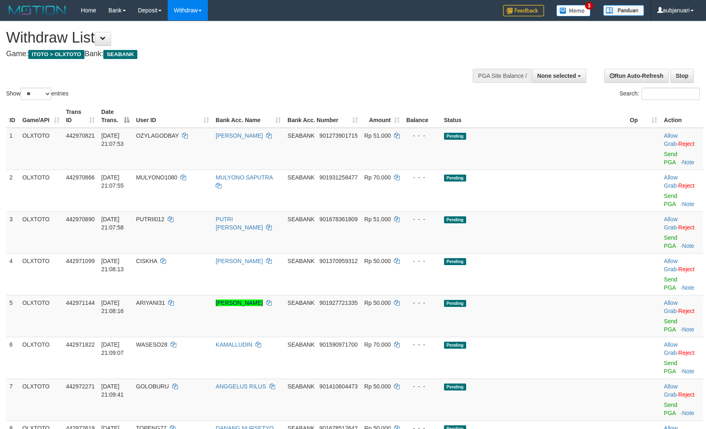
select select
select select "**"
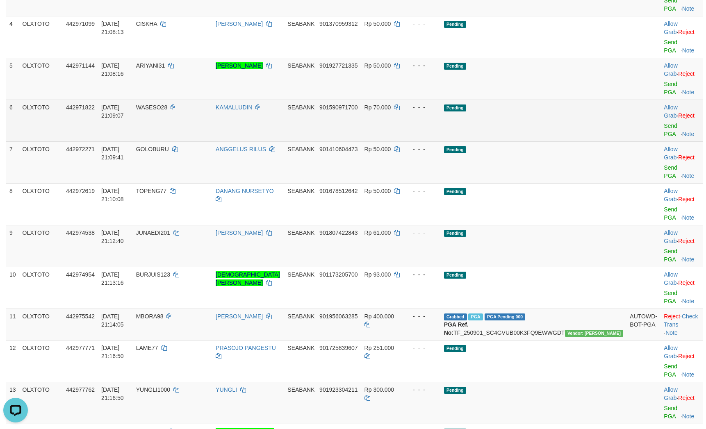
scroll to position [97, 0]
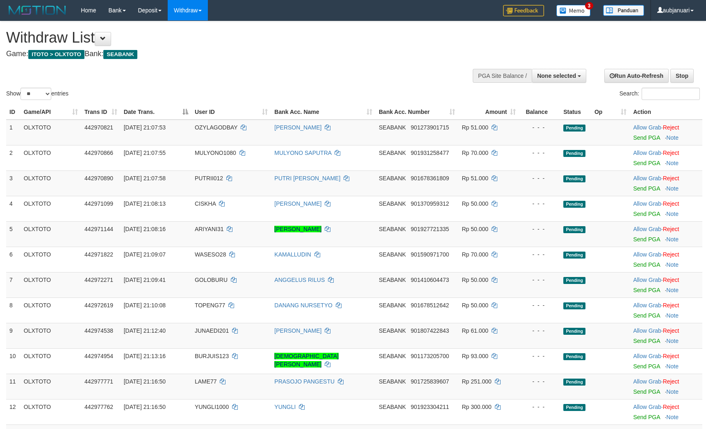
select select
select select "**"
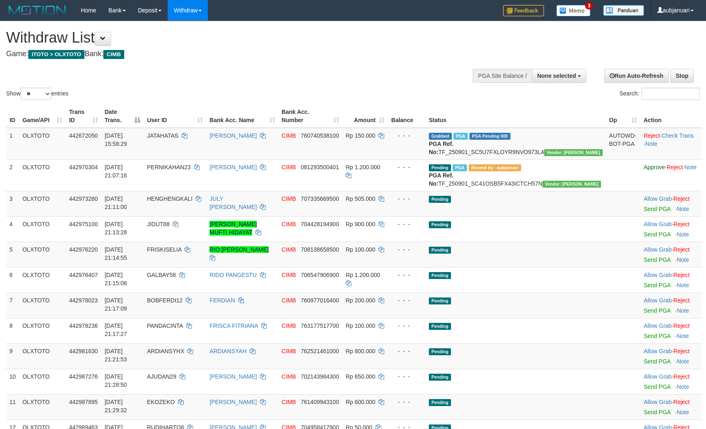
select select
select select "**"
click at [348, 23] on div "**********" at bounding box center [237, 41] width 462 height 41
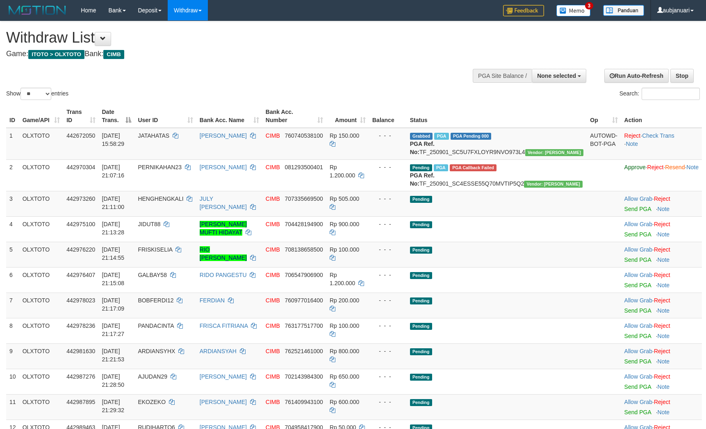
select select
select select "**"
